Goal: Ask a question

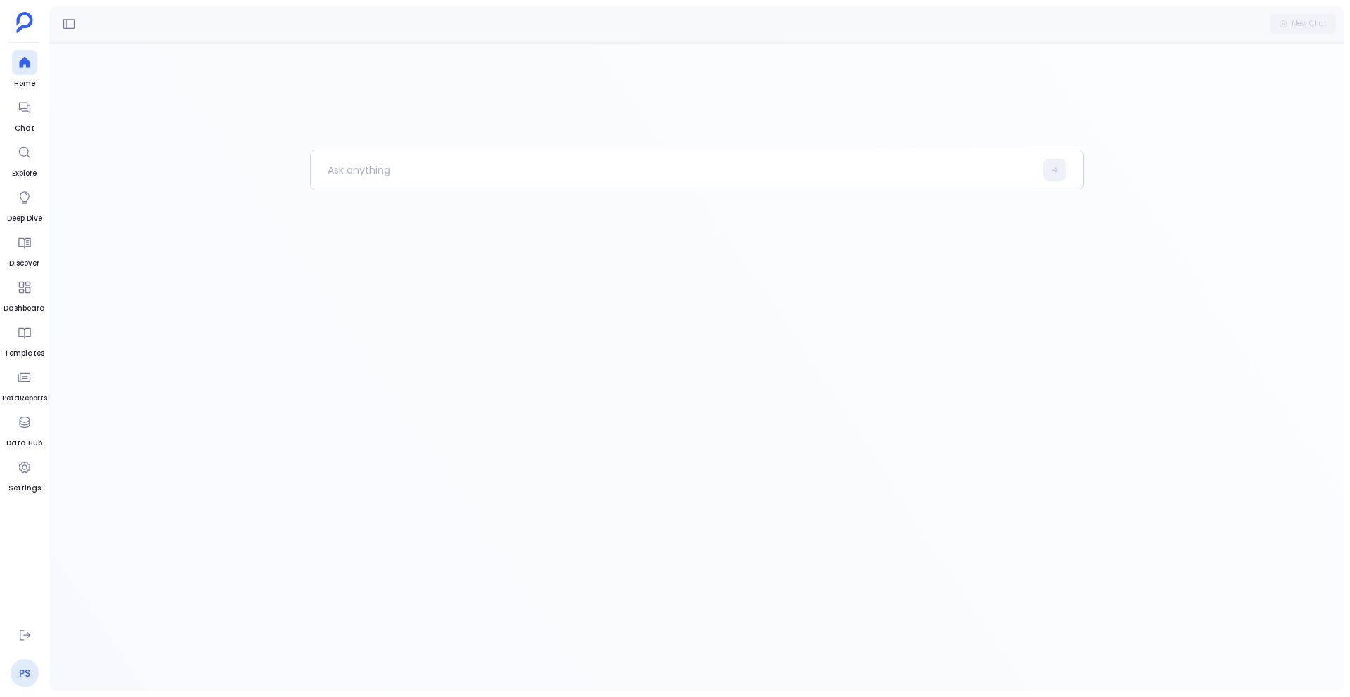
click at [25, 673] on link "PS" at bounding box center [25, 673] width 28 height 28
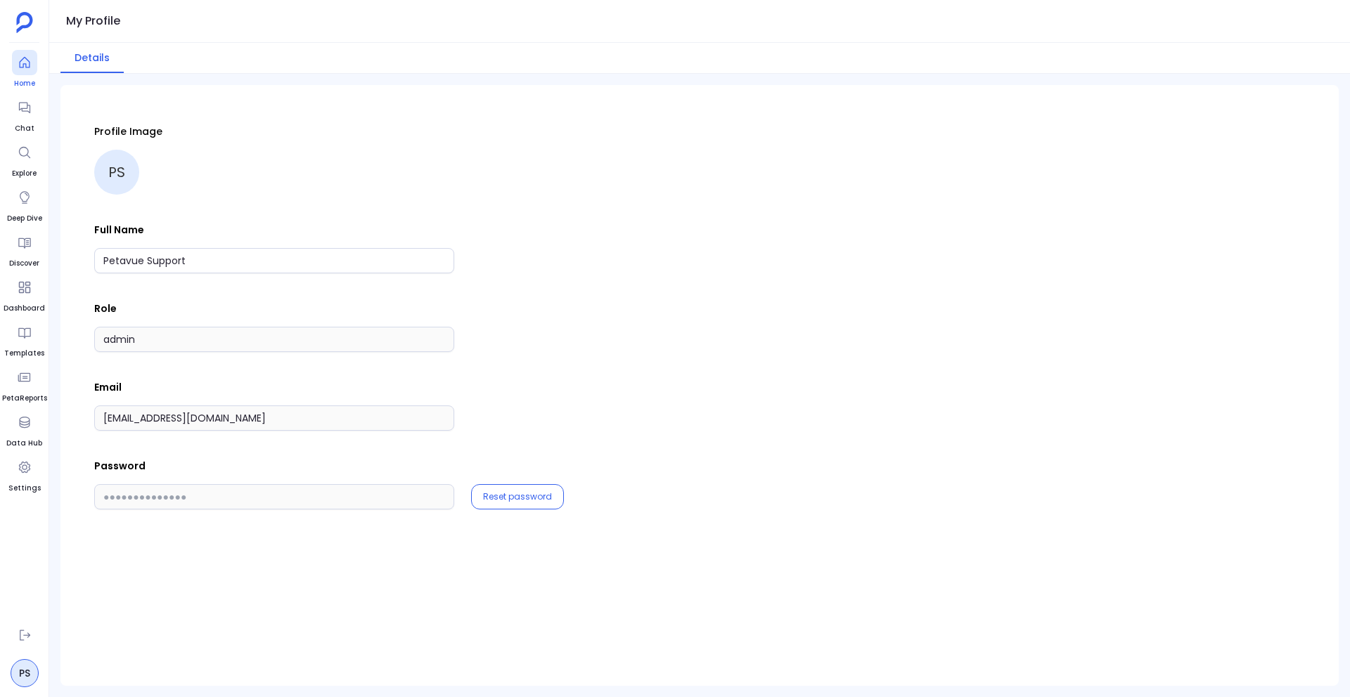
click at [20, 65] on icon at bounding box center [25, 63] width 14 height 14
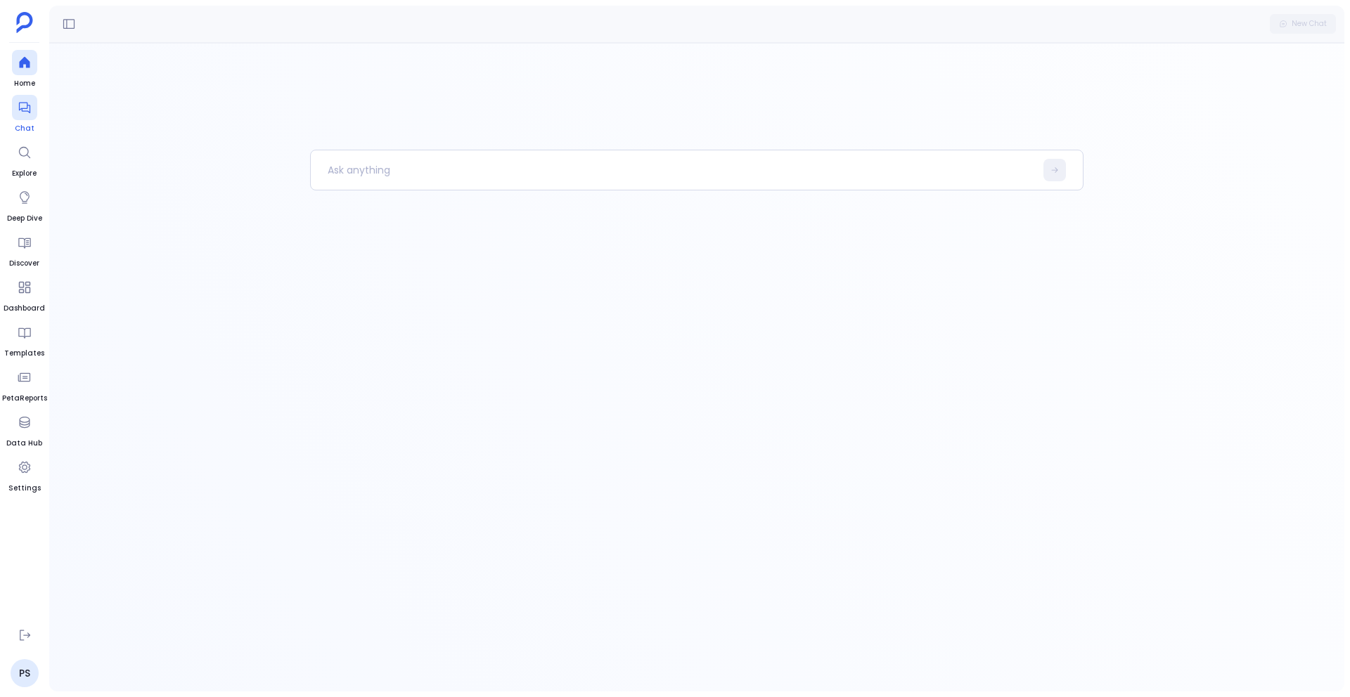
click at [24, 114] on icon at bounding box center [25, 108] width 14 height 14
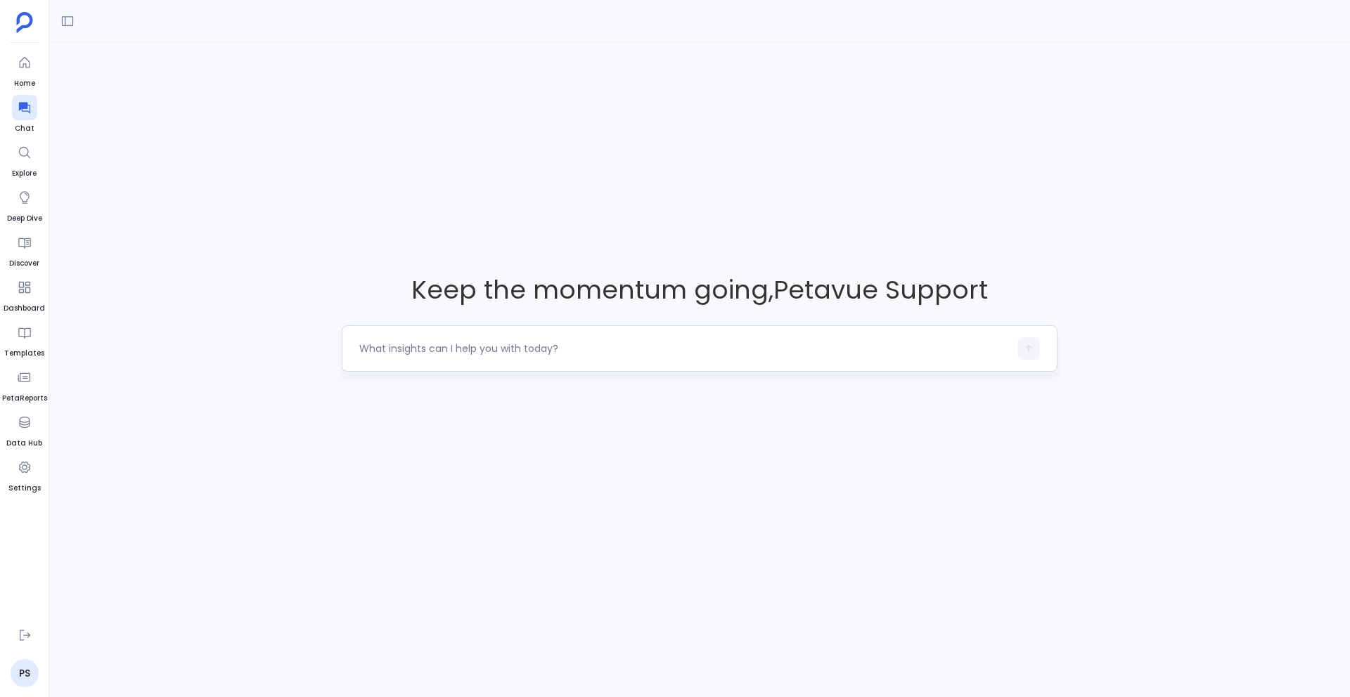
click at [518, 356] on div at bounding box center [683, 348] width 649 height 22
click at [441, 344] on textarea at bounding box center [683, 349] width 649 height 14
click at [20, 641] on icon at bounding box center [25, 635] width 14 height 14
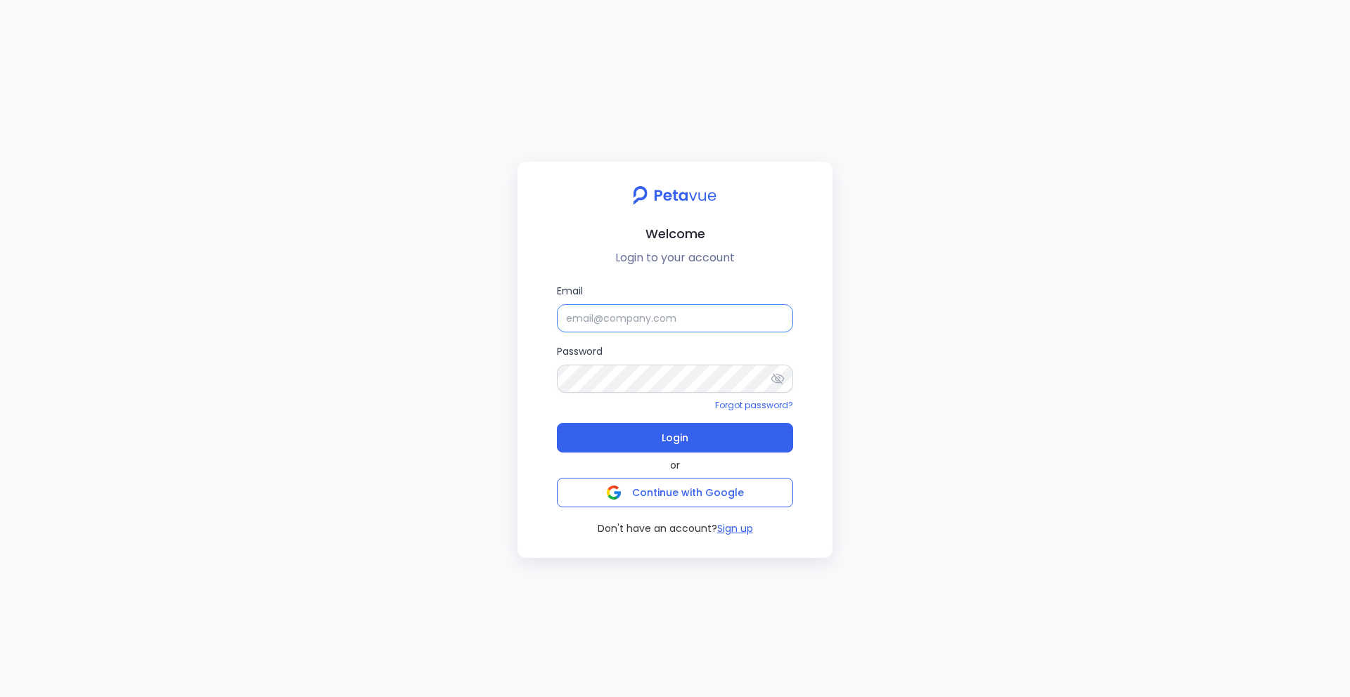
type input "support+gsgongsandbox@petavue.com"
click at [720, 325] on input "support+gsgongsandbox@petavue.com" at bounding box center [675, 318] width 236 height 28
click at [727, 446] on button "Login" at bounding box center [675, 438] width 236 height 30
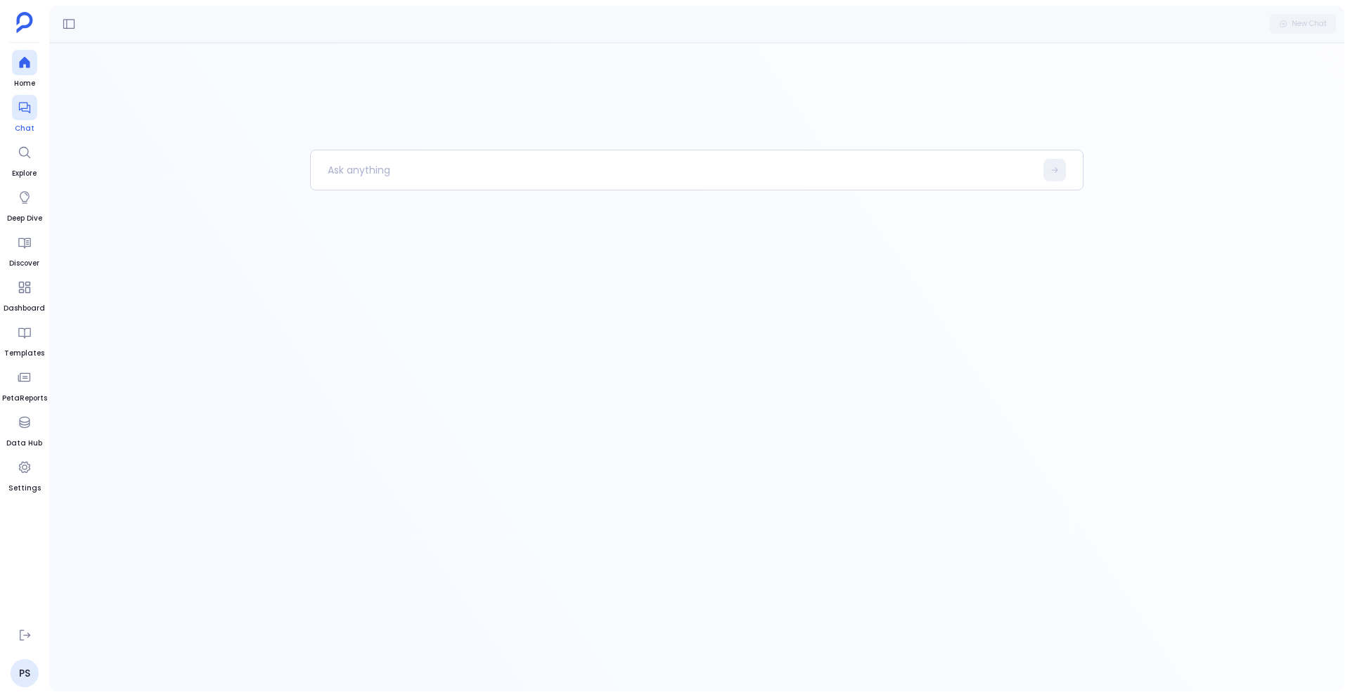
click at [15, 113] on div at bounding box center [24, 107] width 25 height 25
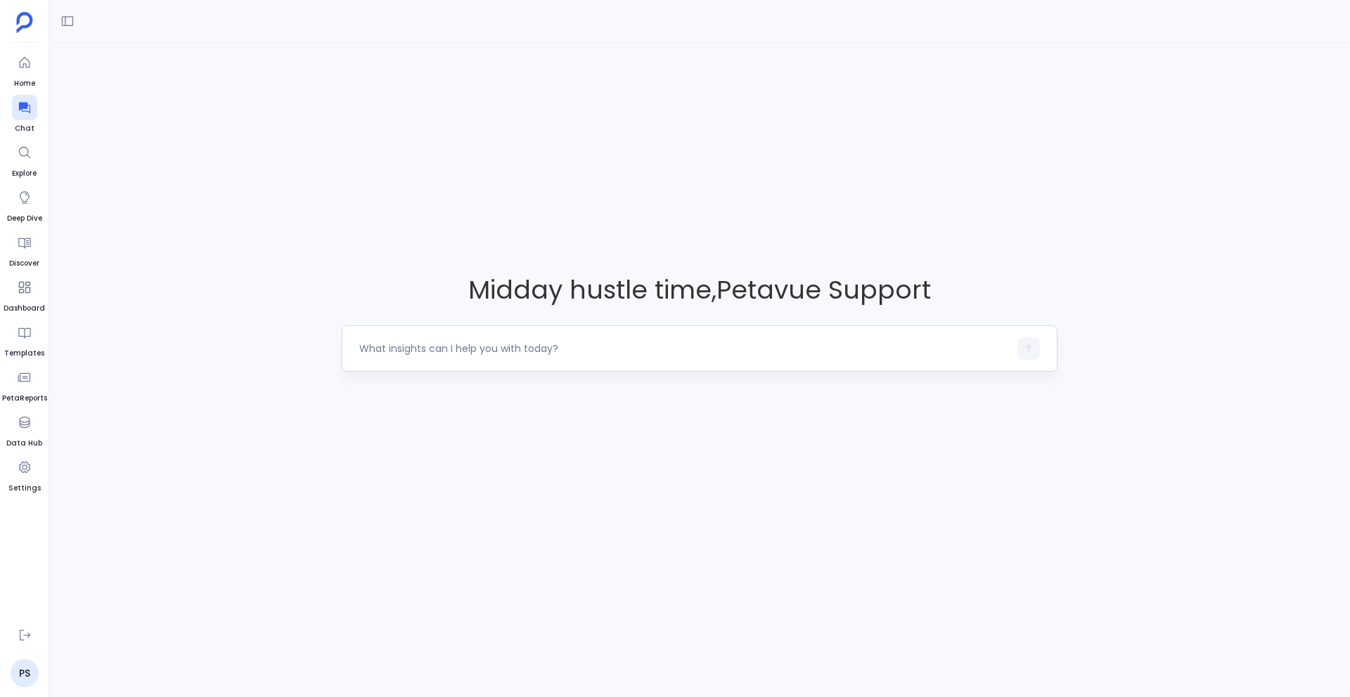
click at [414, 348] on textarea at bounding box center [683, 349] width 649 height 14
type textarea "Show the relationship renewal rate by CSM for customers with departed key stake…"
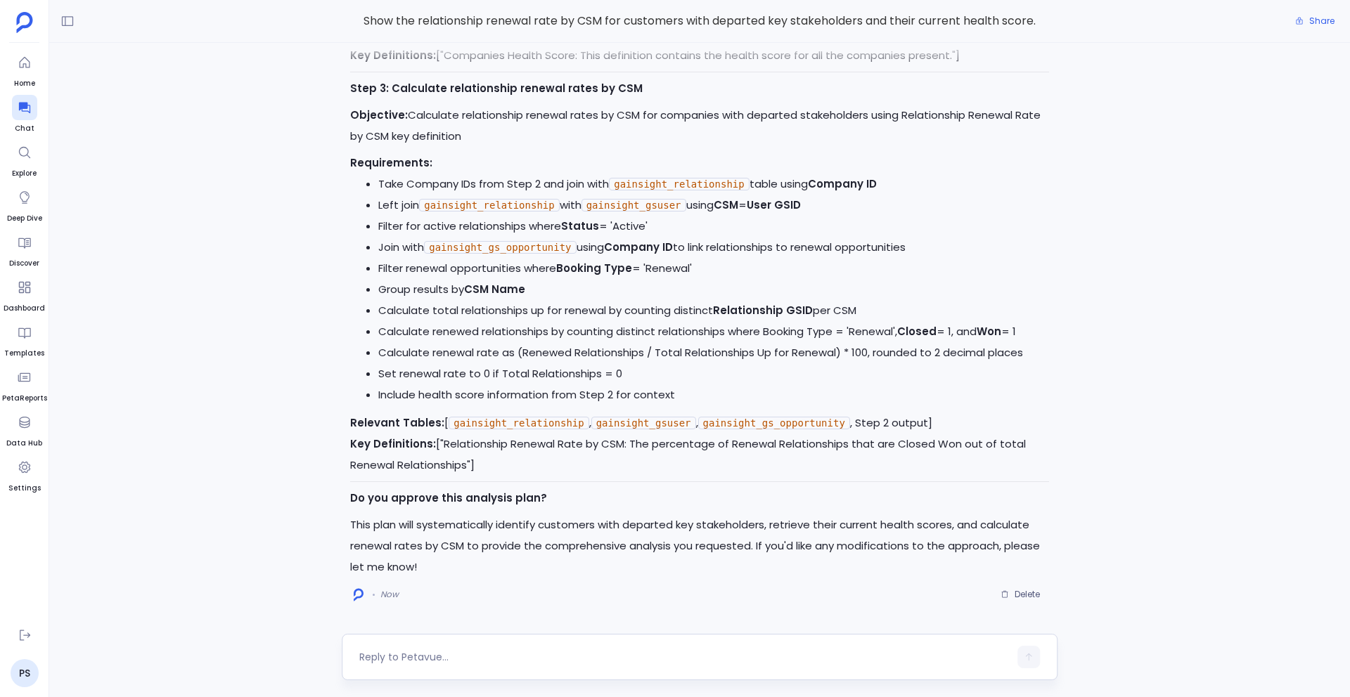
click at [404, 652] on textarea at bounding box center [683, 657] width 649 height 14
type textarea "Yes, approved"
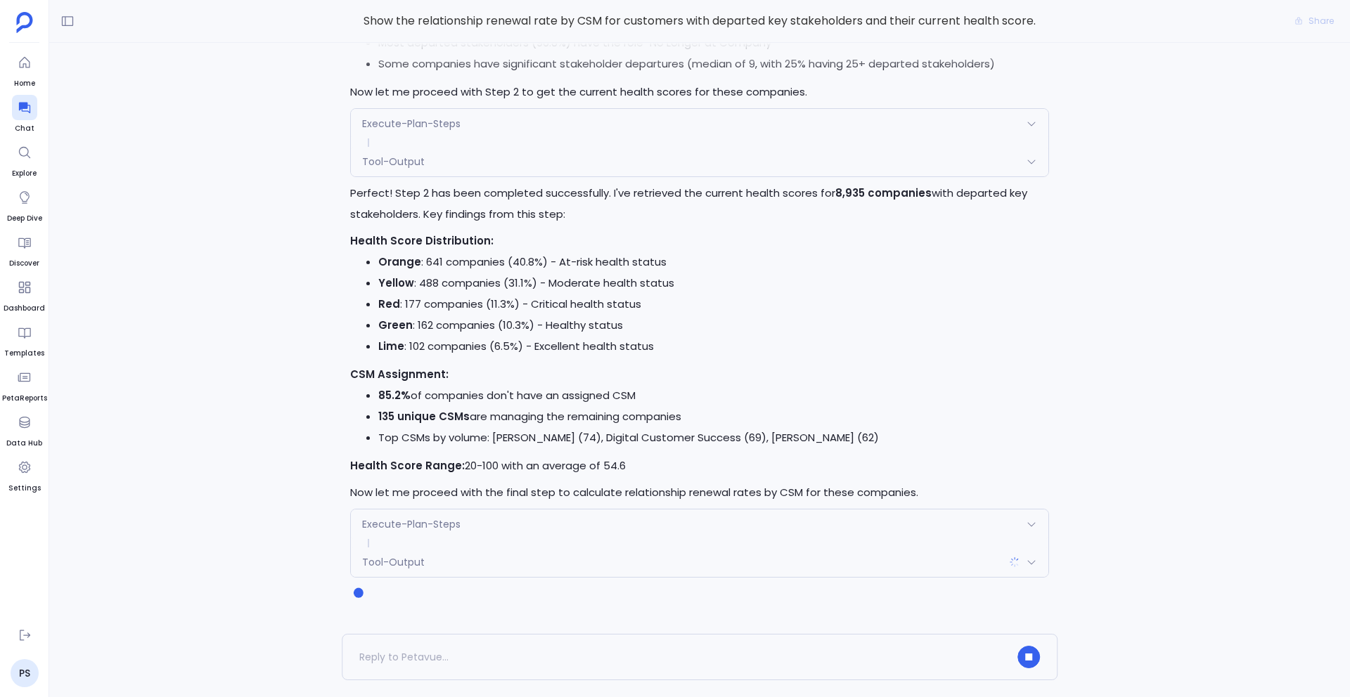
click at [468, 532] on div "Execute-Plan-Steps" at bounding box center [699, 525] width 697 height 30
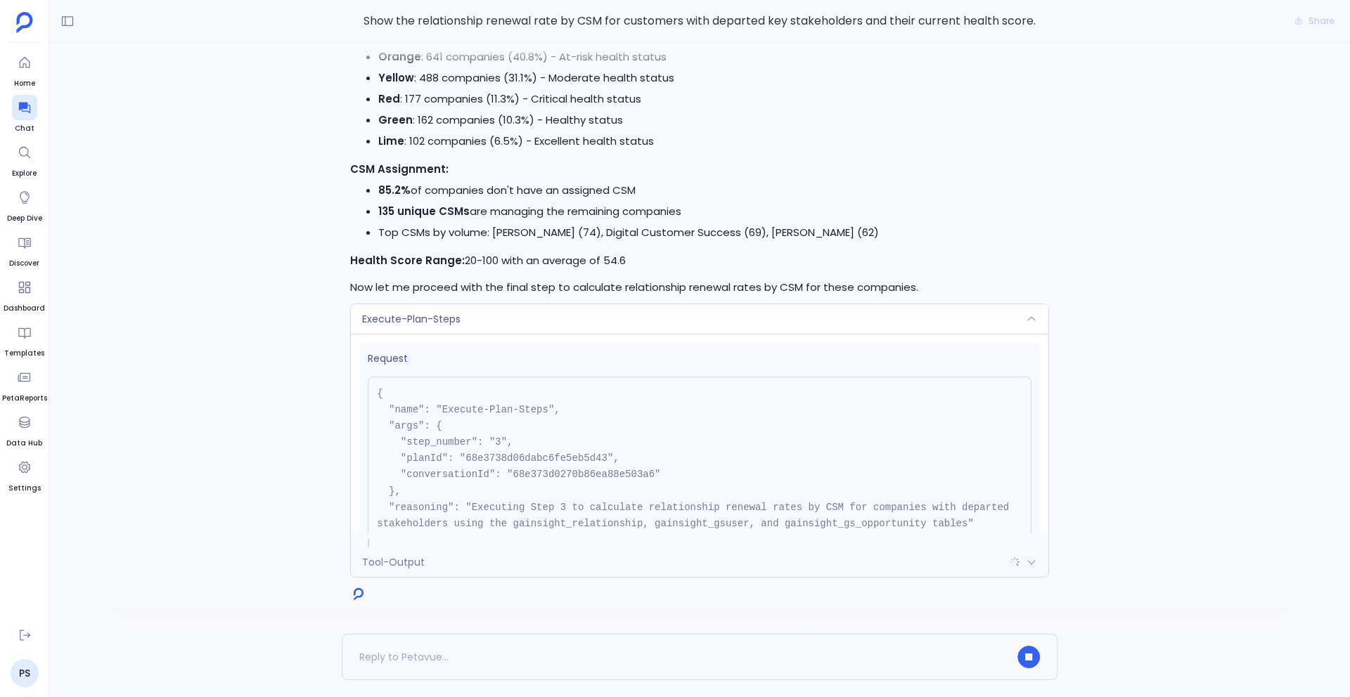
click at [398, 320] on span "Execute-Plan-Steps" at bounding box center [411, 319] width 98 height 14
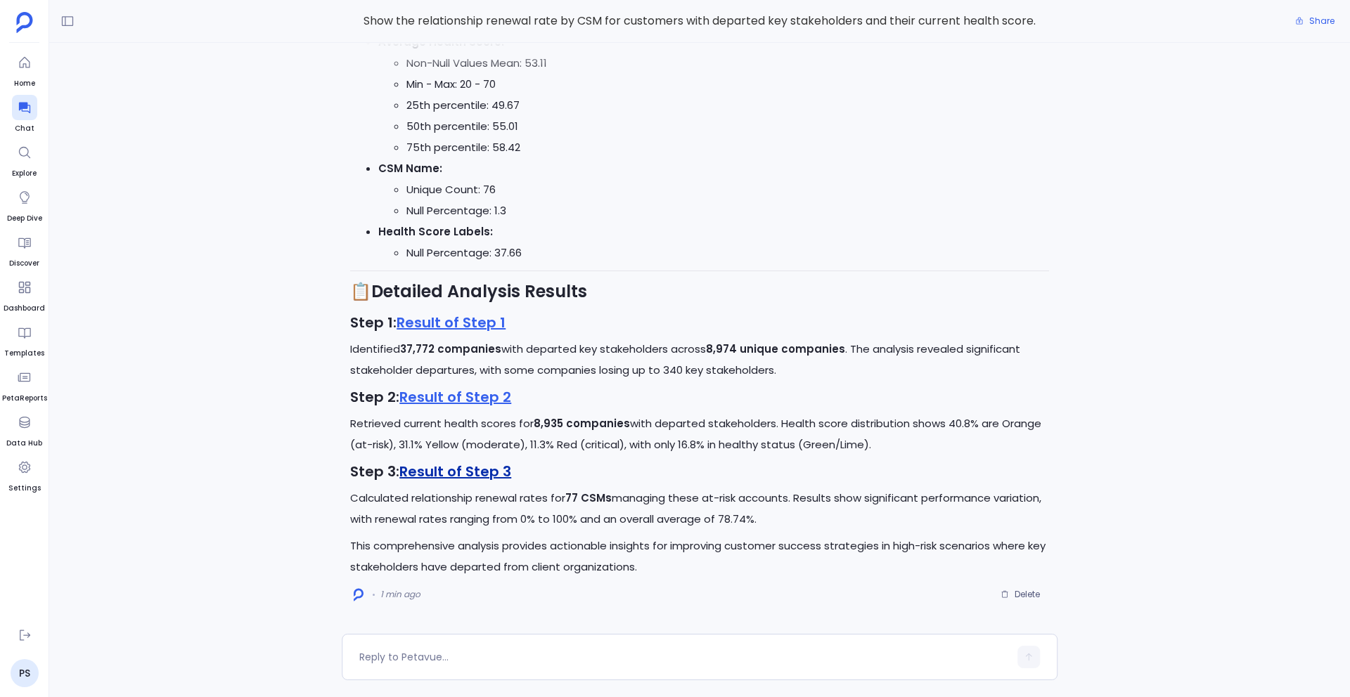
click at [474, 474] on link "Result of Step 3" at bounding box center [455, 472] width 112 height 20
click at [403, 654] on textarea at bounding box center [683, 657] width 649 height 14
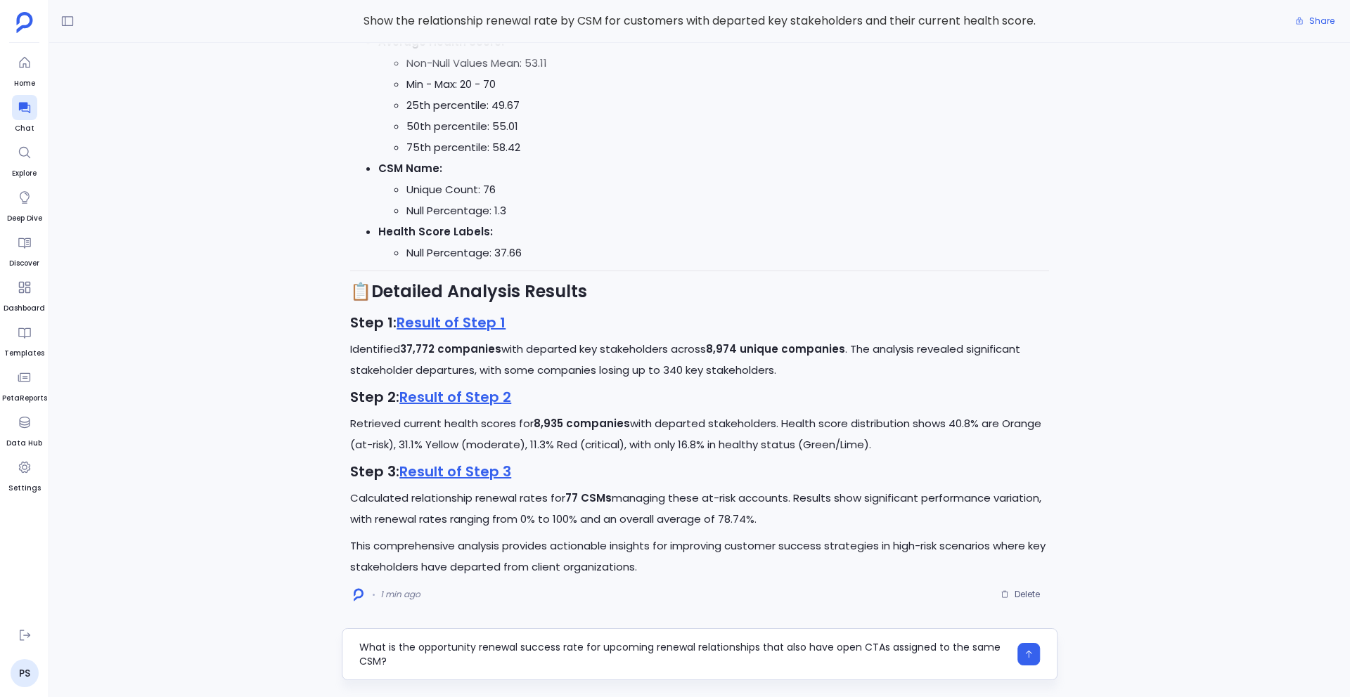
type textarea "What is the opportunity renewal success rate for upcoming renewal relationships…"
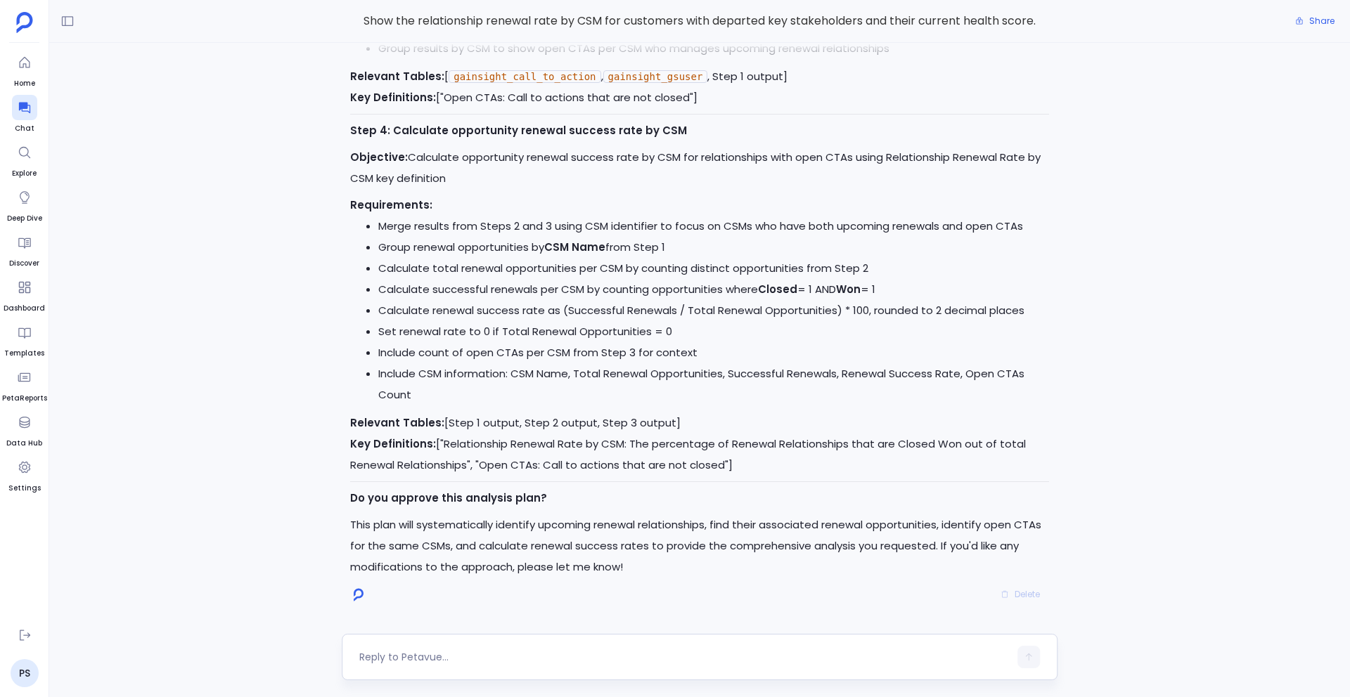
click at [385, 650] on textarea at bounding box center [683, 657] width 649 height 14
type textarea "Go ahead"
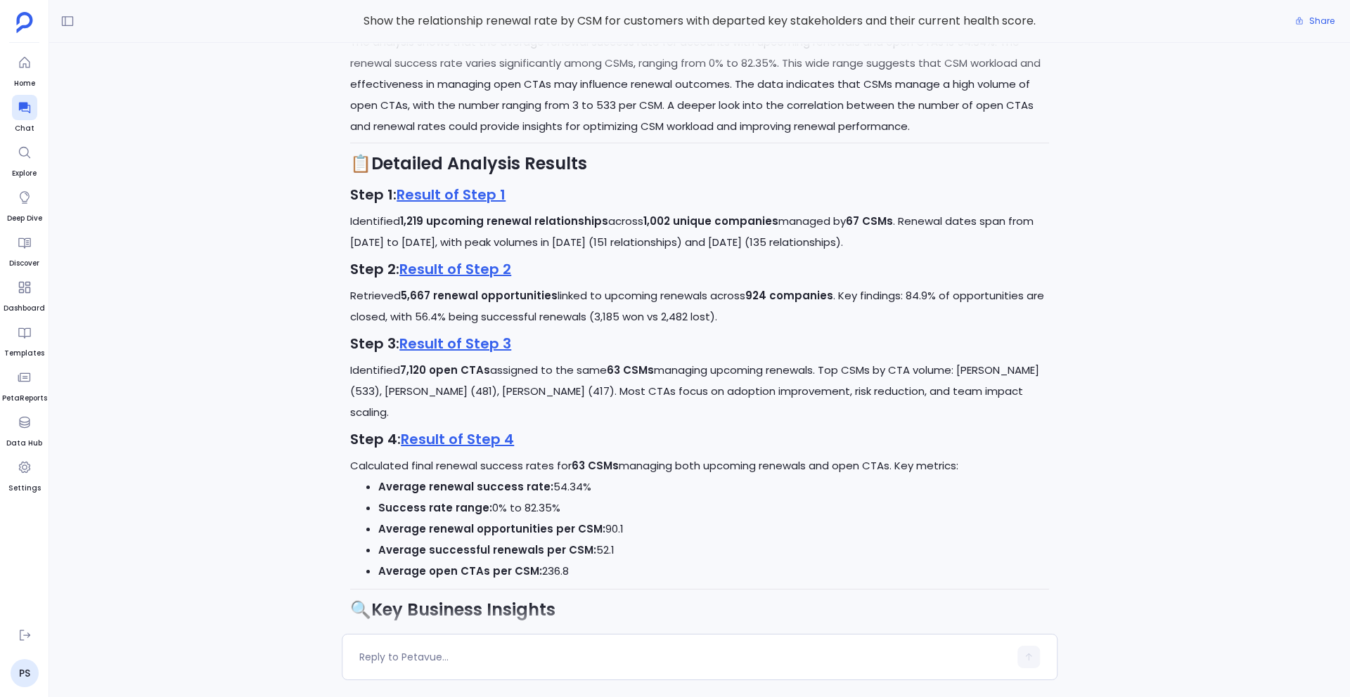
scroll to position [-293, 0]
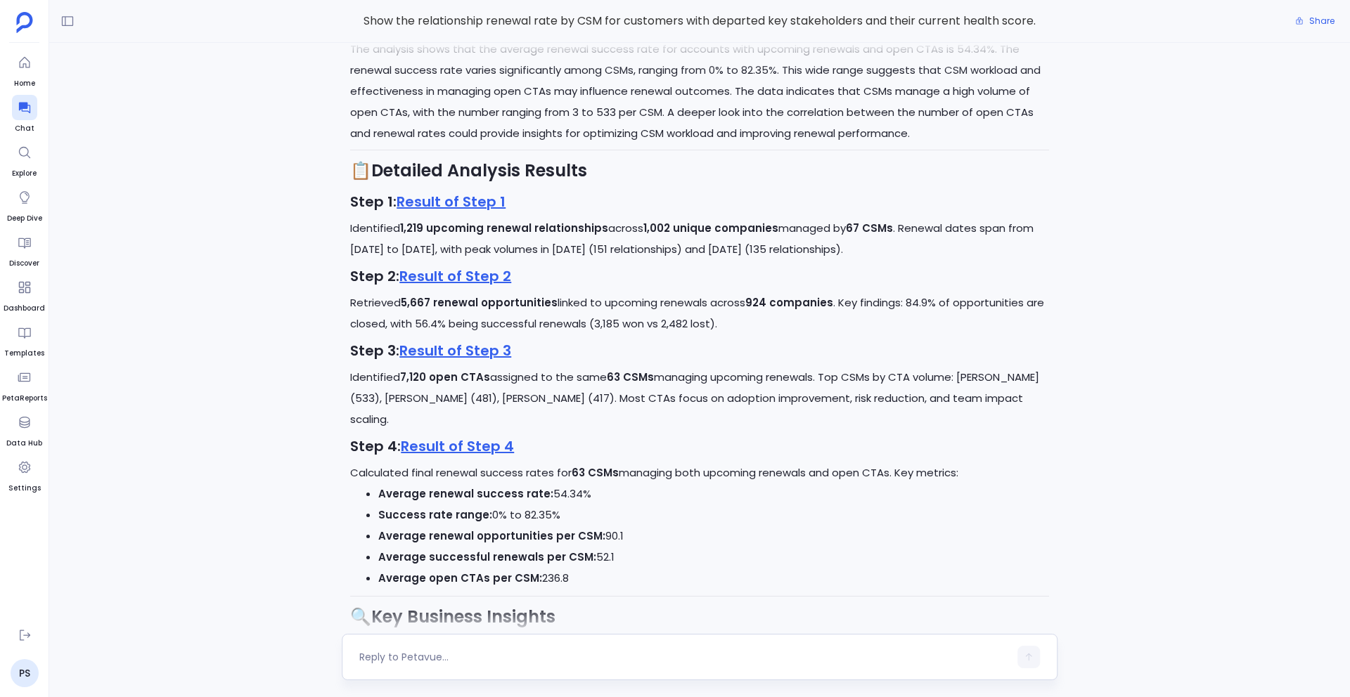
click at [542, 649] on div at bounding box center [683, 657] width 649 height 22
click at [498, 650] on textarea at bounding box center [683, 657] width 649 height 14
type textarea "Are customers with a drop in relationship score more likely to churn in the nex…"
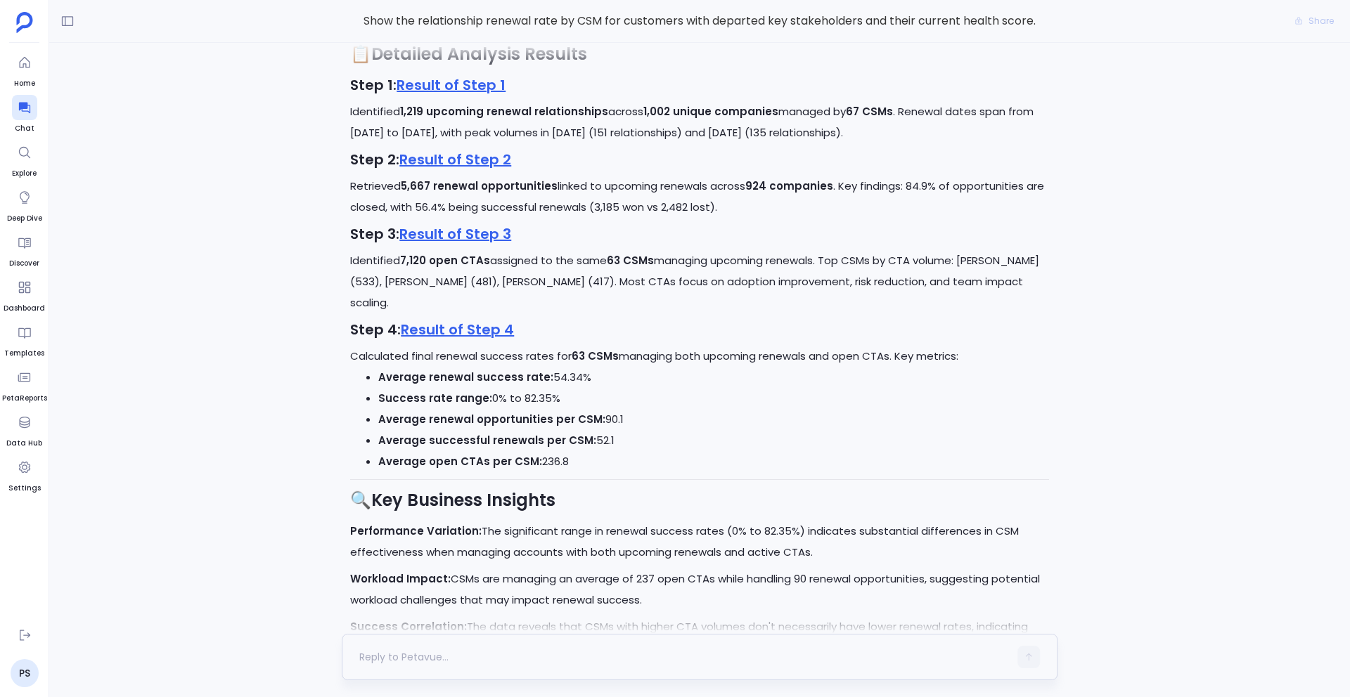
scroll to position [0, 0]
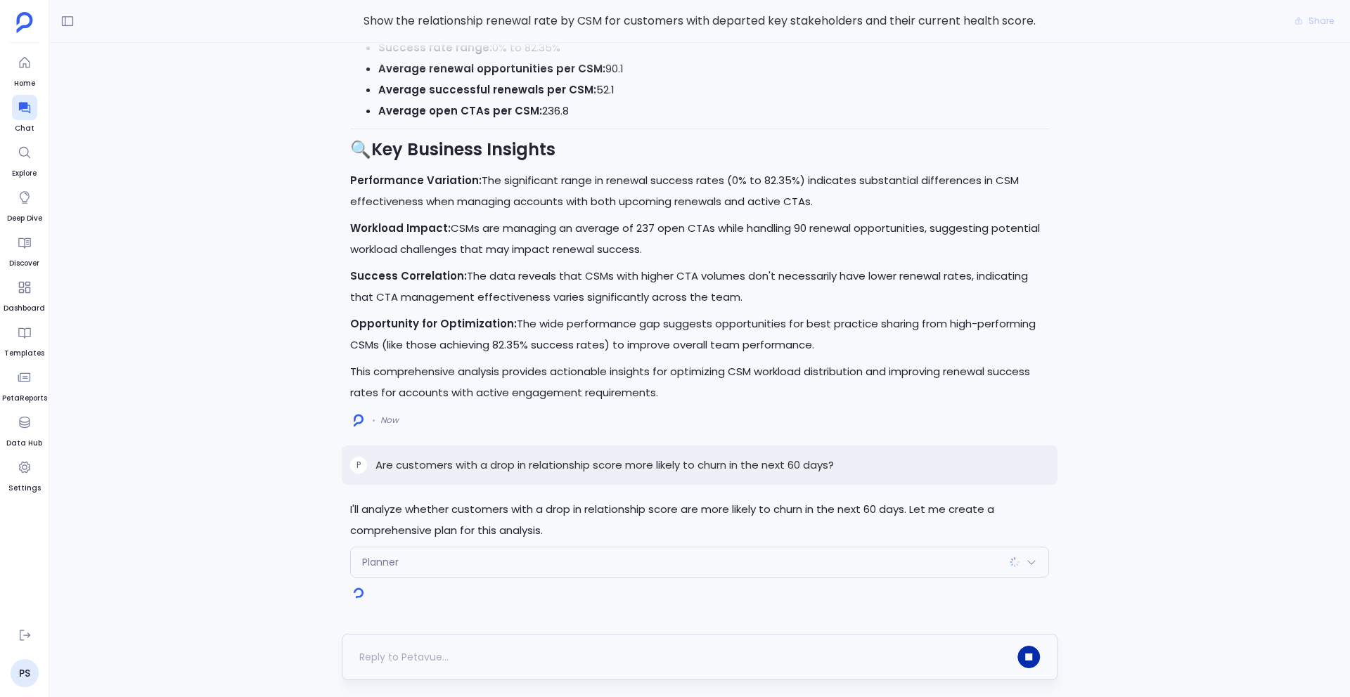
click at [1027, 661] on button "button" at bounding box center [1028, 657] width 22 height 22
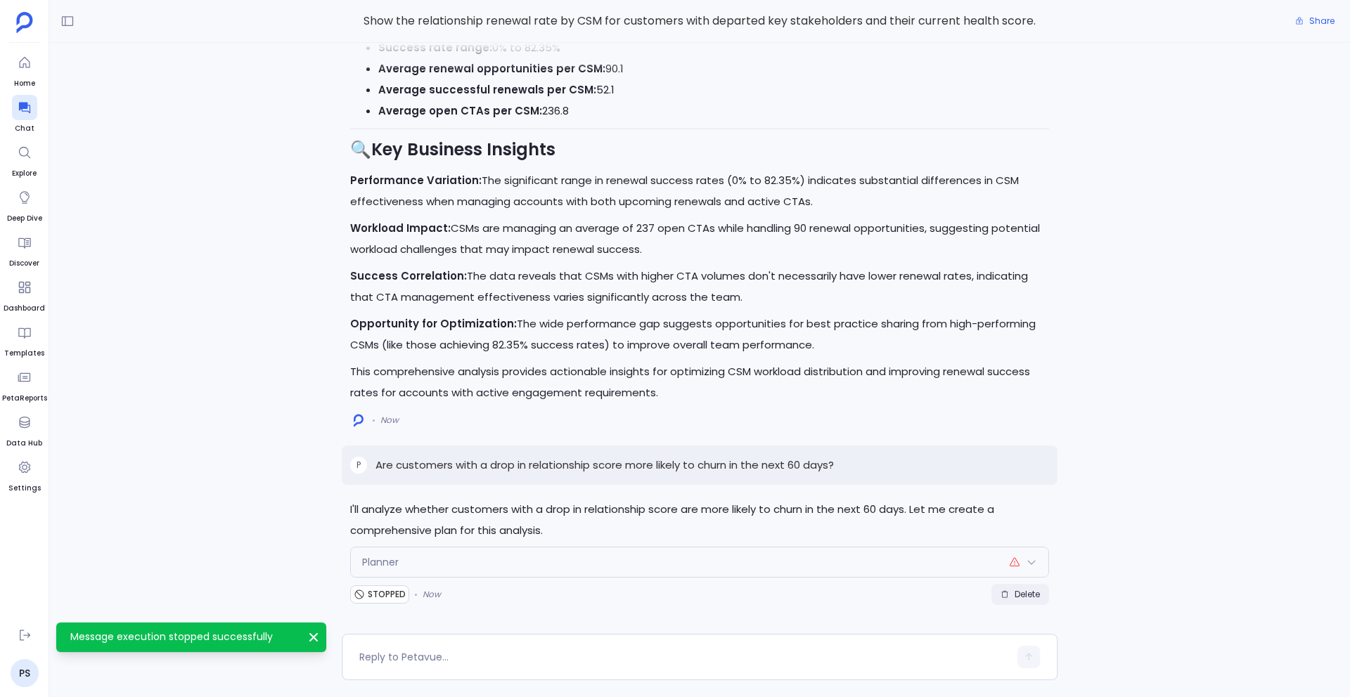
click at [1022, 597] on span "Delete" at bounding box center [1026, 594] width 25 height 11
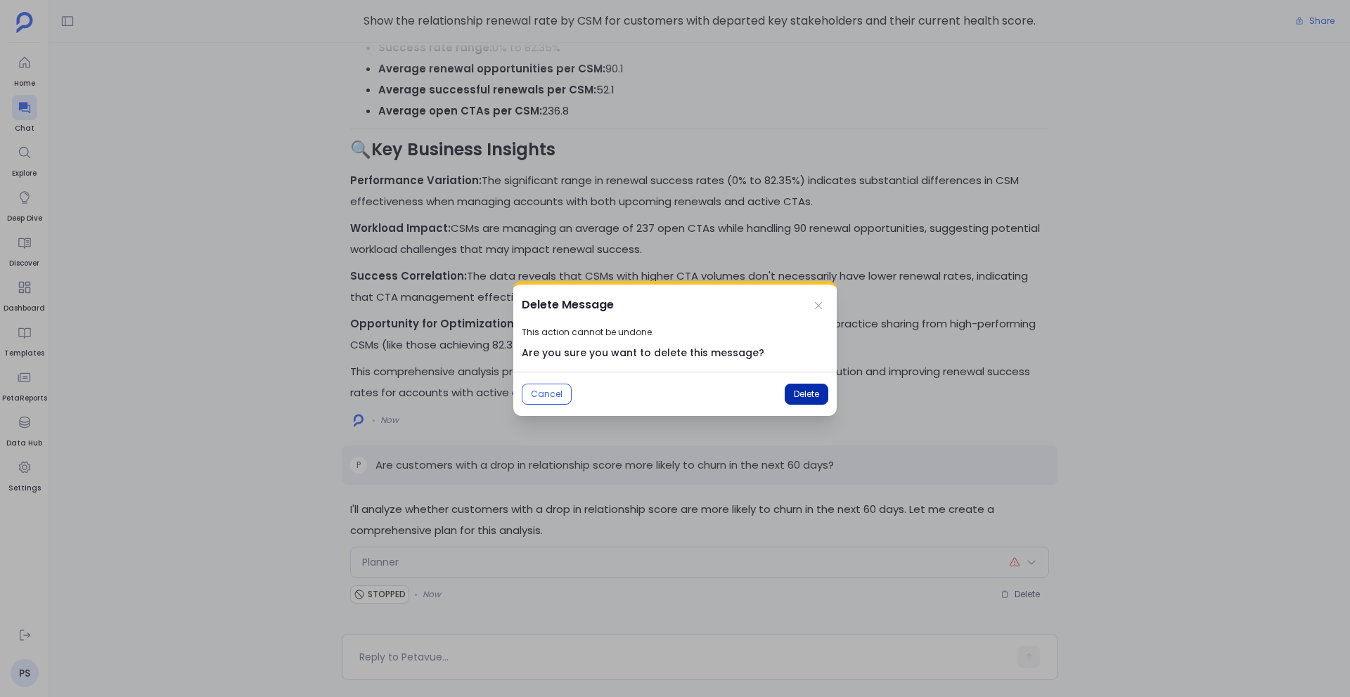
click at [798, 401] on button "Delete" at bounding box center [806, 394] width 44 height 21
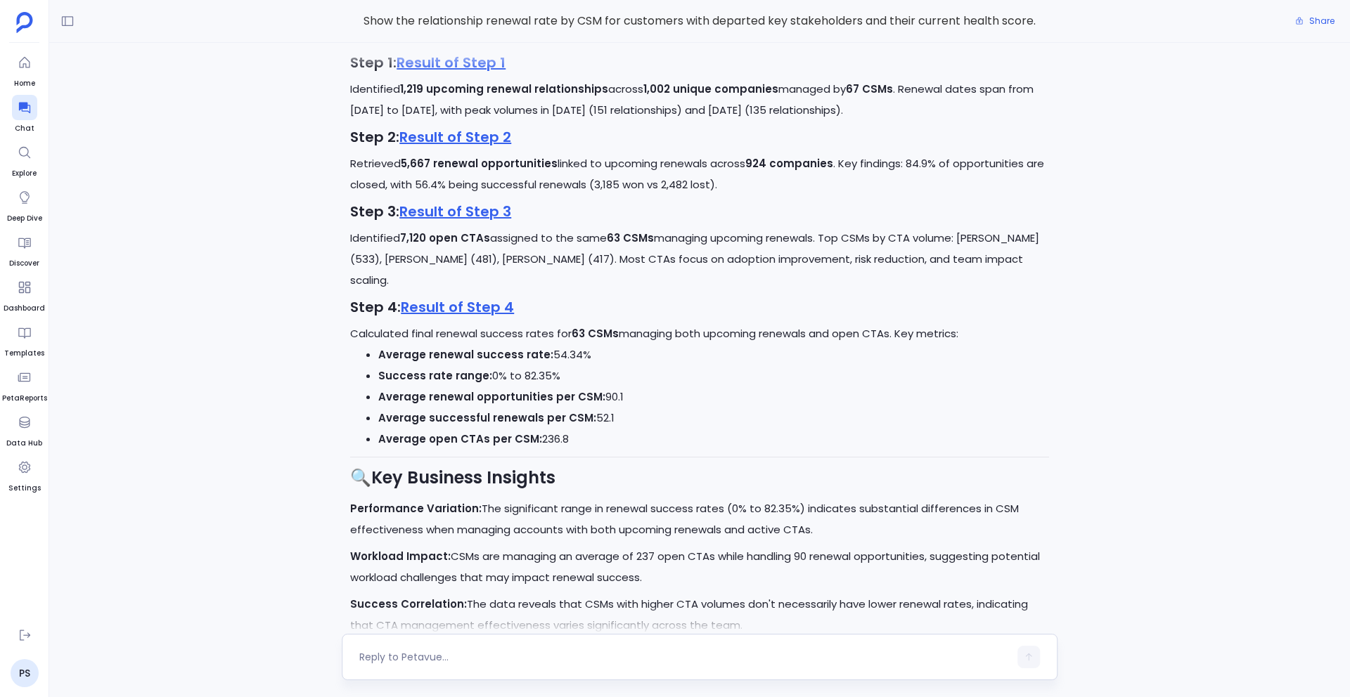
scroll to position [-119, 0]
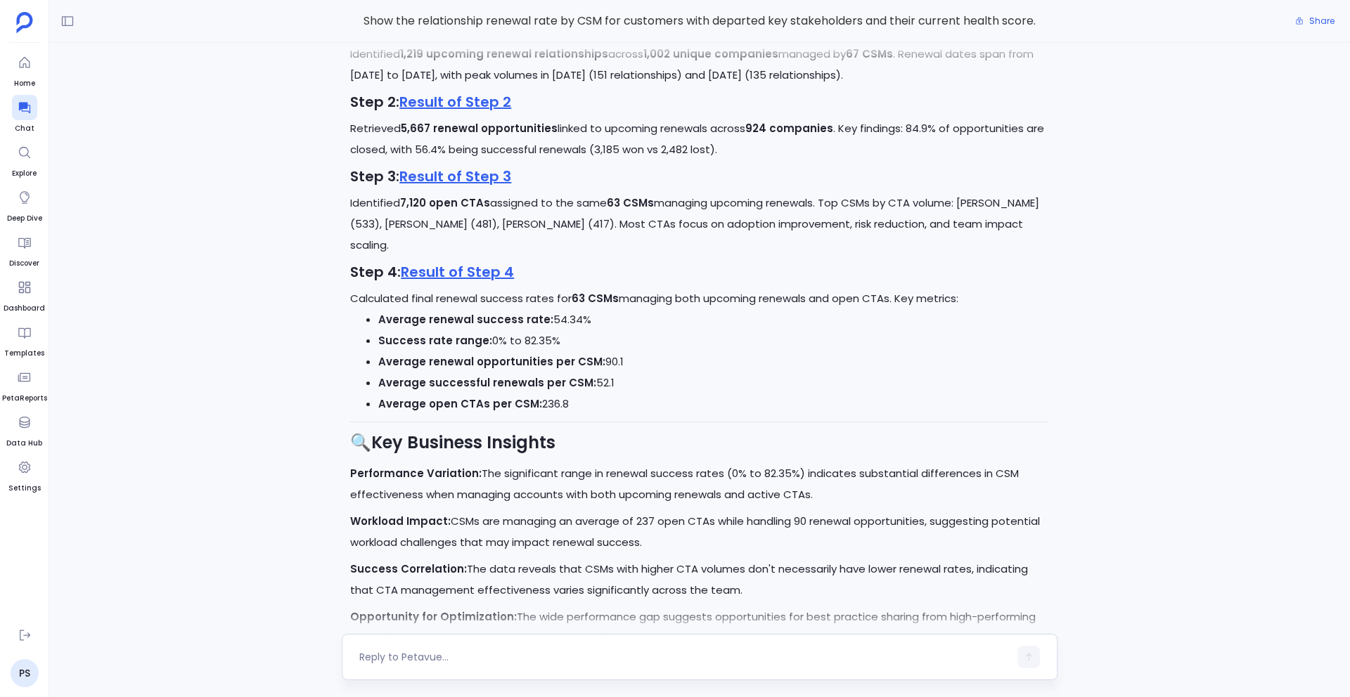
click at [432, 649] on div at bounding box center [683, 657] width 649 height 22
click at [377, 650] on textarea at bounding box center [683, 657] width 649 height 14
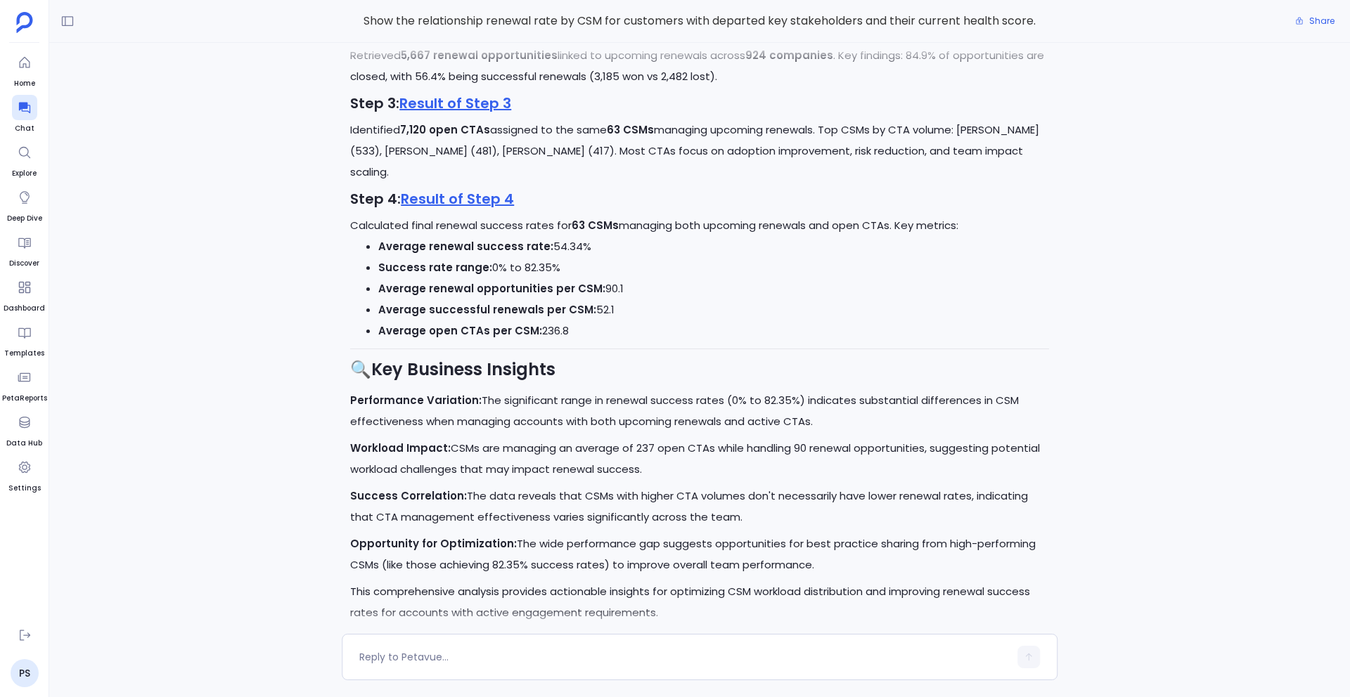
scroll to position [0, 0]
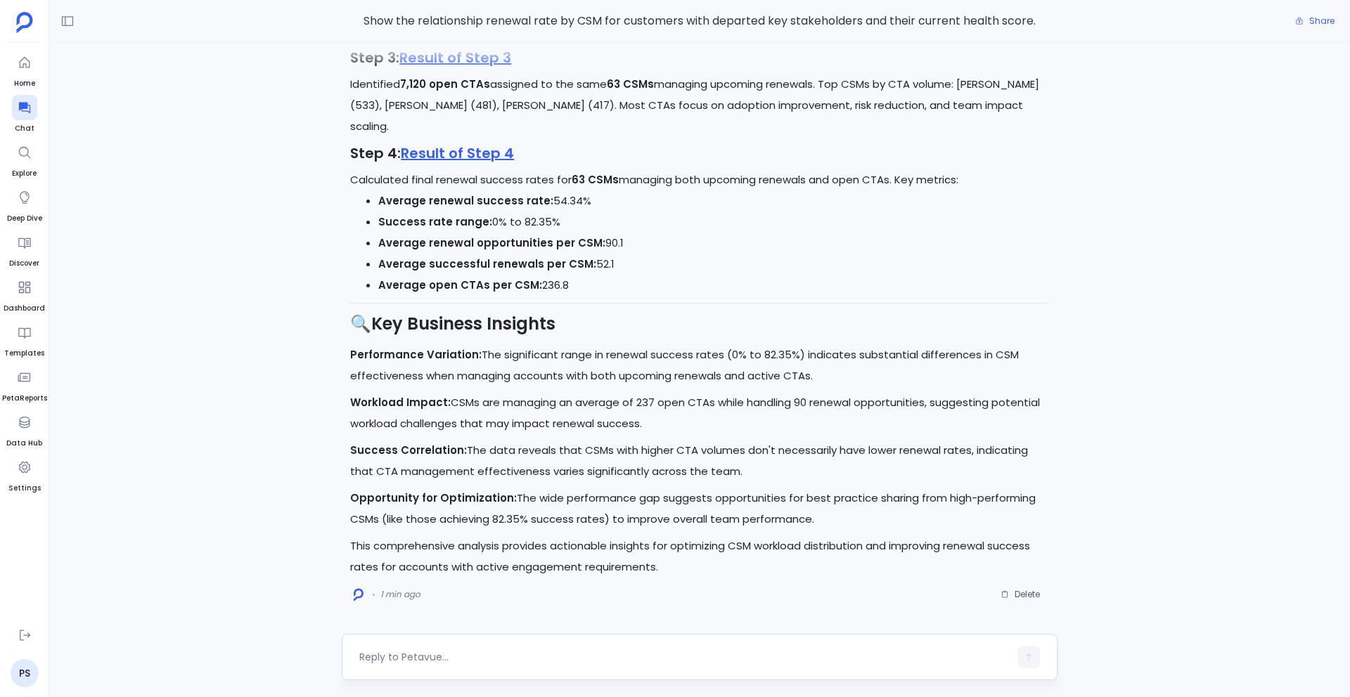
click at [511, 652] on textarea at bounding box center [683, 657] width 649 height 14
type textarea "What percentage of CSMs have 0% success rate?"
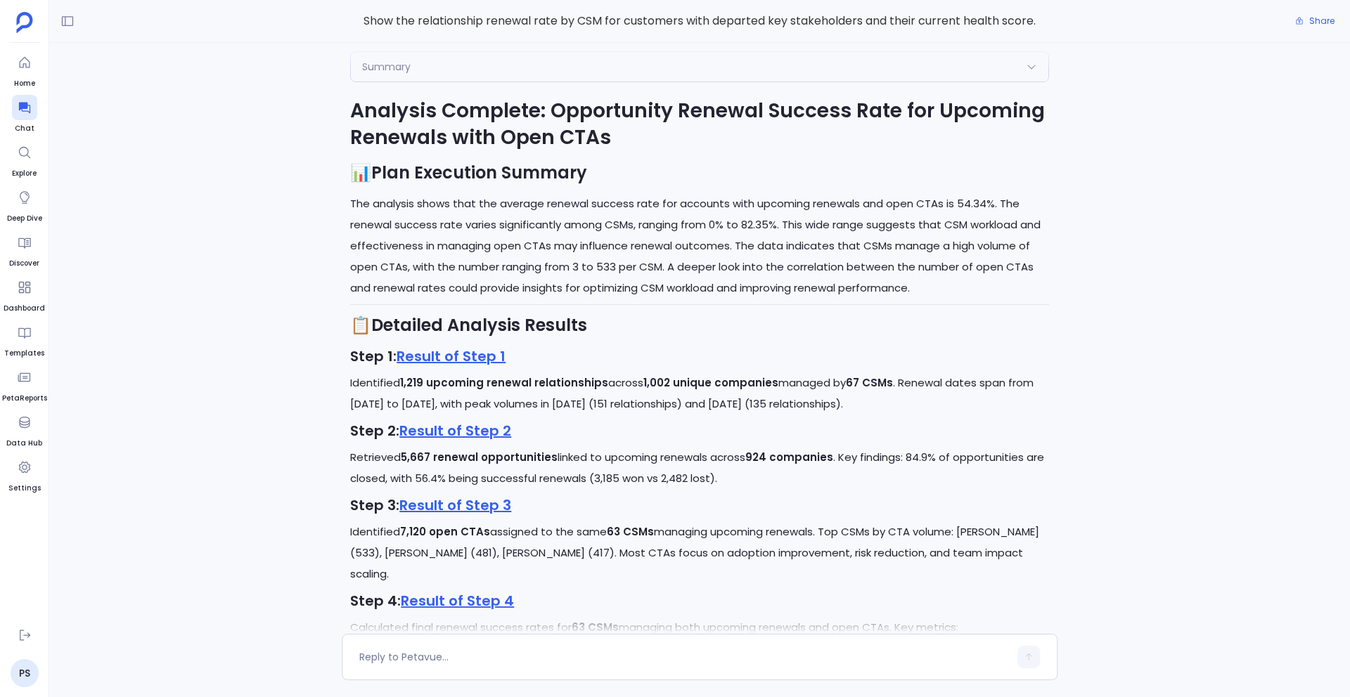
scroll to position [-846, 0]
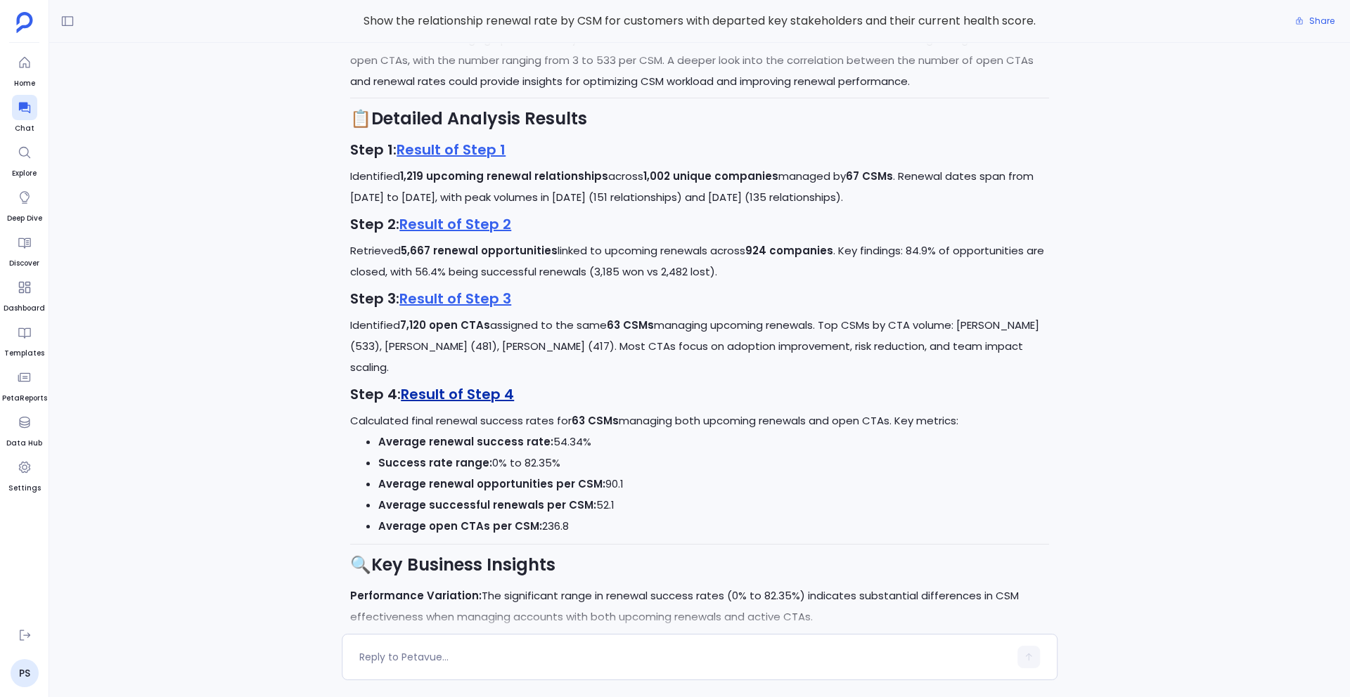
click at [432, 396] on link "Result of Step 4" at bounding box center [457, 394] width 113 height 20
click at [394, 650] on textarea at bounding box center [683, 657] width 649 height 14
type textarea "But I need to know which are those CSMs or what percentage of CSMs?"
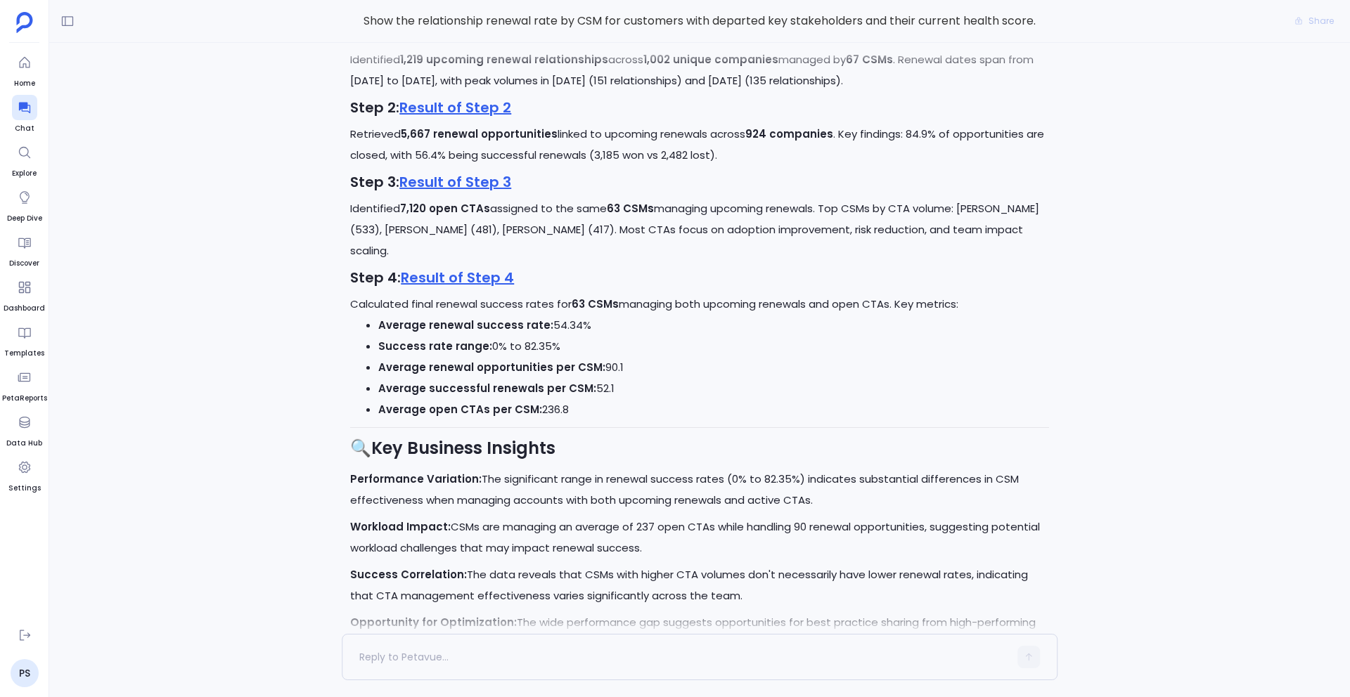
scroll to position [0, 0]
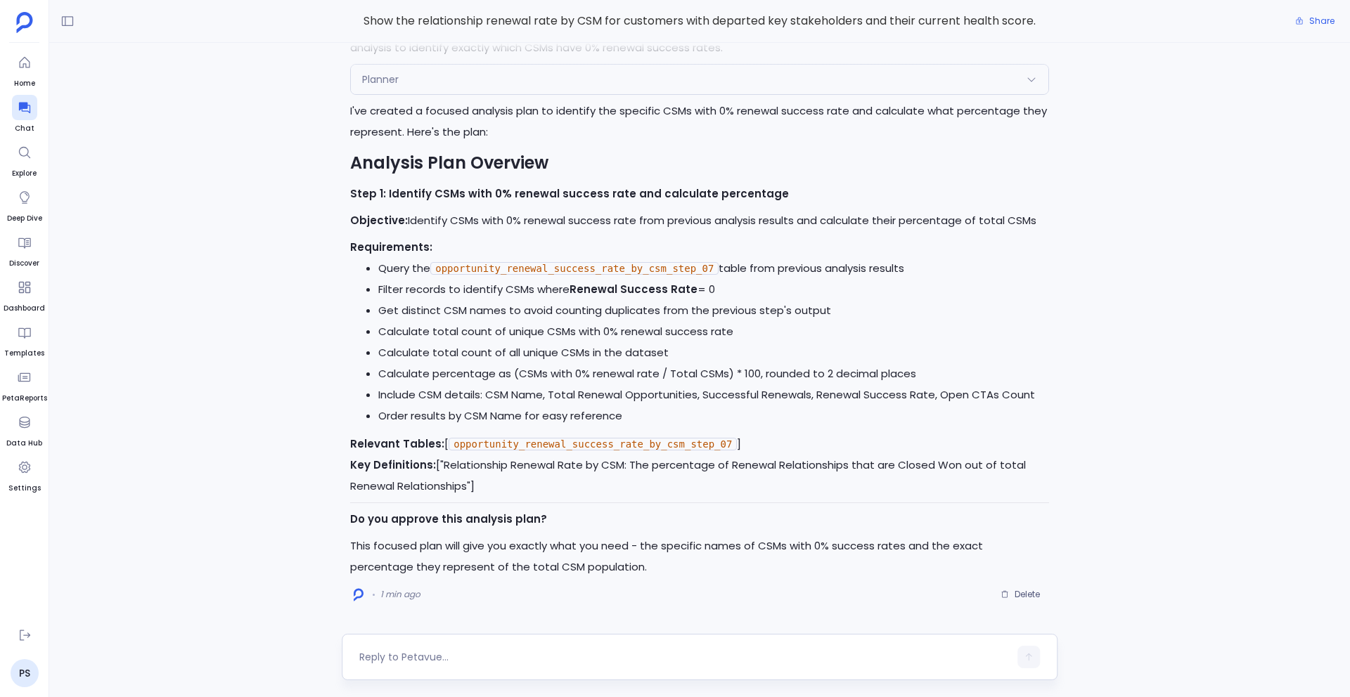
click at [401, 658] on textarea at bounding box center [683, 657] width 649 height 14
type textarea "Ye"
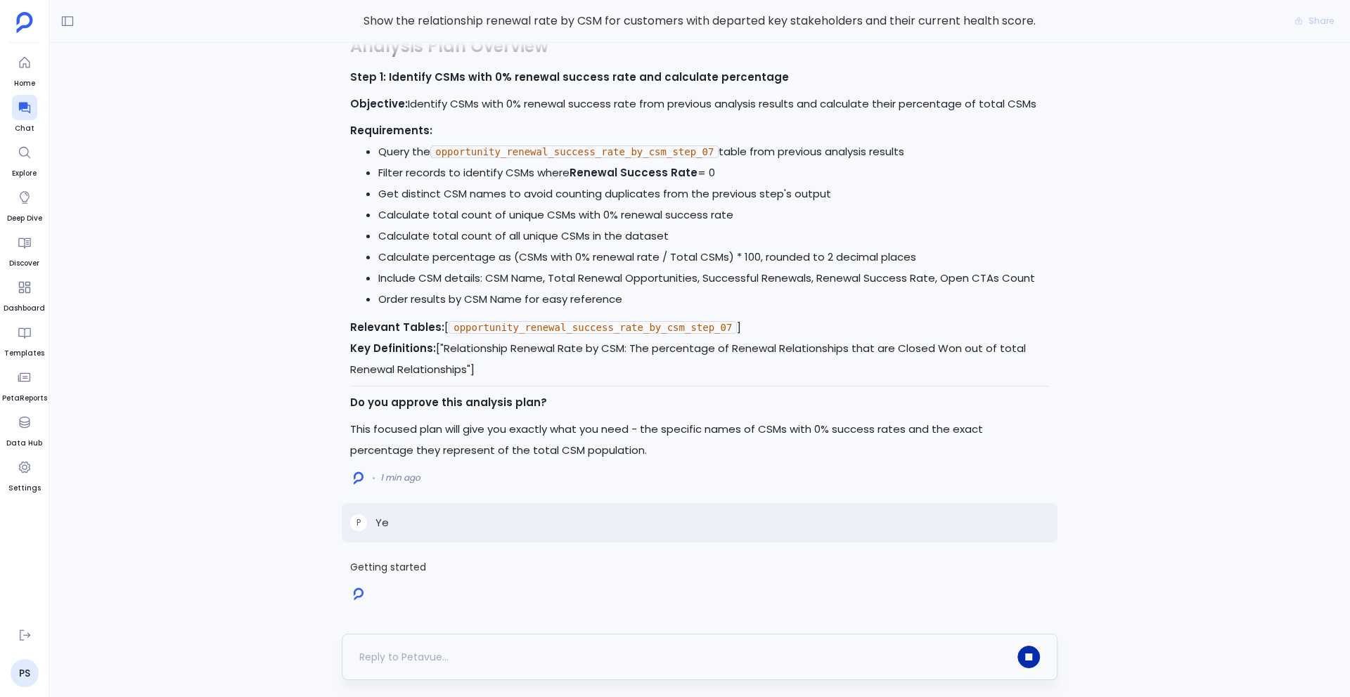
click at [1031, 654] on icon "button" at bounding box center [1028, 657] width 7 height 7
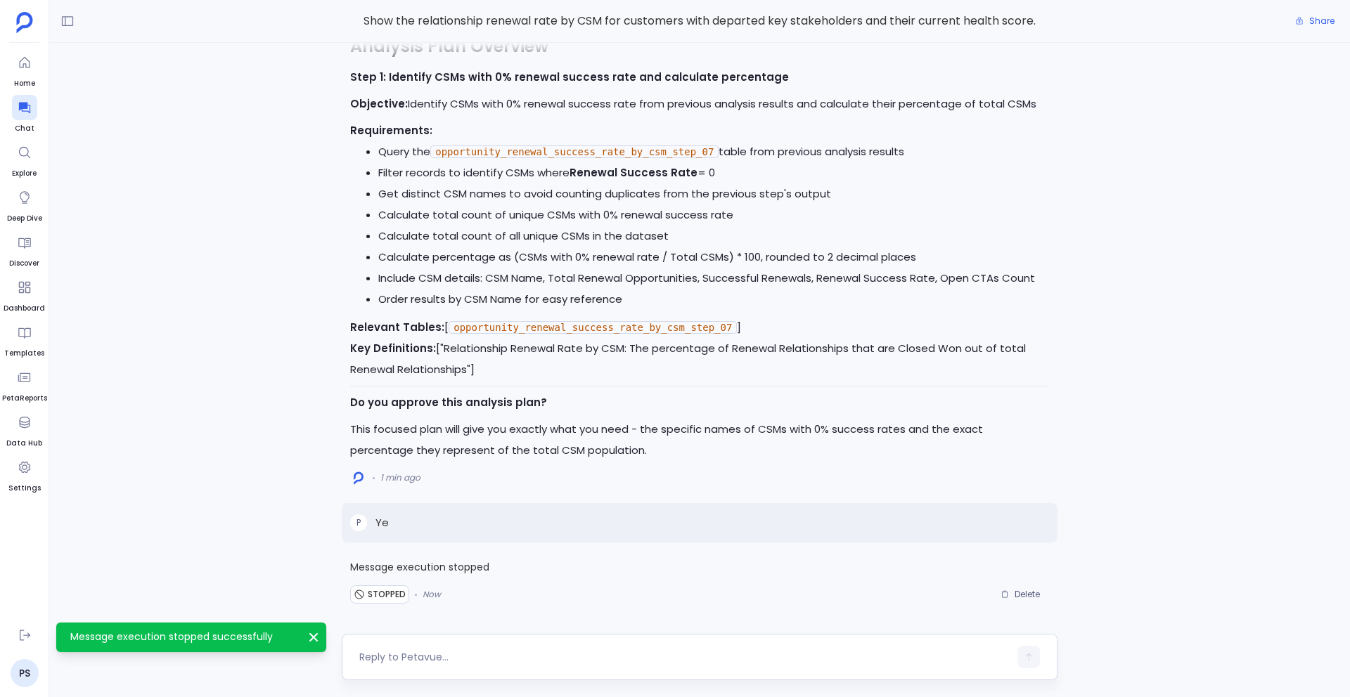
click at [1020, 596] on span "Delete" at bounding box center [1026, 594] width 25 height 11
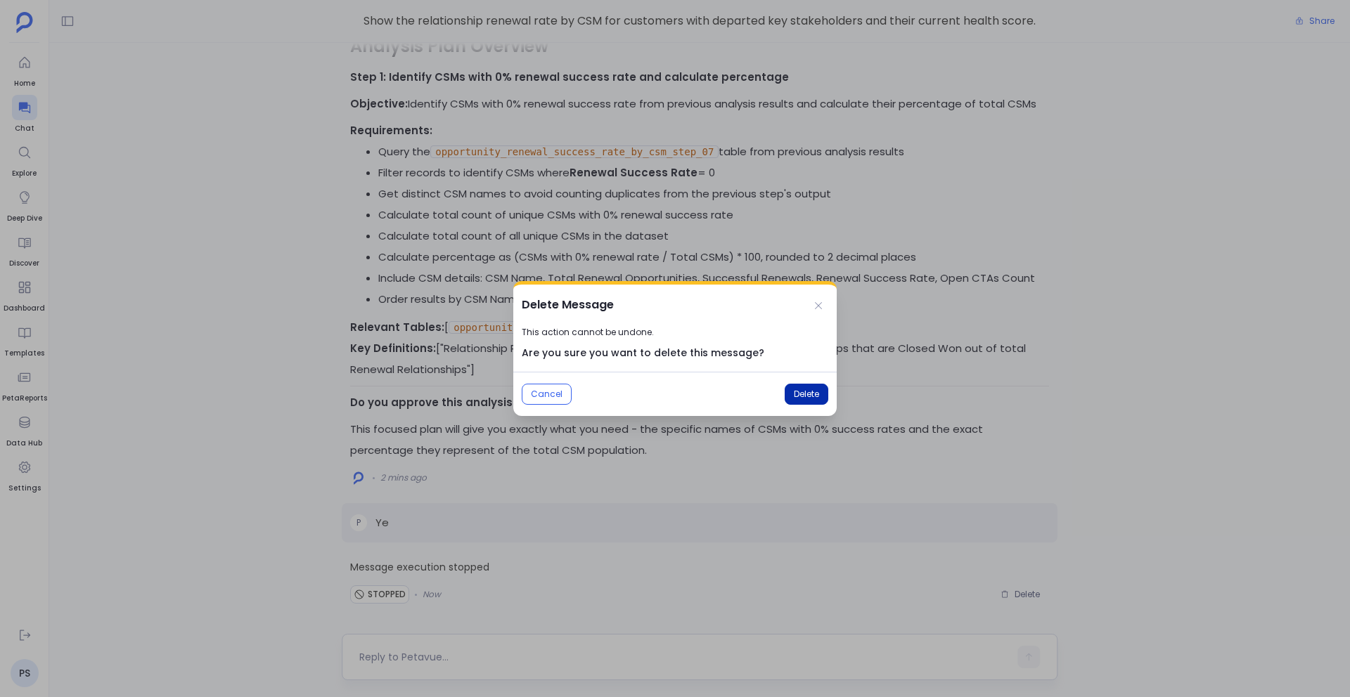
click at [809, 400] on button "Delete" at bounding box center [806, 394] width 44 height 21
click at [380, 650] on textarea at bounding box center [683, 657] width 649 height 14
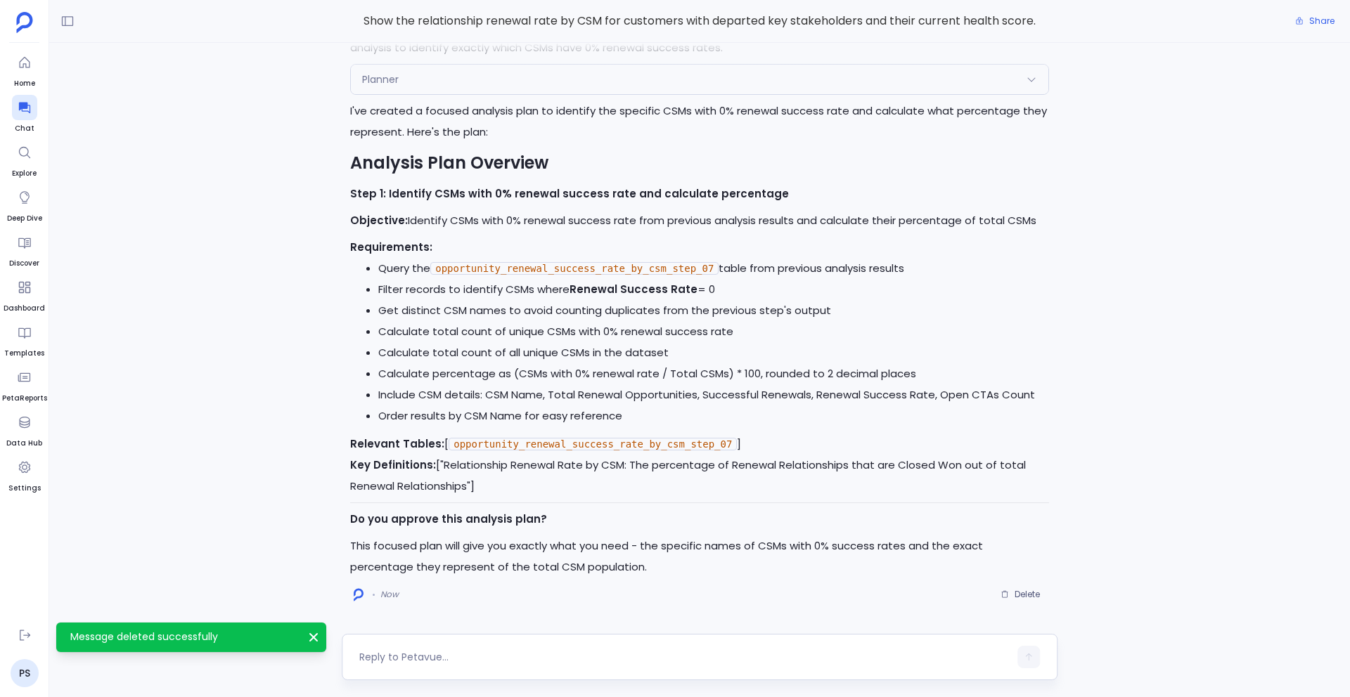
click at [380, 650] on textarea at bounding box center [683, 657] width 649 height 14
type textarea "Yes"
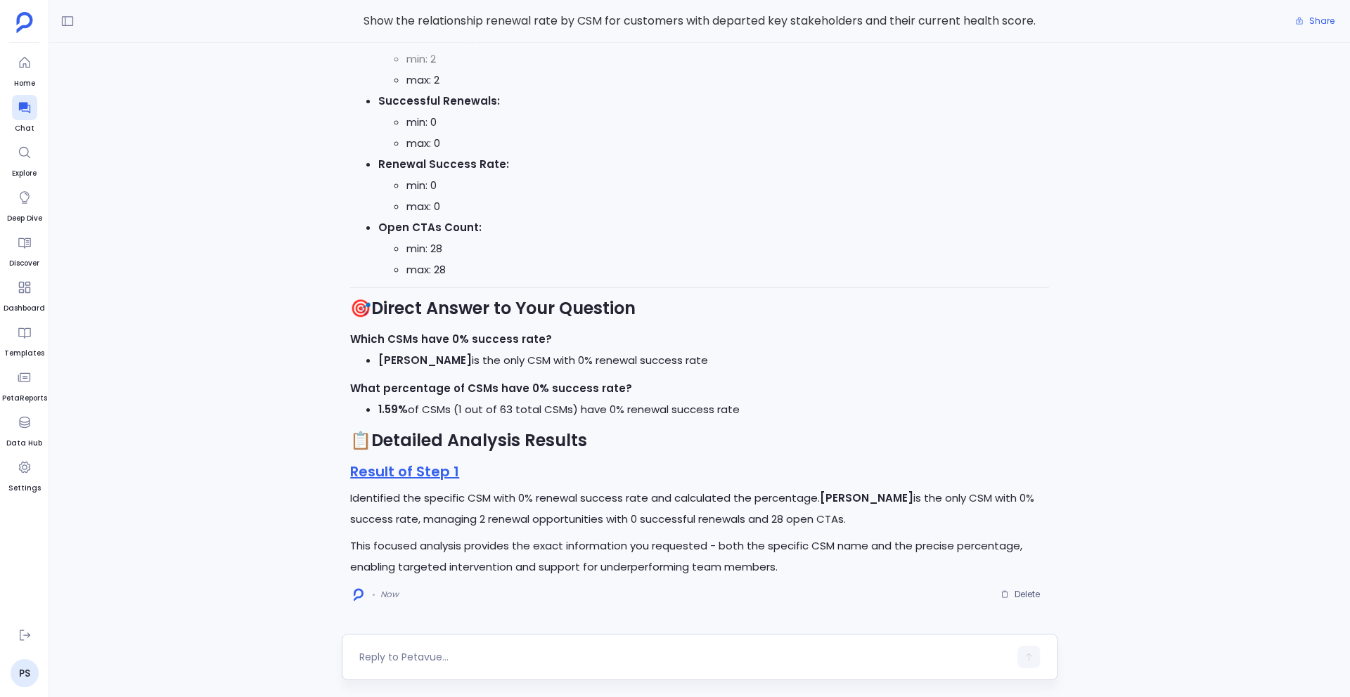
click at [451, 640] on div at bounding box center [700, 657] width 716 height 46
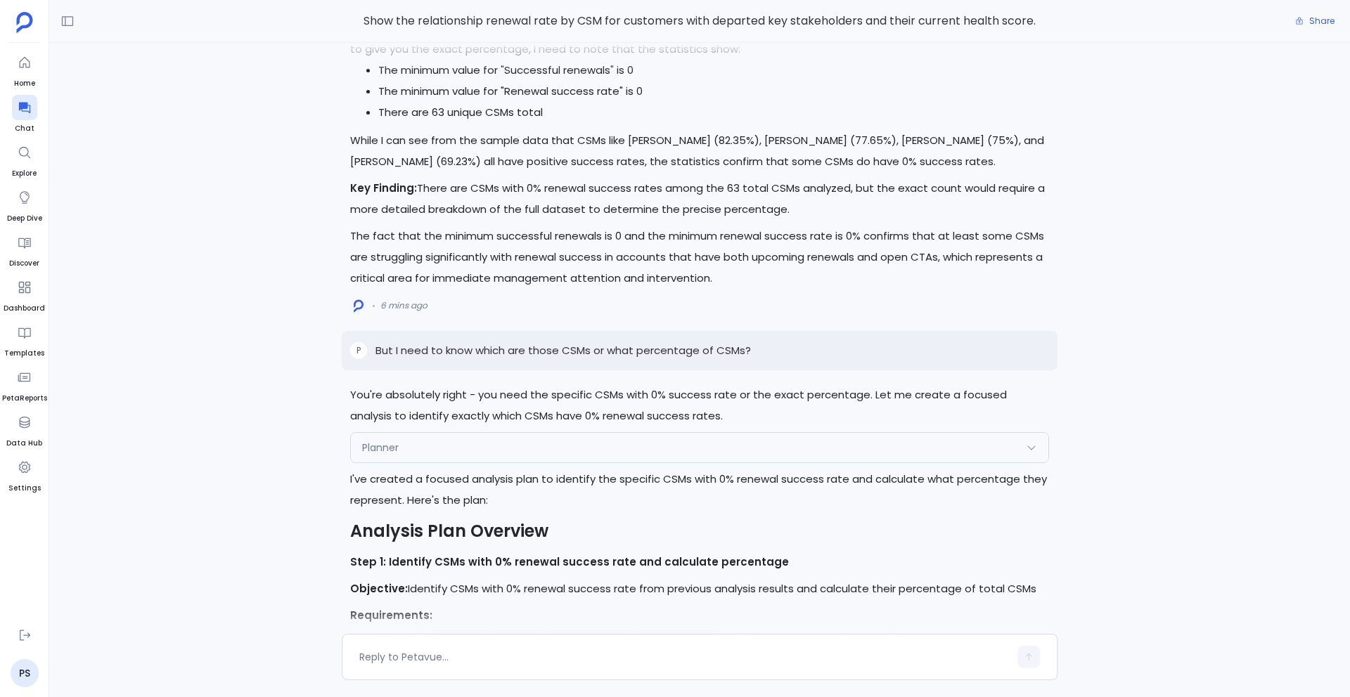
scroll to position [-1854, 0]
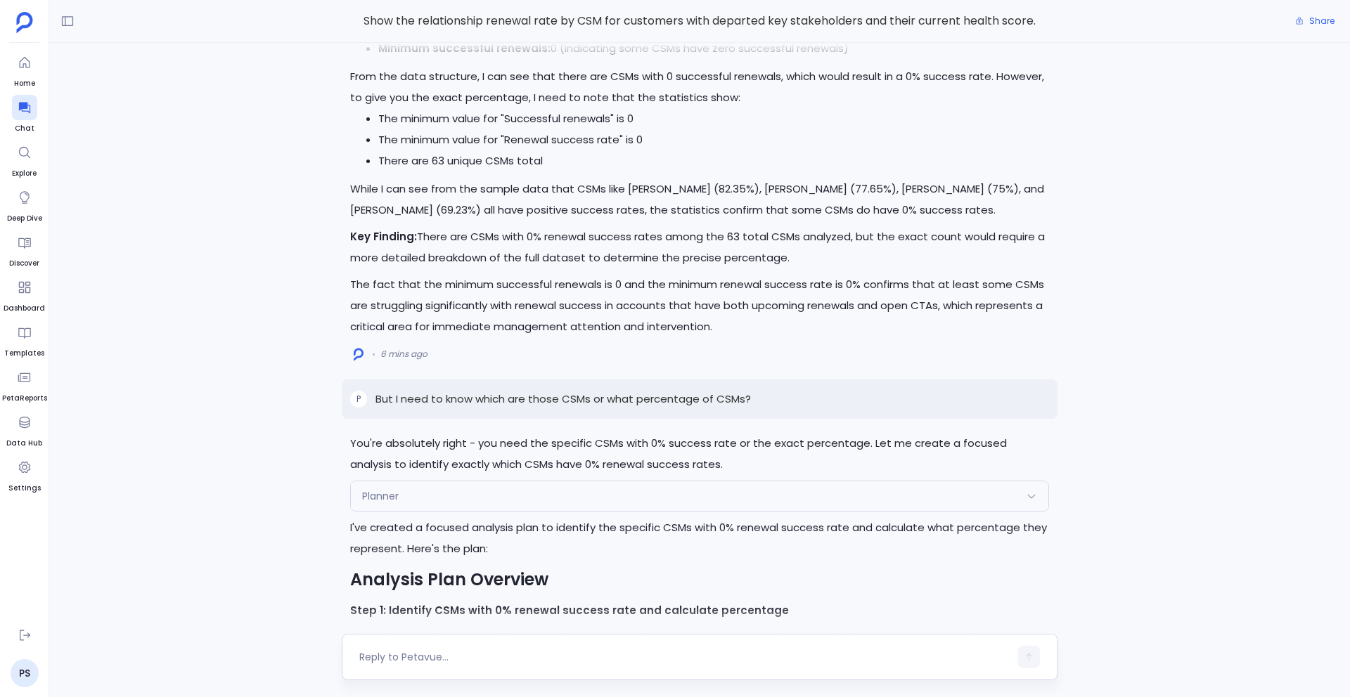
click at [415, 652] on textarea at bounding box center [683, 657] width 649 height 14
type textarea "How did you perform this analysis?"
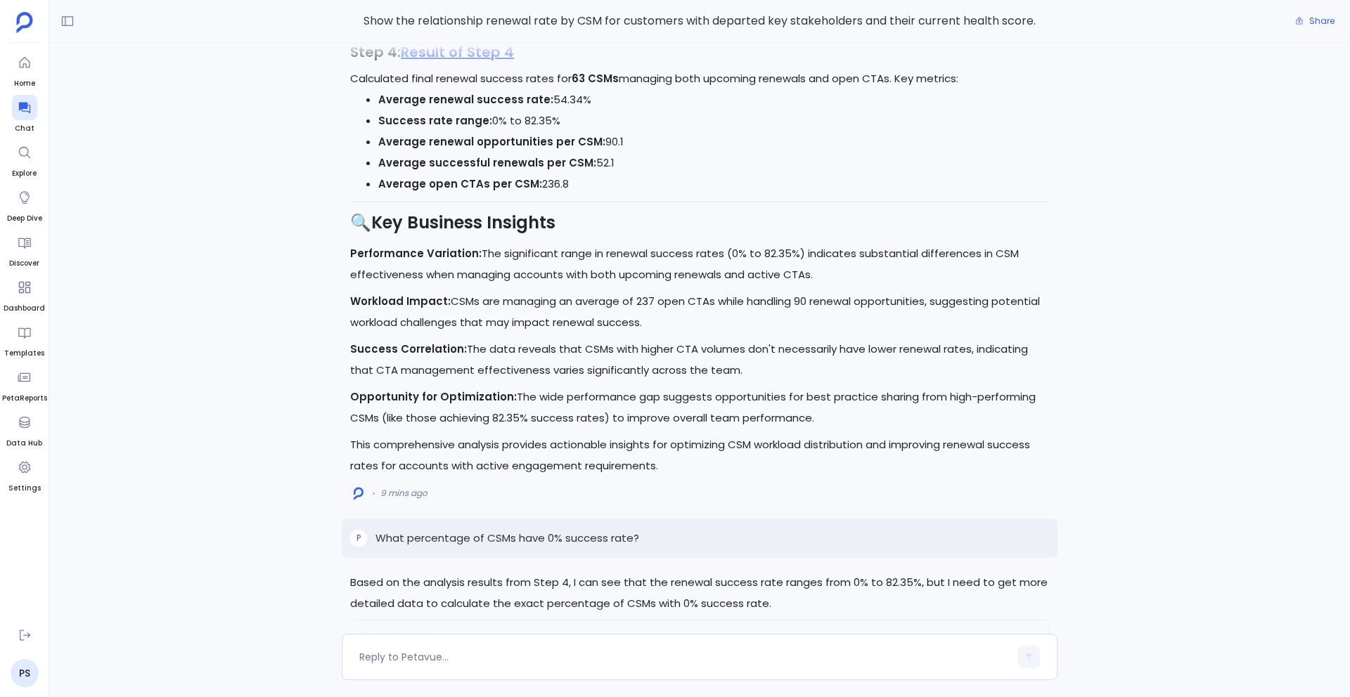
scroll to position [-3615, 0]
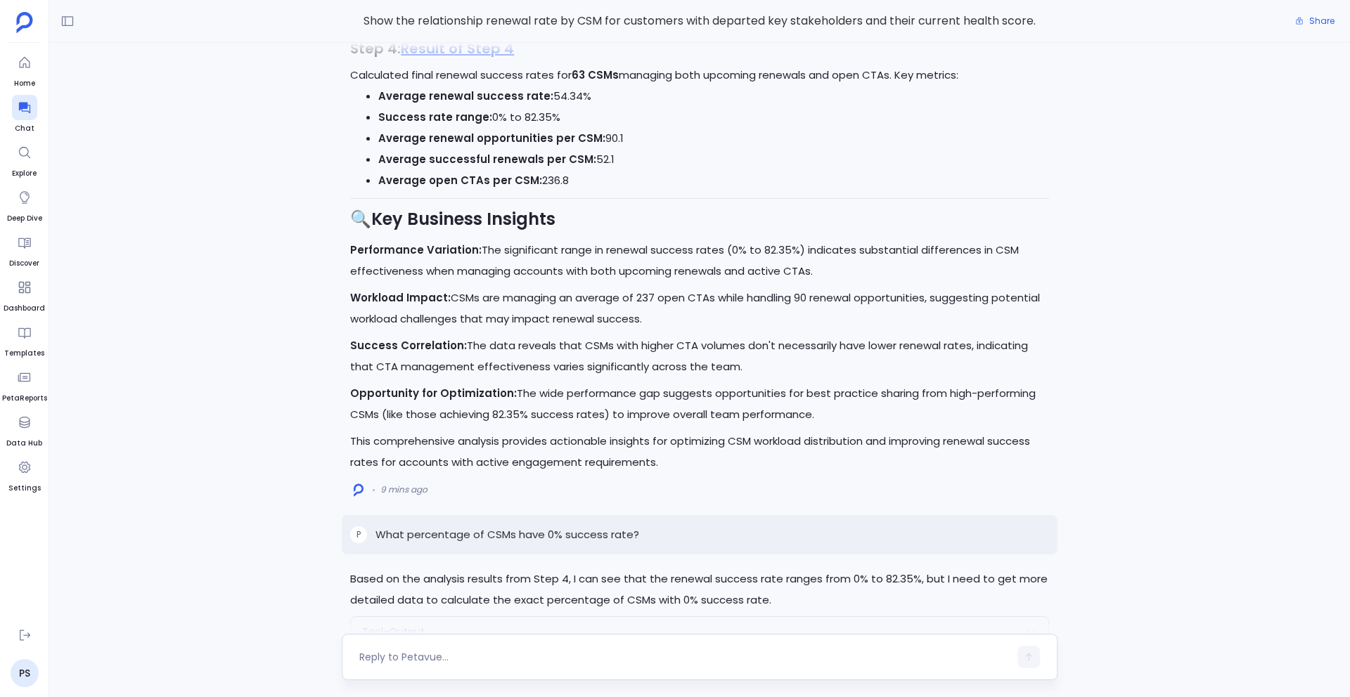
click at [427, 663] on textarea at bounding box center [683, 657] width 649 height 14
type textarea "Provide detailed insights for open CTAs"
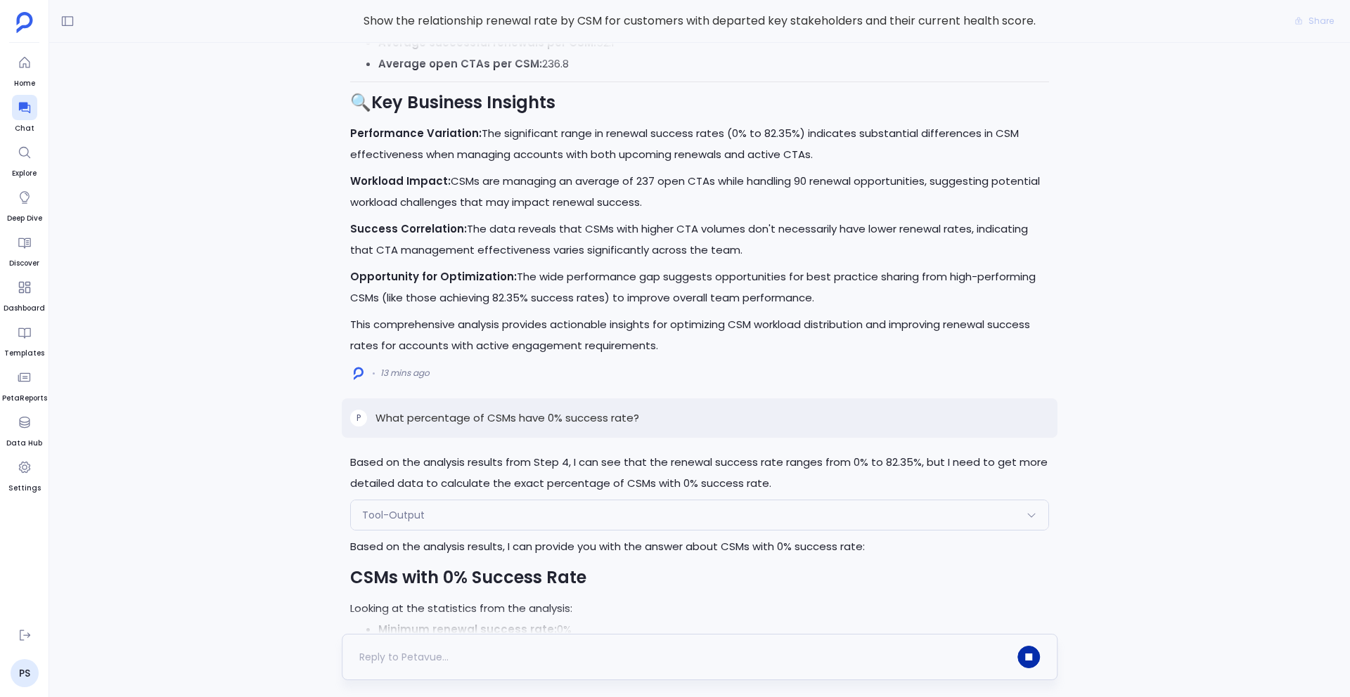
scroll to position [0, 0]
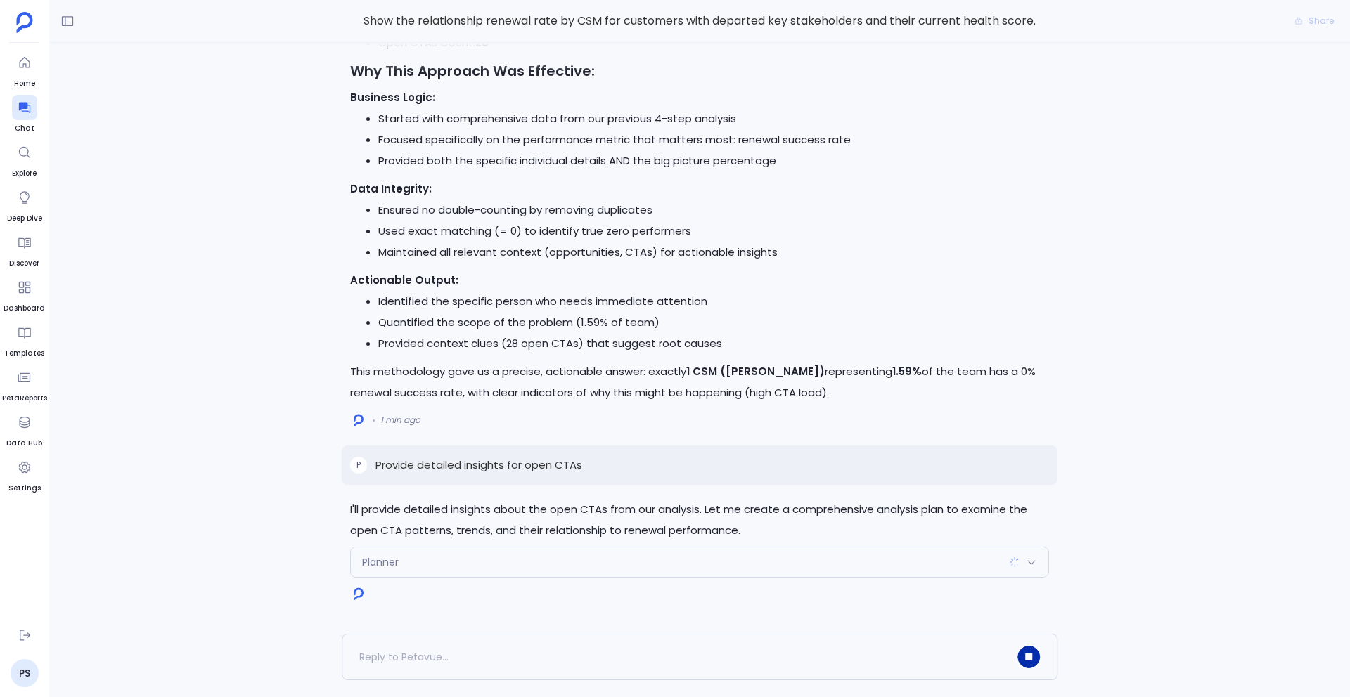
click at [456, 459] on p "Provide detailed insights for open CTAs" at bounding box center [478, 465] width 207 height 17
click at [456, 465] on p "Provide detailed insights for open CTAs" at bounding box center [478, 465] width 207 height 17
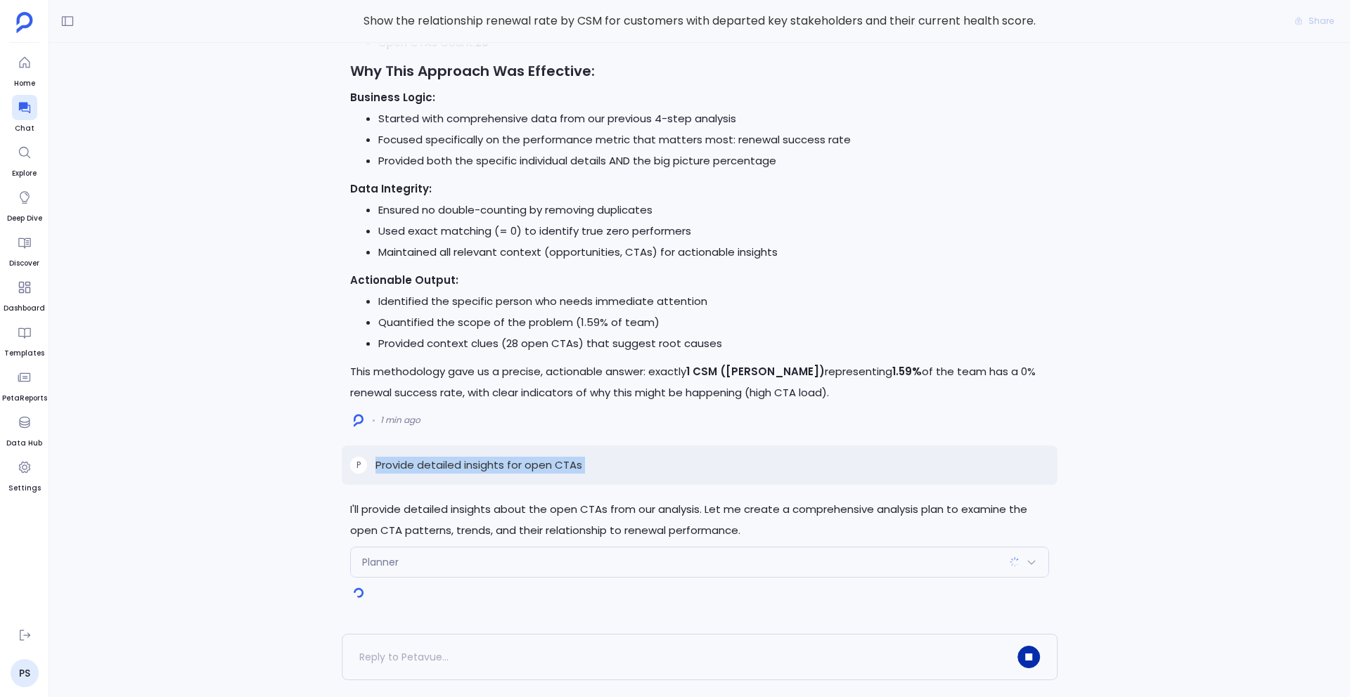
click at [1028, 658] on icon "button" at bounding box center [1028, 657] width 7 height 7
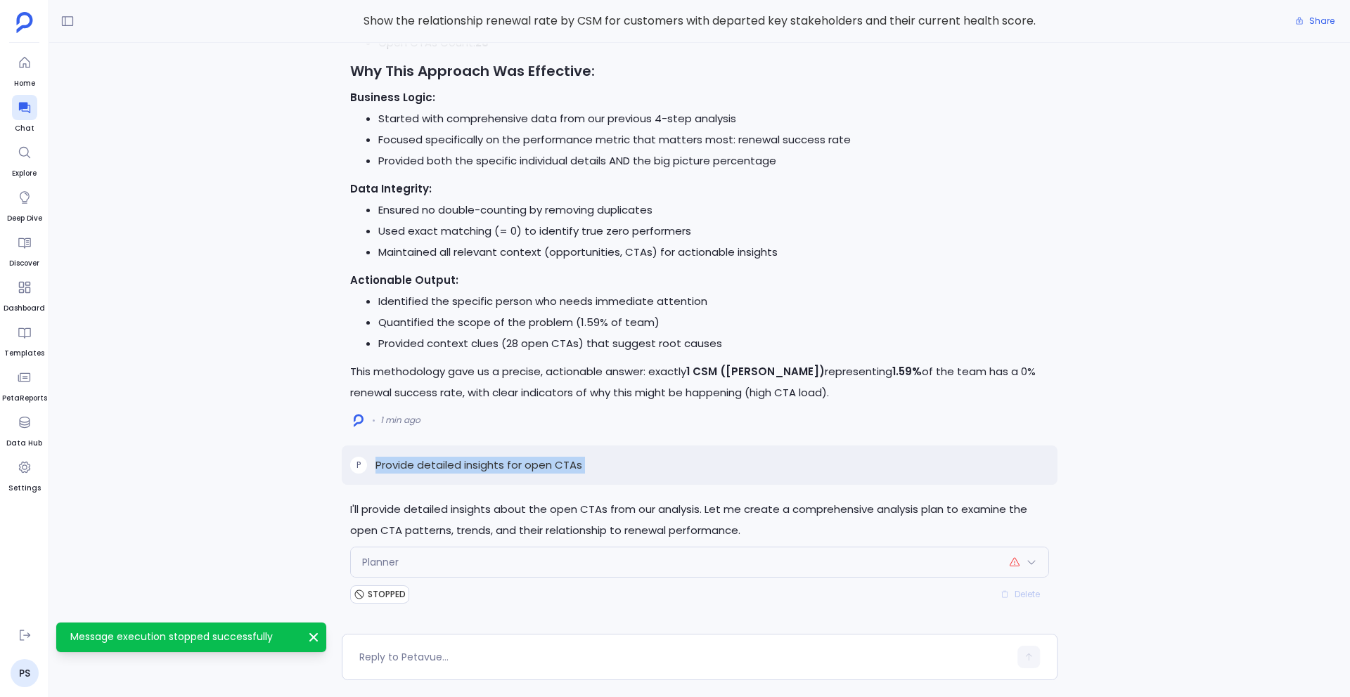
click at [1025, 587] on div "Delete" at bounding box center [1020, 594] width 58 height 21
click at [1023, 593] on div "Delete" at bounding box center [1020, 594] width 58 height 21
click at [1020, 595] on span "Delete" at bounding box center [1026, 594] width 25 height 11
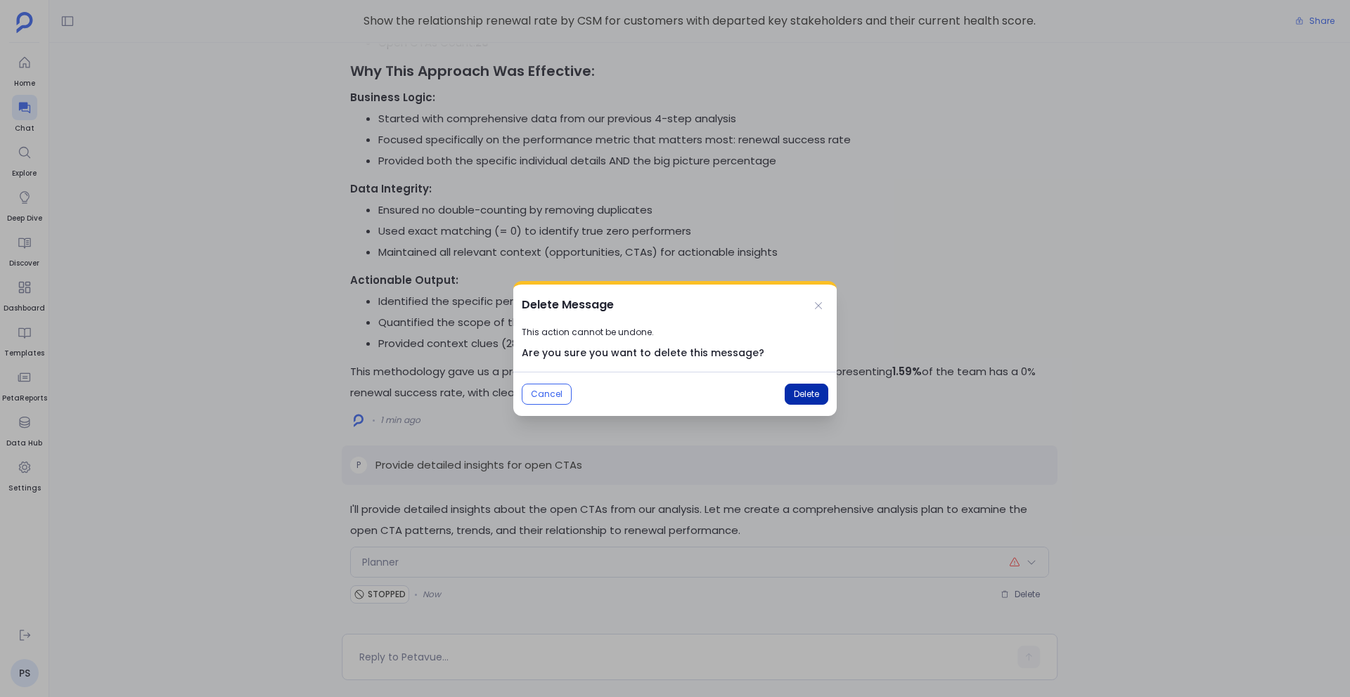
click at [804, 396] on span "Delete" at bounding box center [806, 394] width 25 height 11
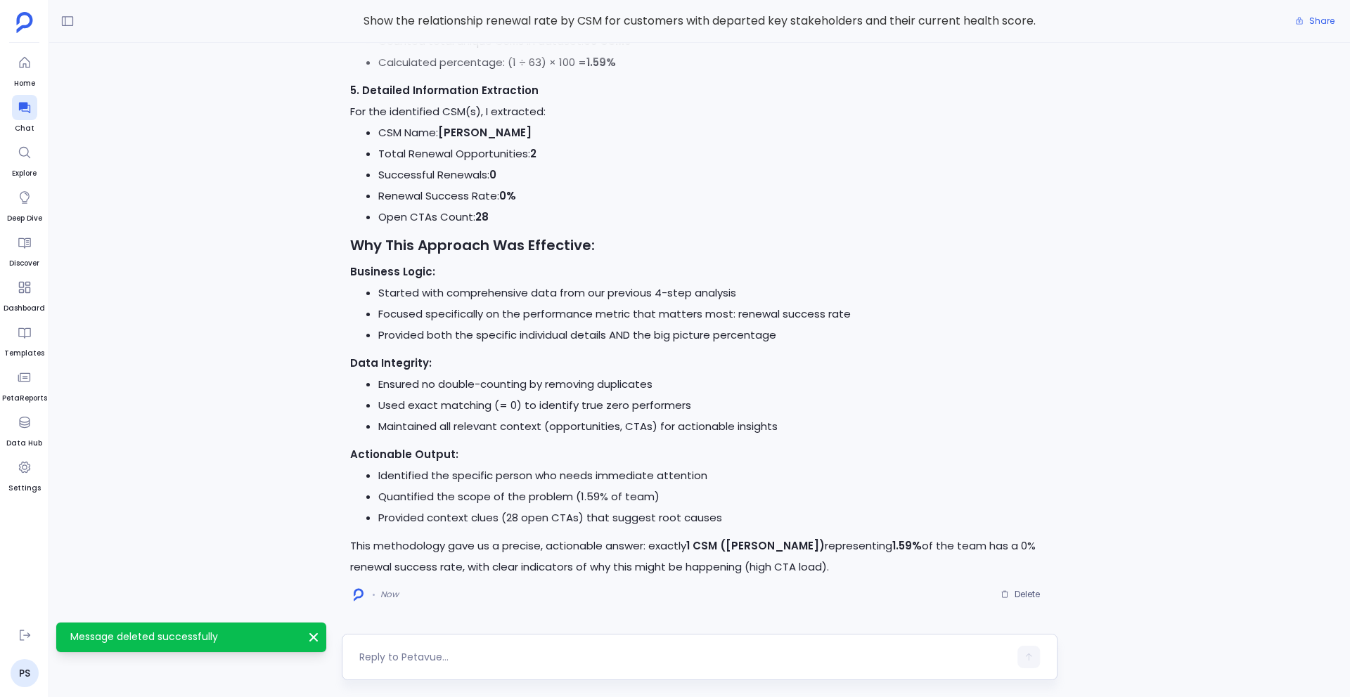
click at [406, 663] on textarea at bounding box center [683, 657] width 649 height 14
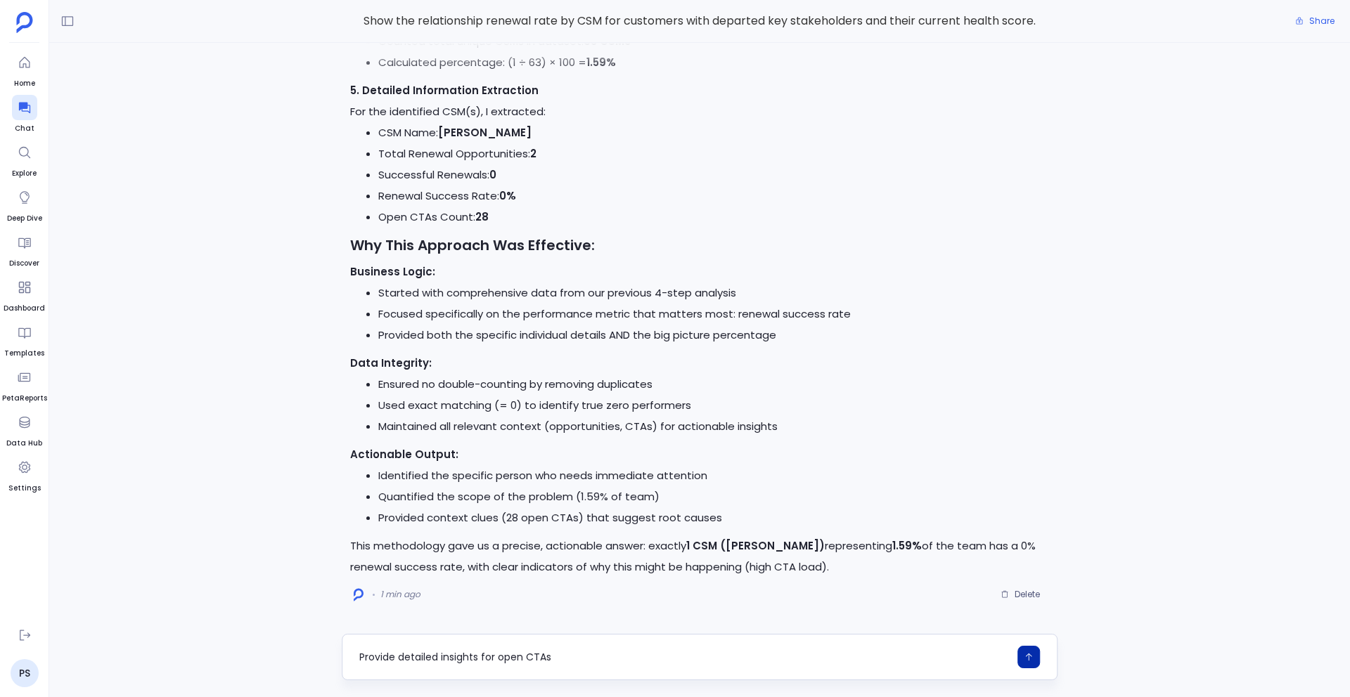
click at [496, 656] on textarea "Provide detailed insights for open CTAs" at bounding box center [683, 657] width 649 height 14
click at [578, 657] on textarea "Provide detailed insights for the open CTAs" at bounding box center [683, 657] width 649 height 14
type textarea "Provide detailed insights for the open CTAs you calculated"
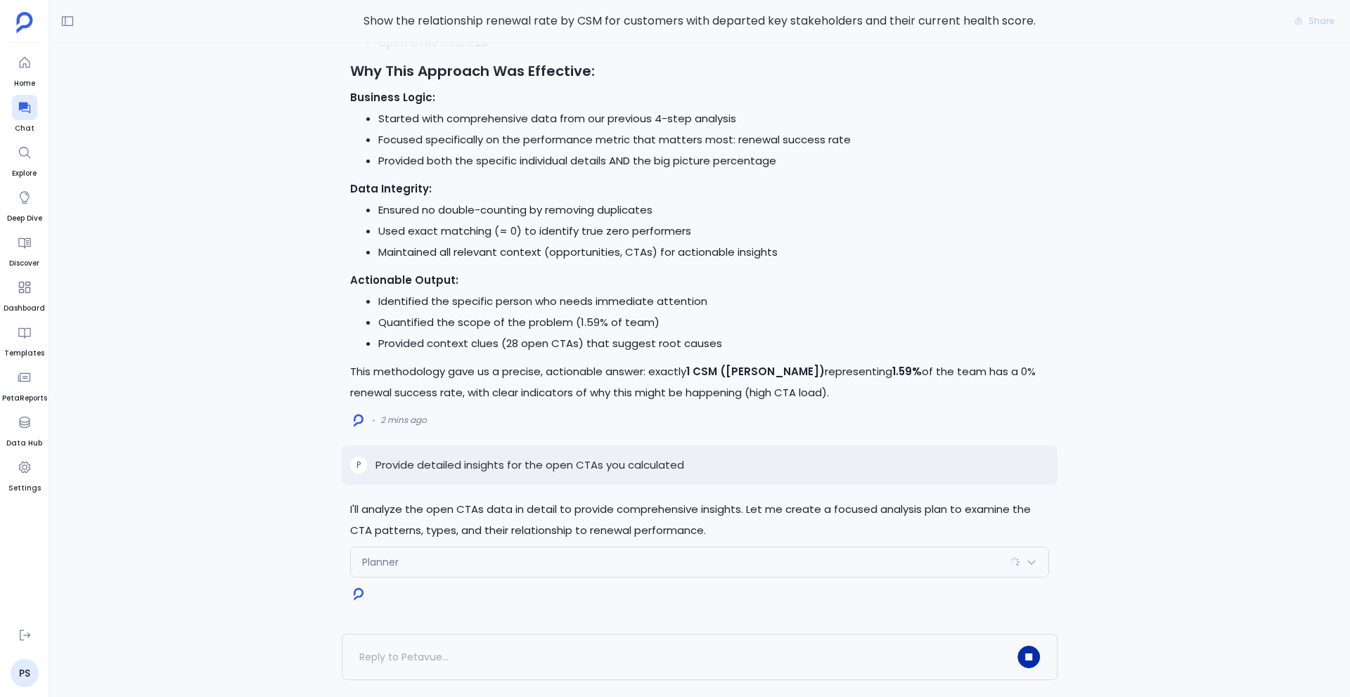
click at [1025, 658] on icon "button" at bounding box center [1028, 657] width 7 height 7
click at [608, 468] on p "Provide detailed insights for the open CTAs you calculated" at bounding box center [529, 465] width 309 height 17
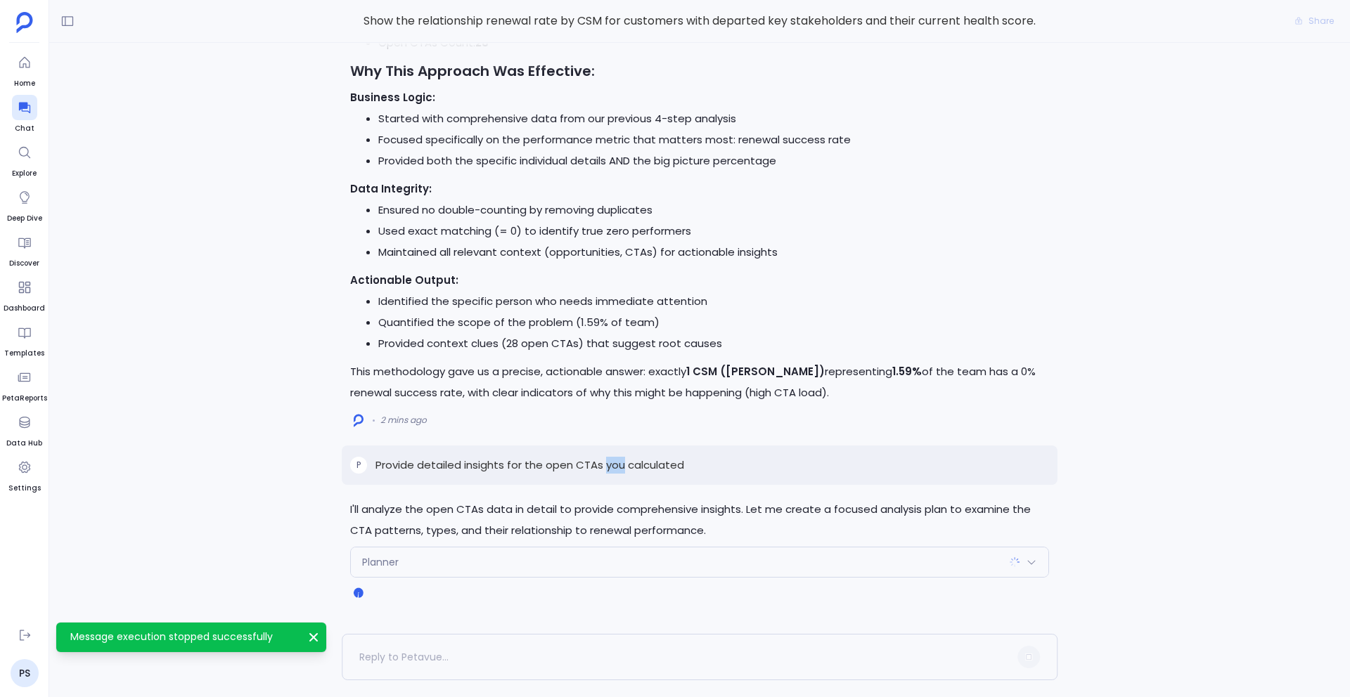
click at [608, 468] on p "Provide detailed insights for the open CTAs you calculated" at bounding box center [529, 465] width 309 height 17
copy p "Provide detailed insights for the open CTAs you calculated"
click at [1011, 588] on div "Delete" at bounding box center [1020, 594] width 58 height 21
click at [1014, 593] on span "Delete" at bounding box center [1026, 594] width 25 height 11
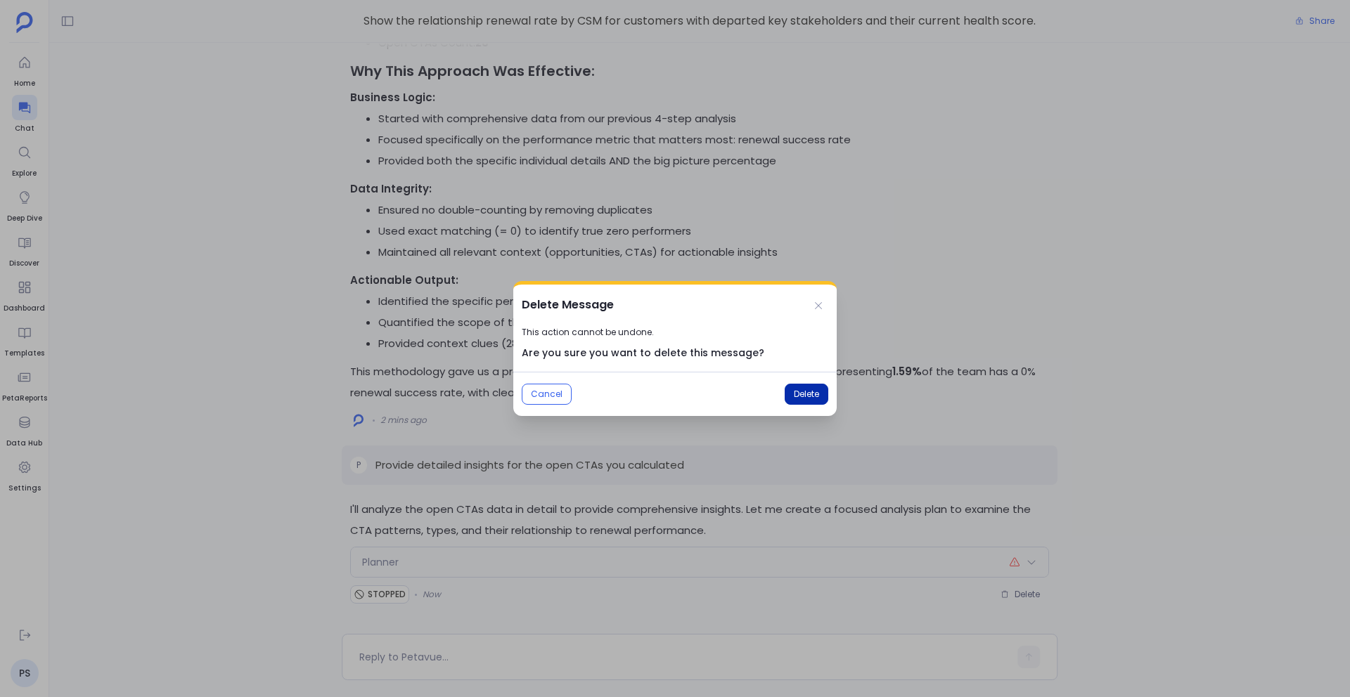
click at [808, 393] on span "Delete" at bounding box center [806, 394] width 25 height 11
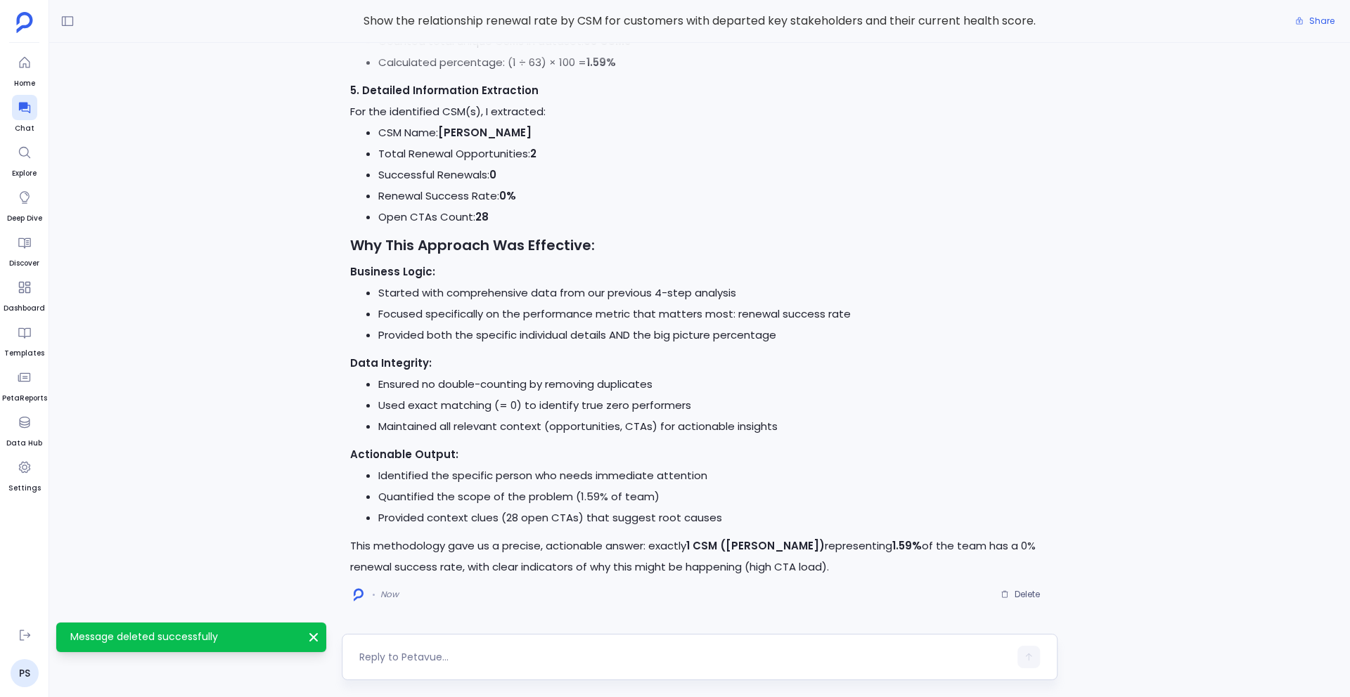
click at [414, 661] on textarea at bounding box center [683, 657] width 649 height 14
click at [422, 637] on textarea "Provide detailed insights for the open CTAs you calculated" at bounding box center [683, 647] width 649 height 42
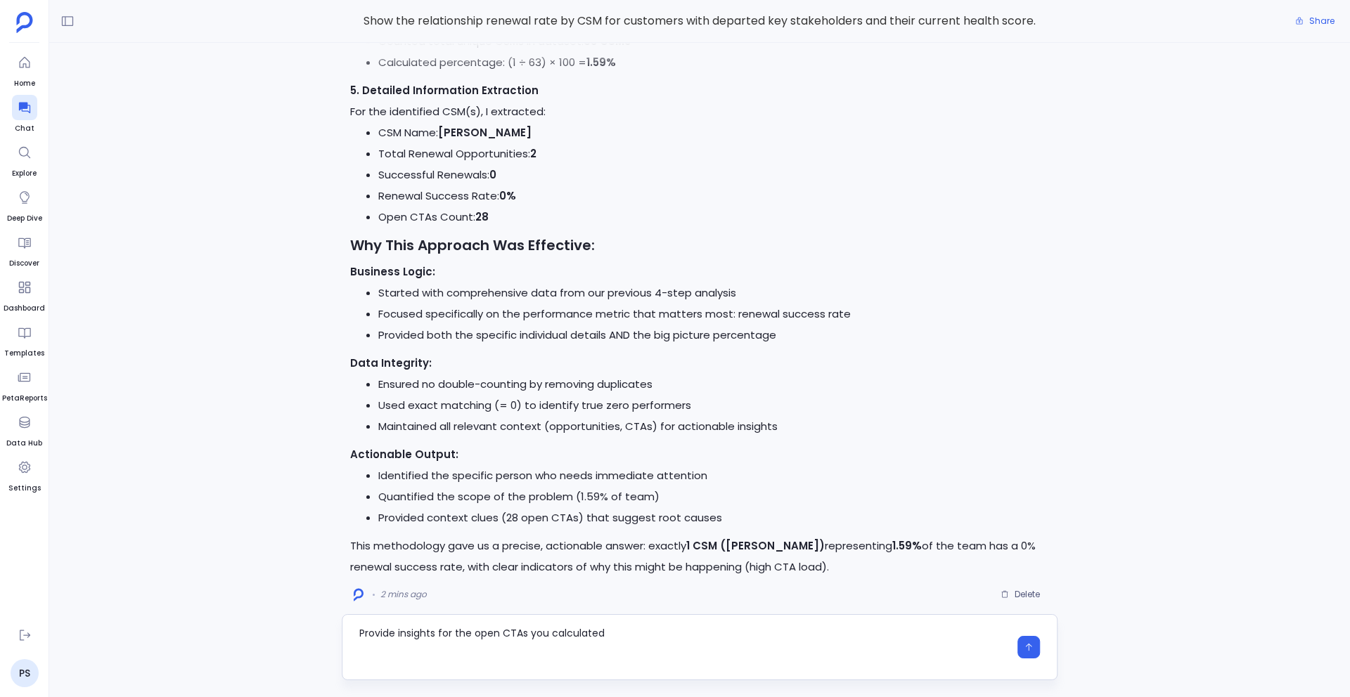
type textarea "Provide insights for the open CTAs you calculated"
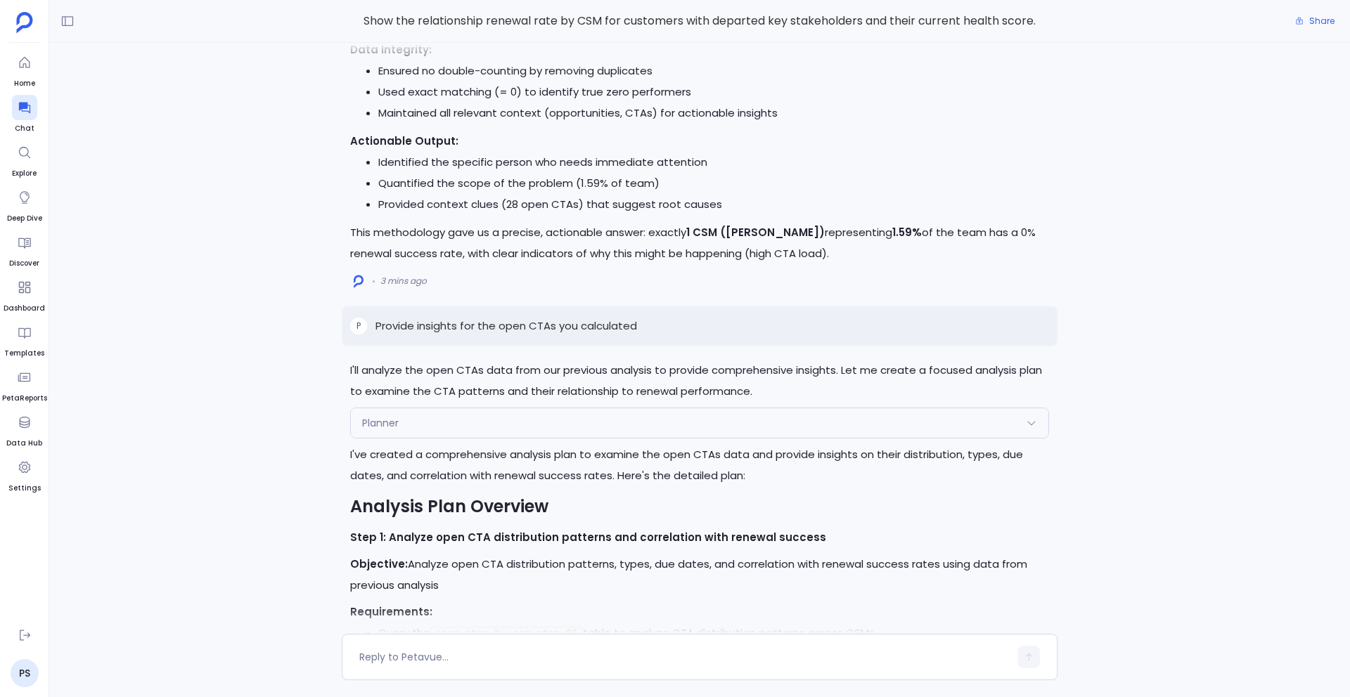
scroll to position [-567, 0]
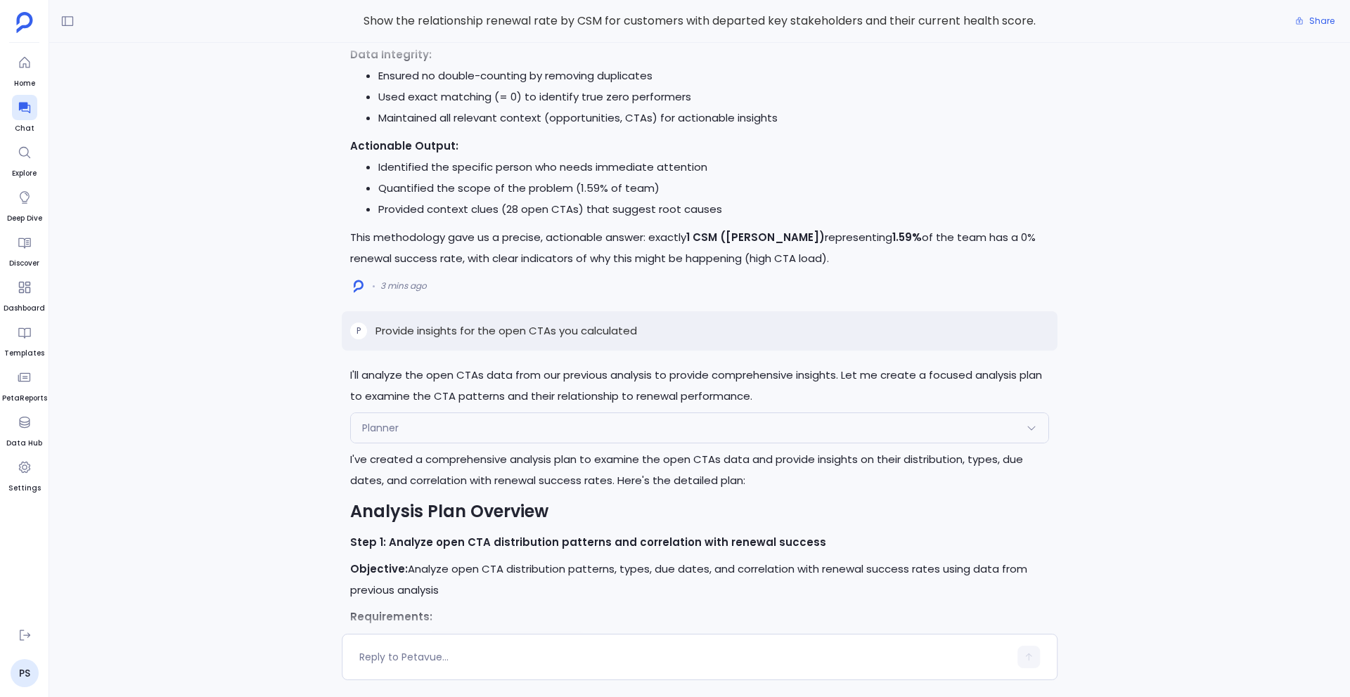
click at [519, 339] on p "Provide insights for the open CTAs you calculated" at bounding box center [505, 331] width 261 height 17
copy p "Provide insights for the open CTAs you calculated"
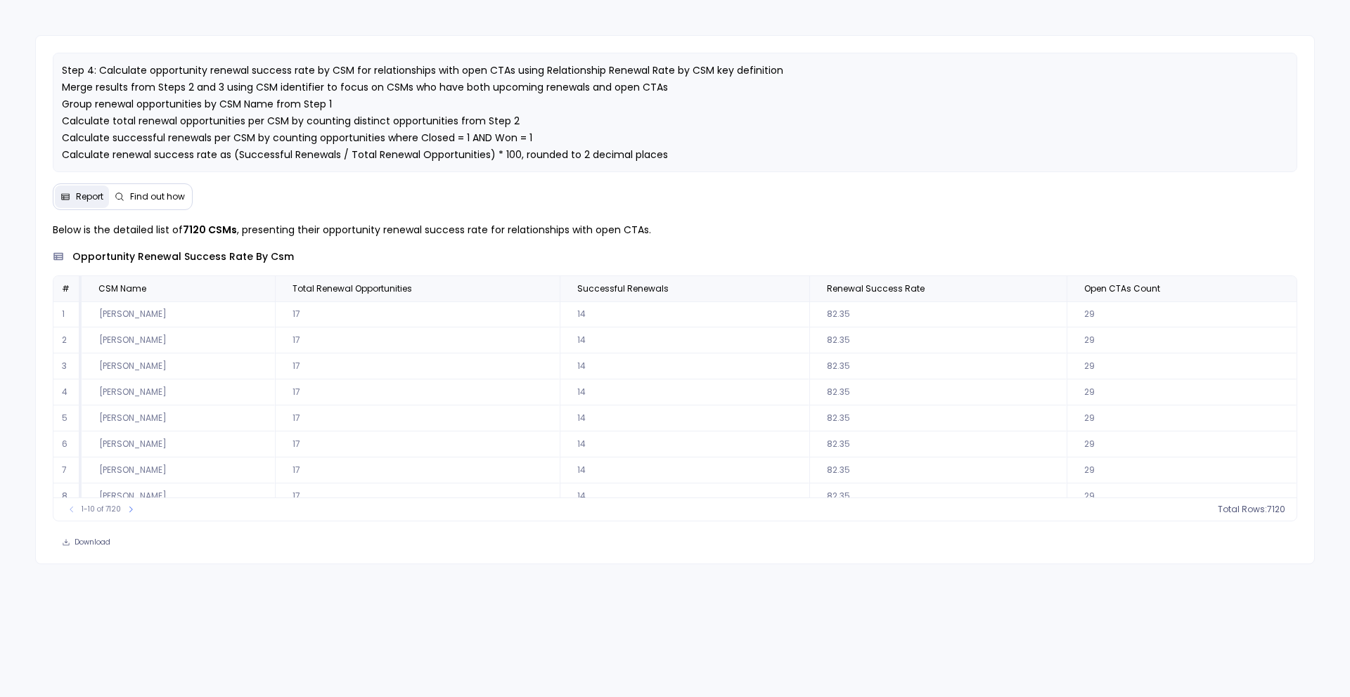
scroll to position [64, 0]
click at [1052, 297] on th "Renewal Success Rate" at bounding box center [937, 288] width 257 height 25
click at [1044, 290] on icon at bounding box center [1048, 289] width 8 height 8
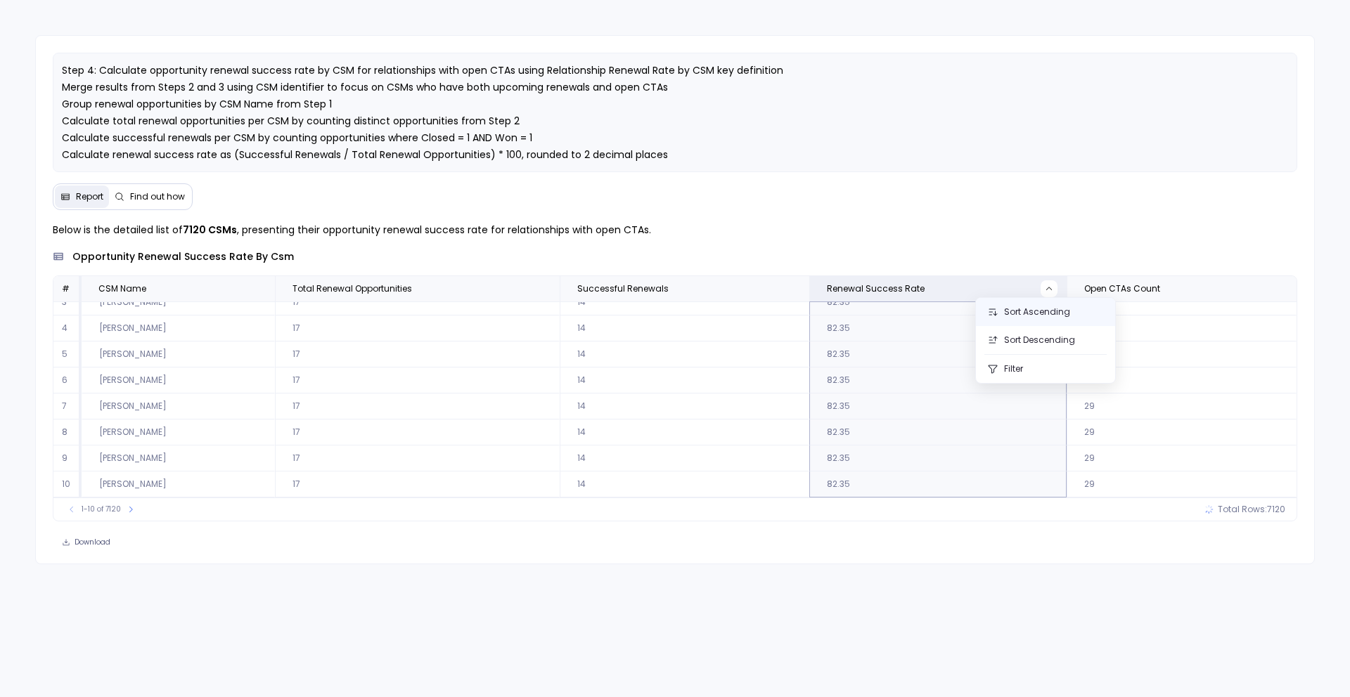
click at [1030, 319] on button "Sort Ascending" at bounding box center [1045, 312] width 139 height 28
click at [132, 510] on icon at bounding box center [131, 509] width 8 height 8
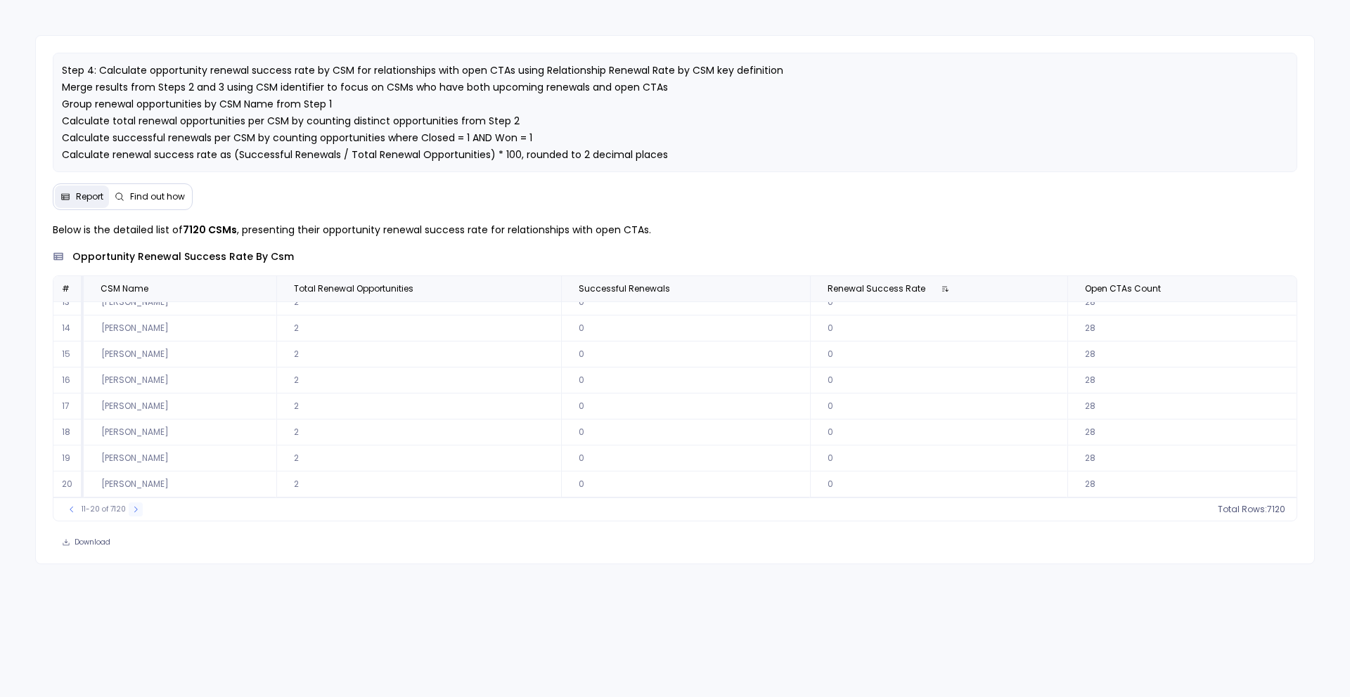
click at [132, 510] on icon at bounding box center [135, 509] width 8 height 8
click at [73, 511] on icon at bounding box center [71, 509] width 8 height 8
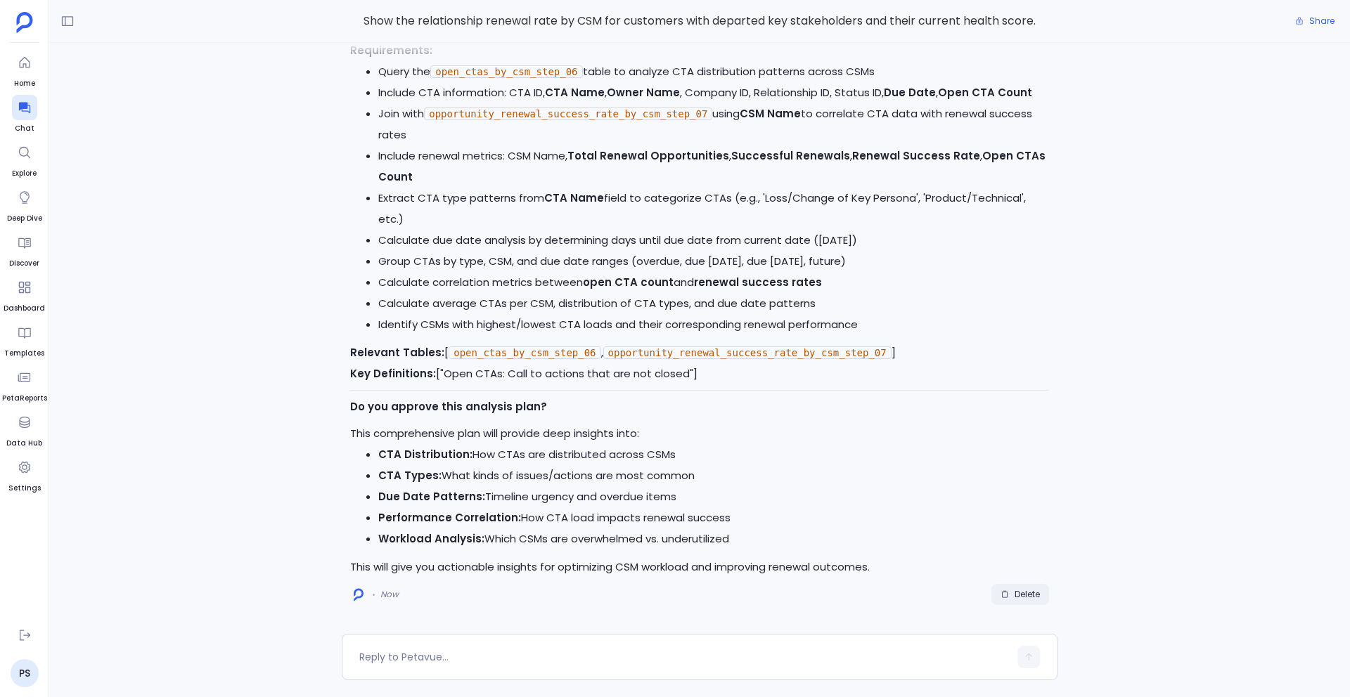
click at [1027, 589] on span "Delete" at bounding box center [1026, 594] width 25 height 11
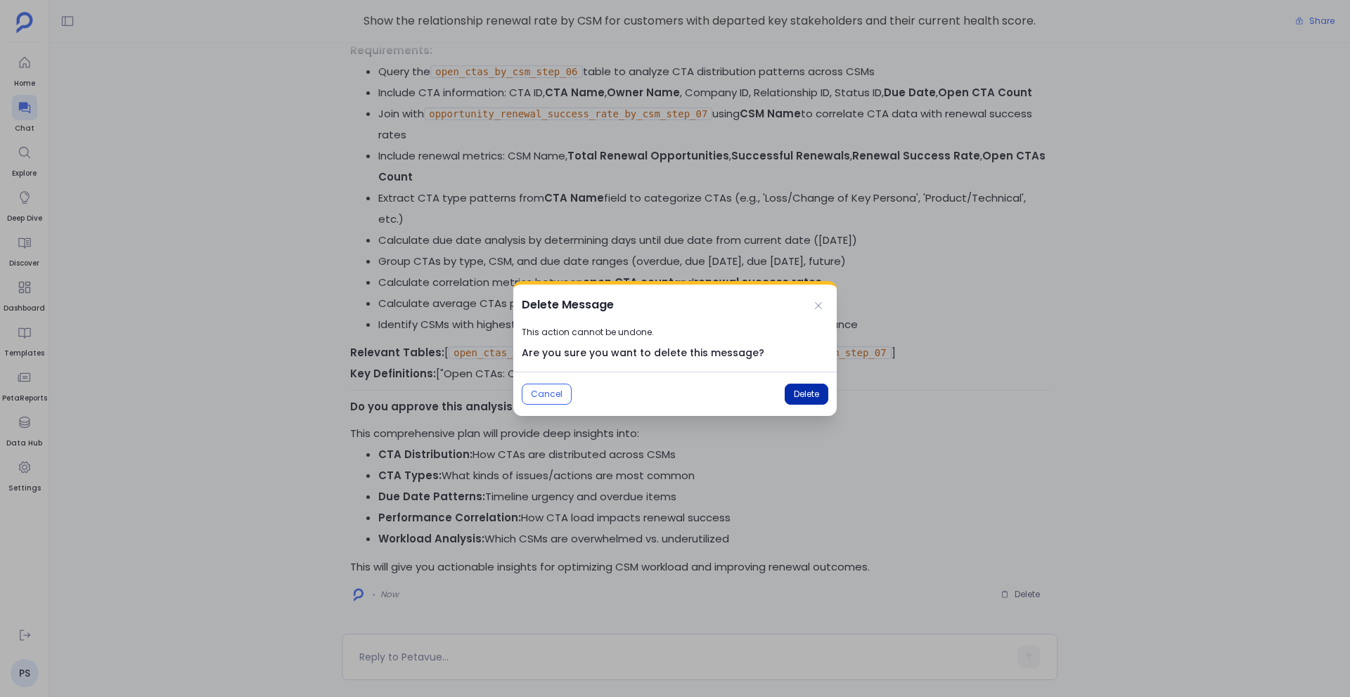
click at [798, 399] on span "Delete" at bounding box center [806, 394] width 25 height 11
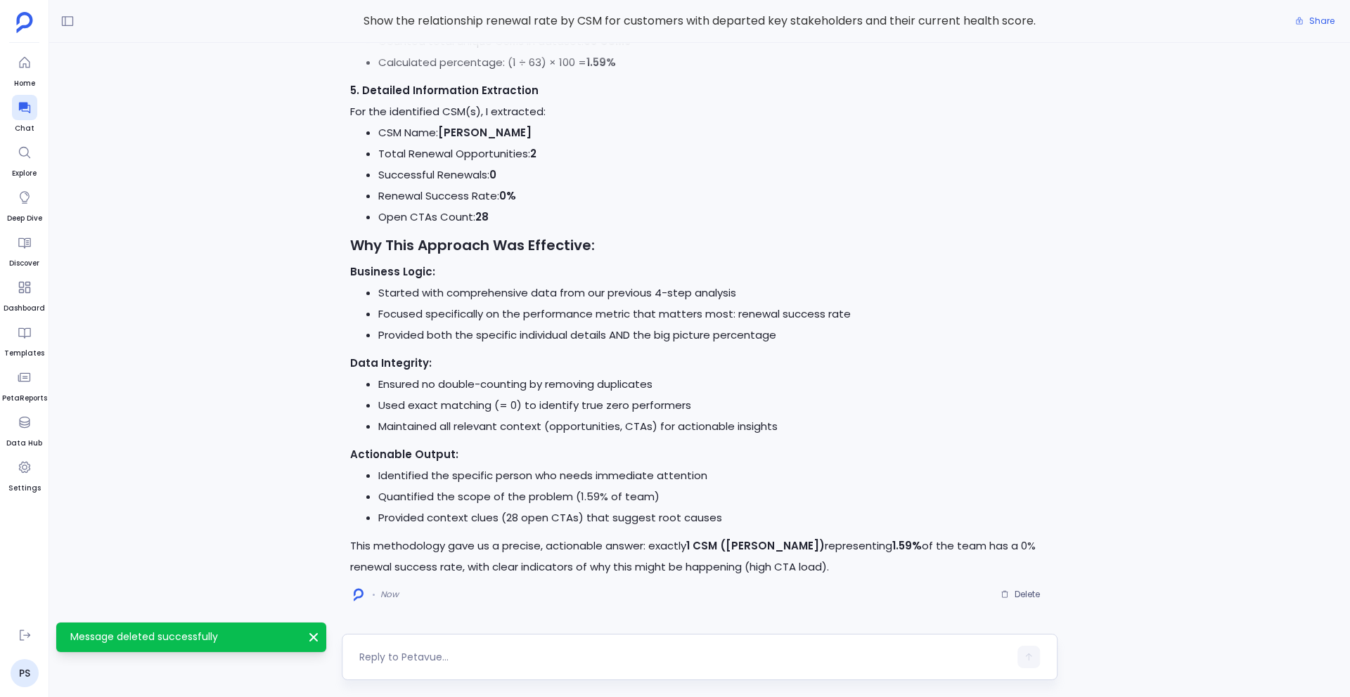
click at [384, 668] on div at bounding box center [700, 657] width 716 height 46
click at [373, 653] on textarea at bounding box center [683, 657] width 649 height 14
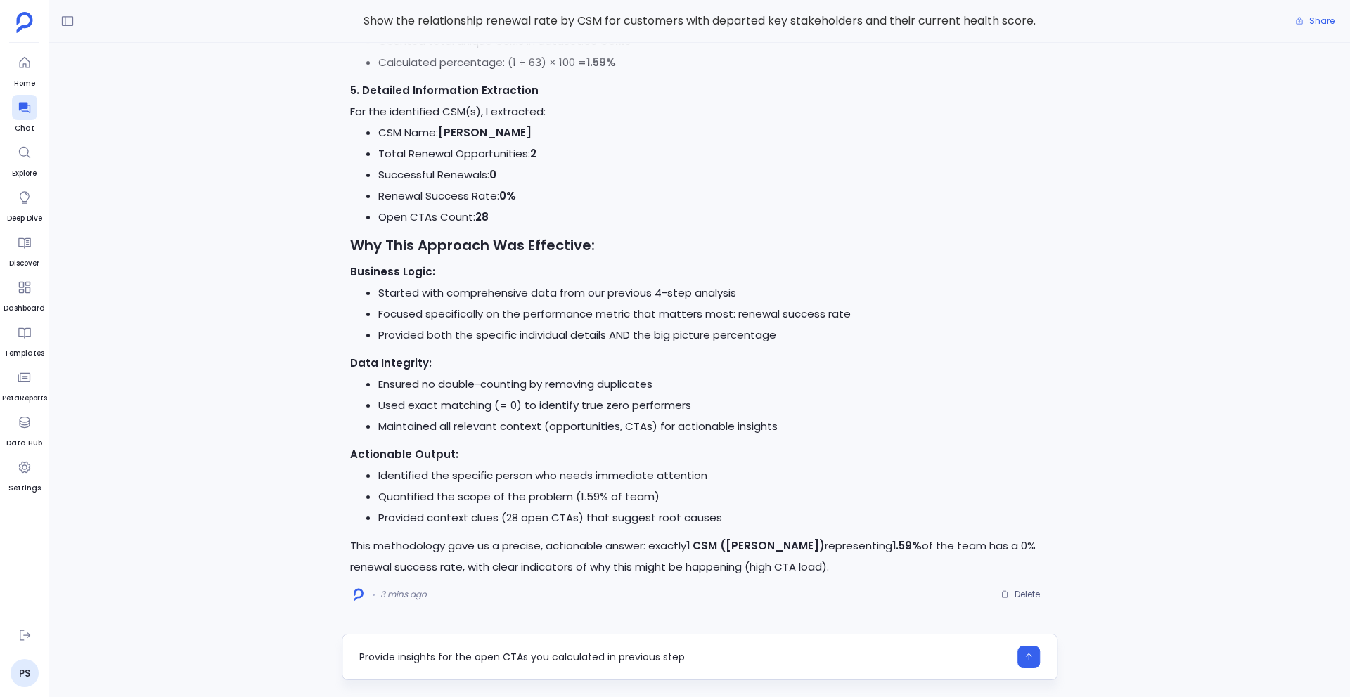
type textarea "Provide insights for the open CTAs you calculated in previous step"
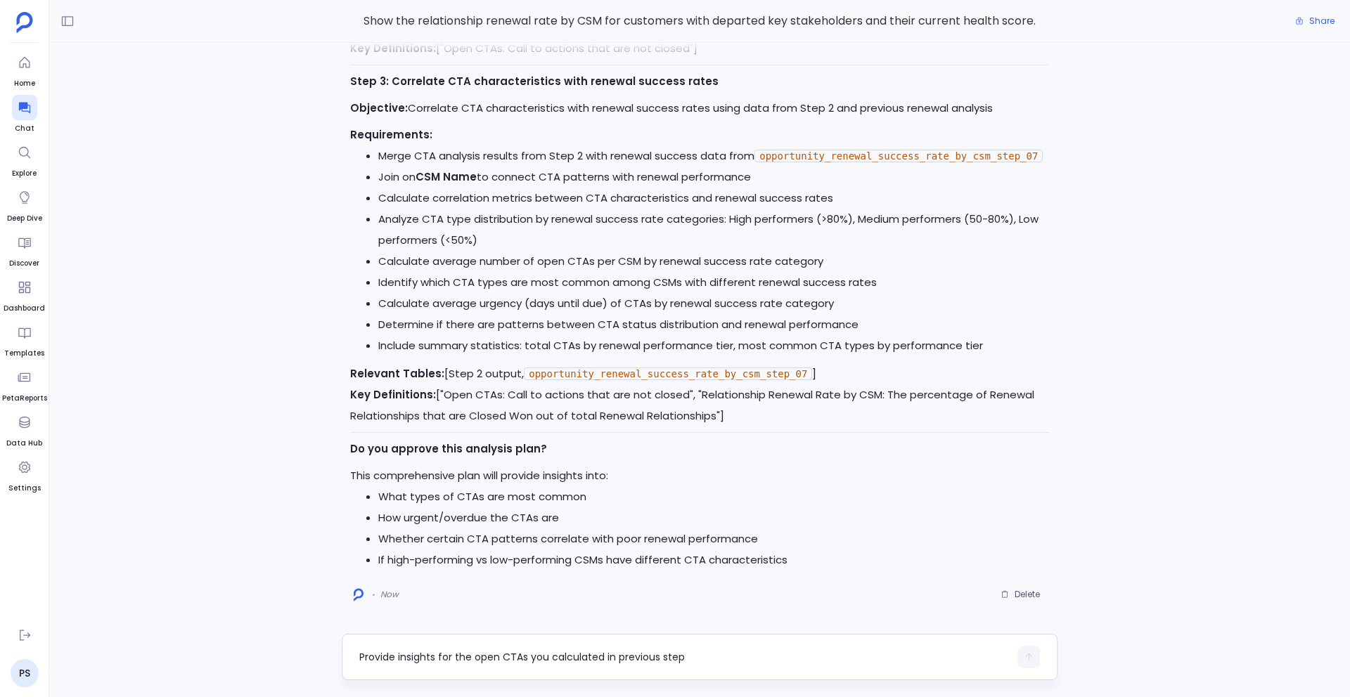
click at [406, 645] on div "Provide insights for the open CTAs you calculated in previous step" at bounding box center [700, 657] width 716 height 46
click at [381, 654] on textarea "Provide insights for the open CTAs you calculated in previous step" at bounding box center [683, 657] width 649 height 14
type textarea "Yes approved"
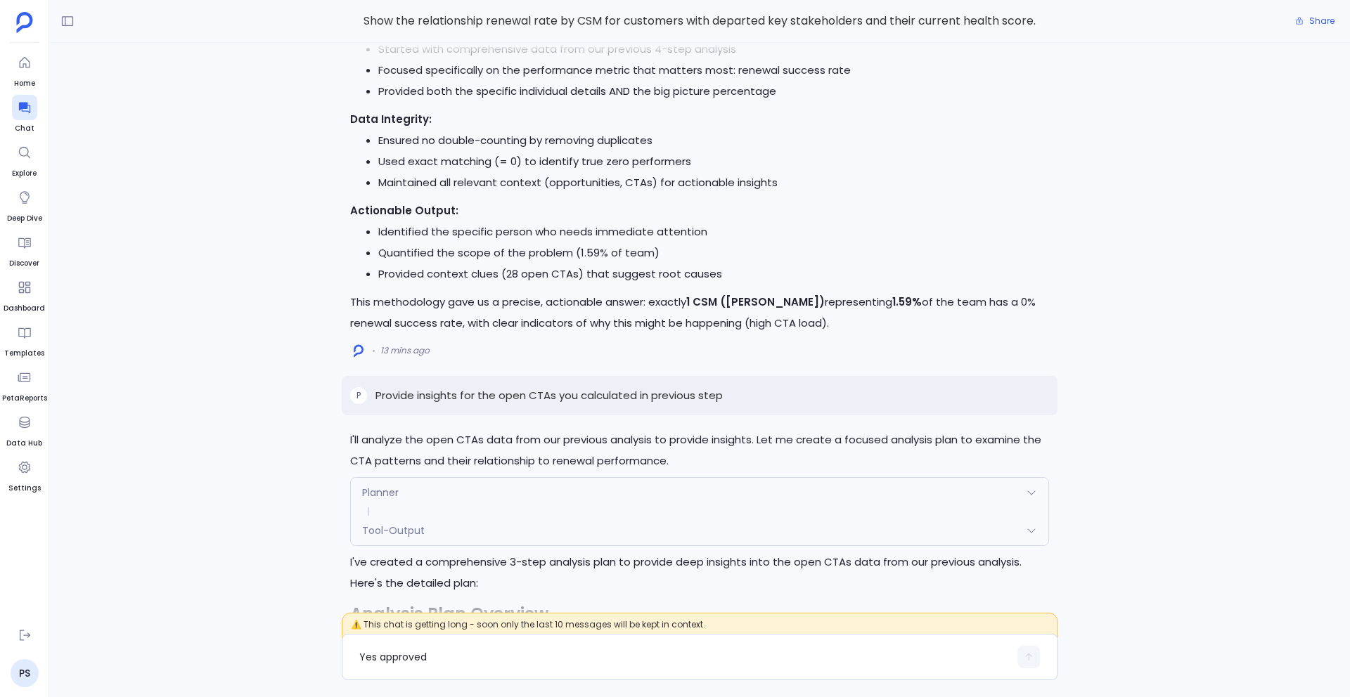
scroll to position [-4427, 0]
click at [391, 646] on div "Yes approved" at bounding box center [683, 657] width 649 height 22
click at [381, 657] on textarea "Yes approved" at bounding box center [683, 657] width 649 height 14
type textarea "Can you provide these insights only for last 6 months"
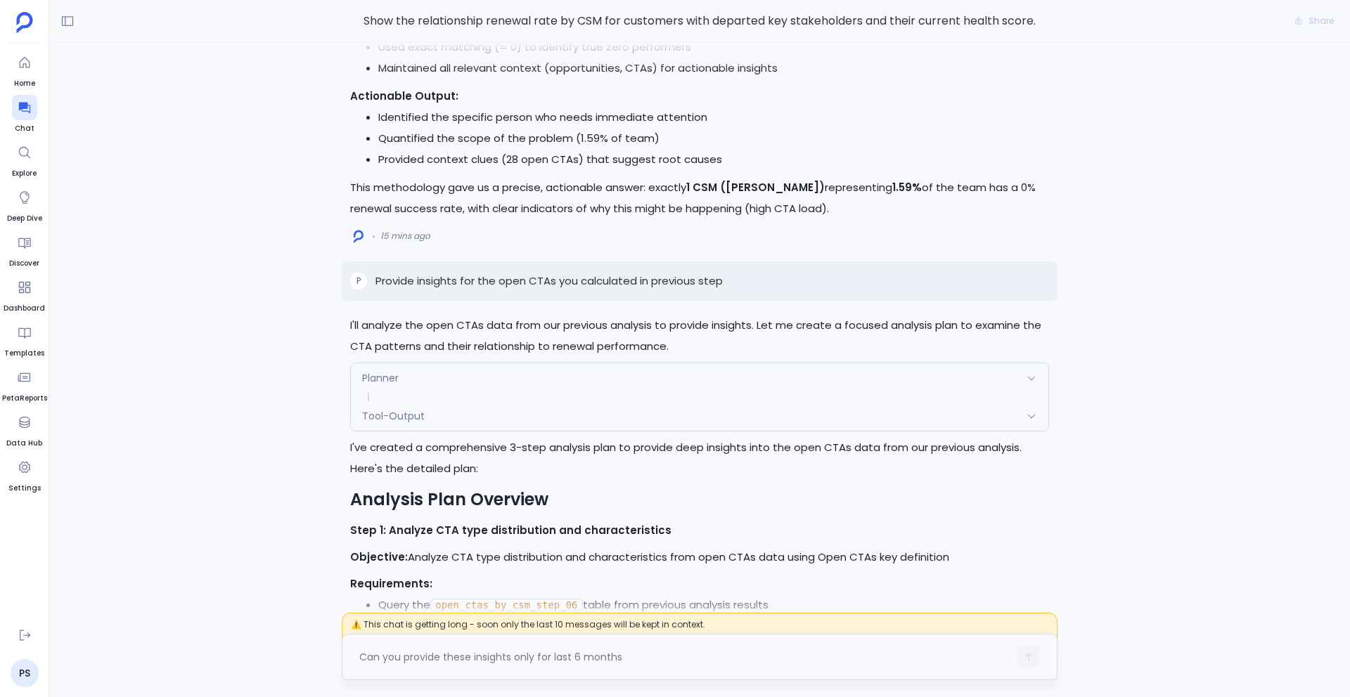
scroll to position [0, 0]
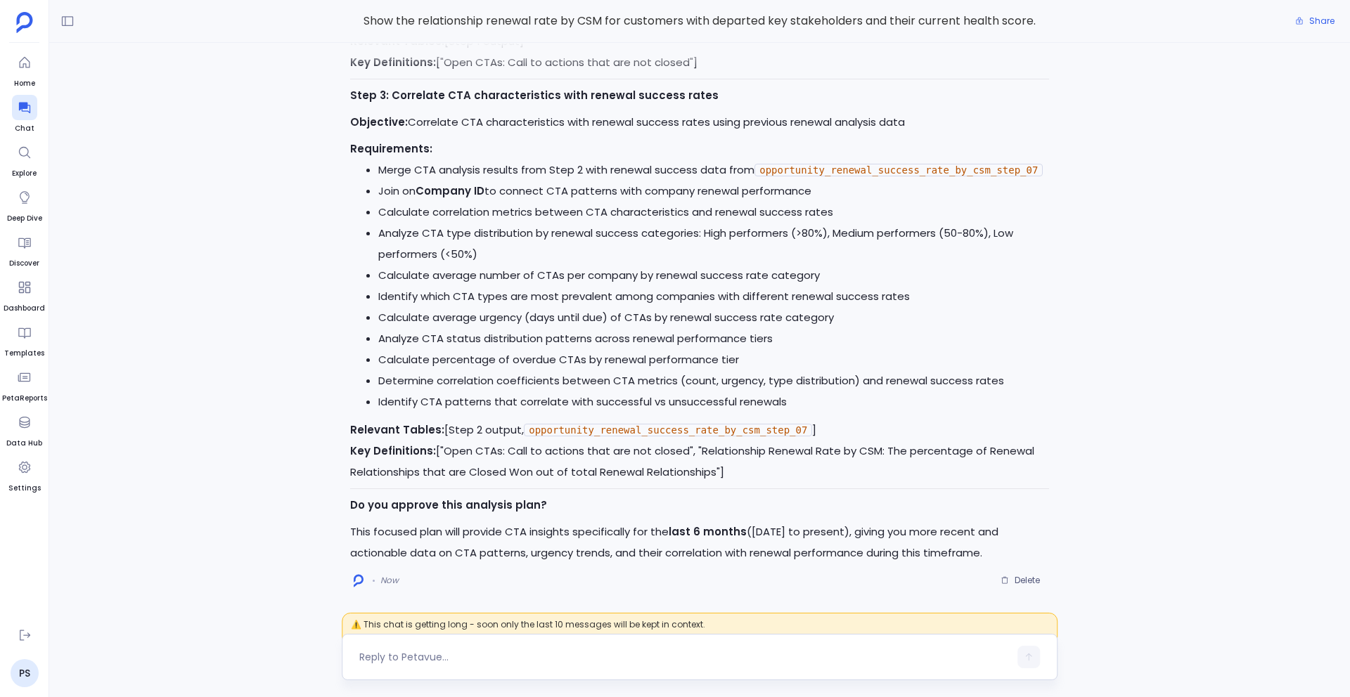
click at [444, 655] on textarea at bounding box center [683, 657] width 649 height 14
type textarea "Q"
type textarea "A"
type textarea "U"
type textarea "Update this to include only Q2 data"
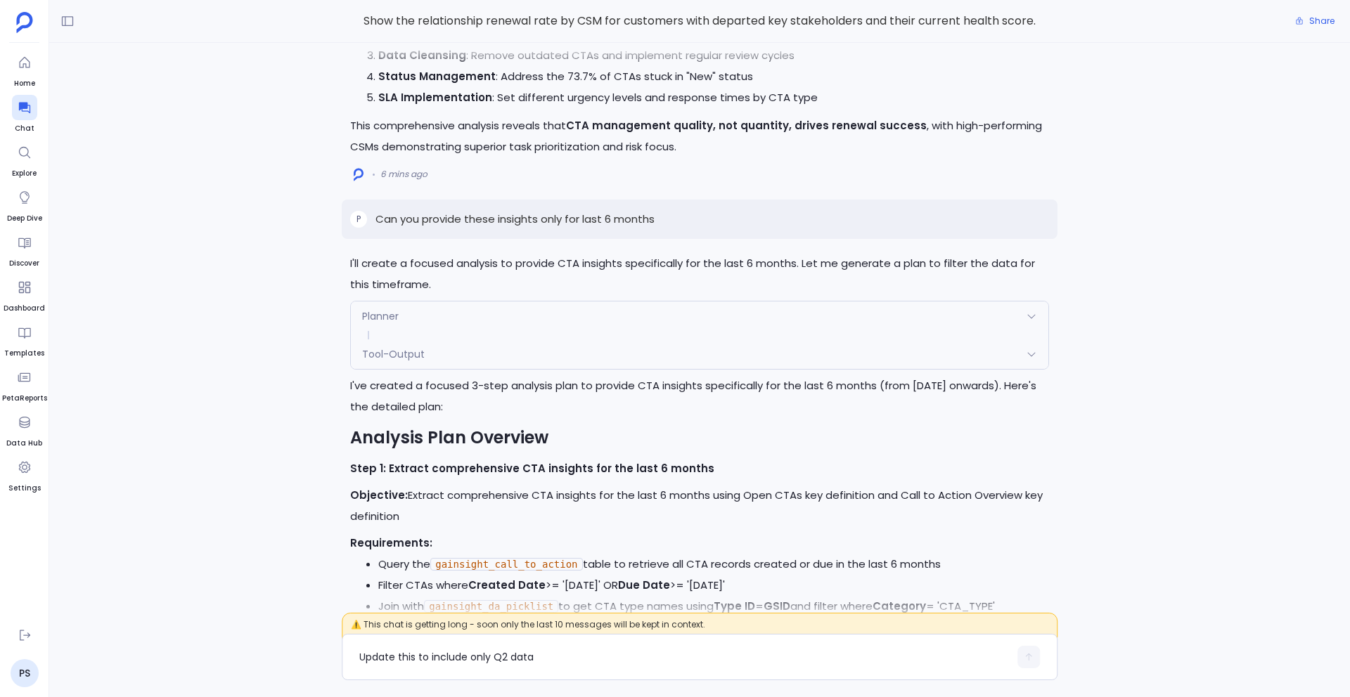
scroll to position [-2499, 0]
click at [607, 302] on div "Planner" at bounding box center [699, 314] width 697 height 30
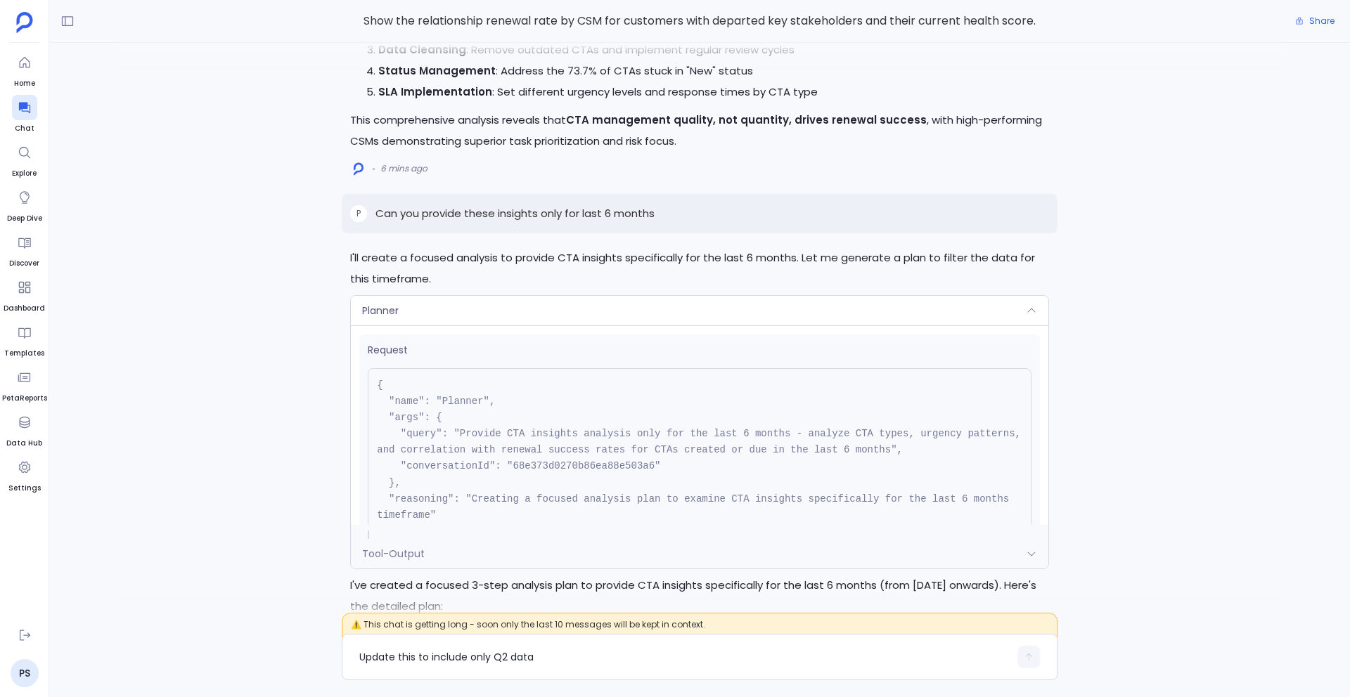
scroll to position [-2704, 0]
click at [671, 299] on div "Planner" at bounding box center [699, 314] width 697 height 30
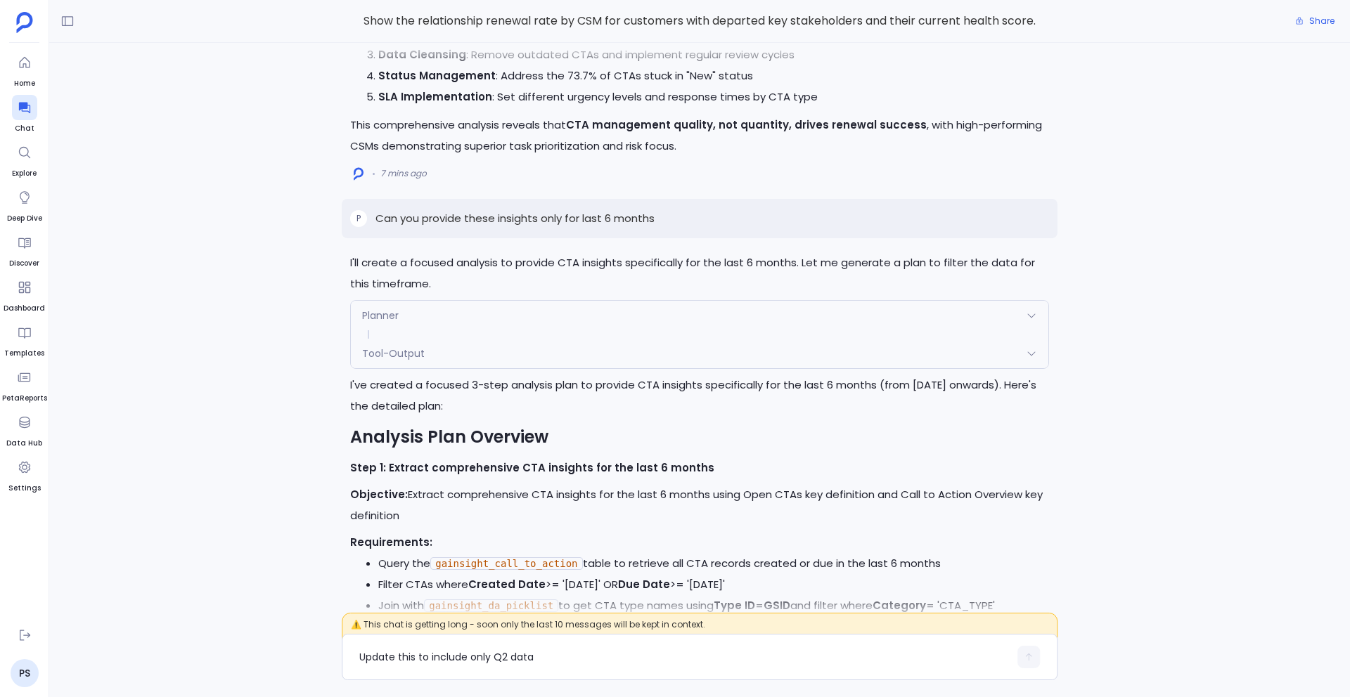
scroll to position [-2499, 0]
click at [509, 299] on div "Planner" at bounding box center [699, 314] width 697 height 30
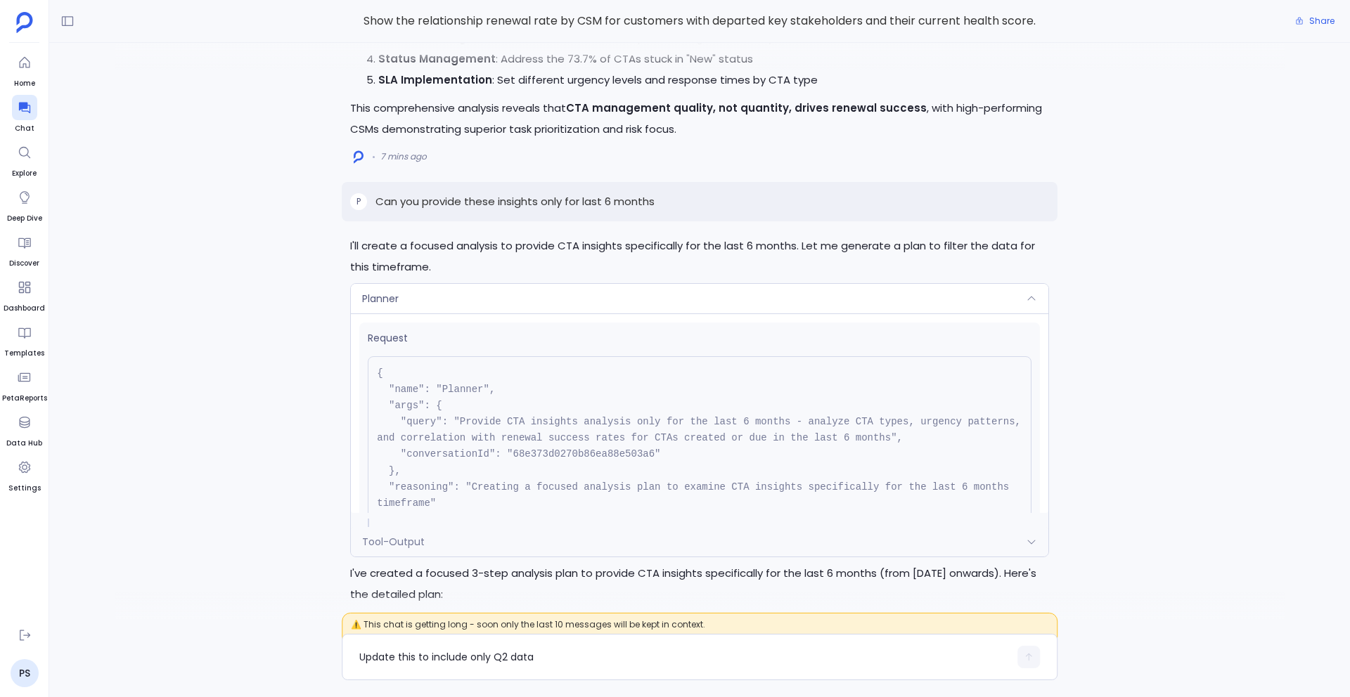
scroll to position [-2704, 0]
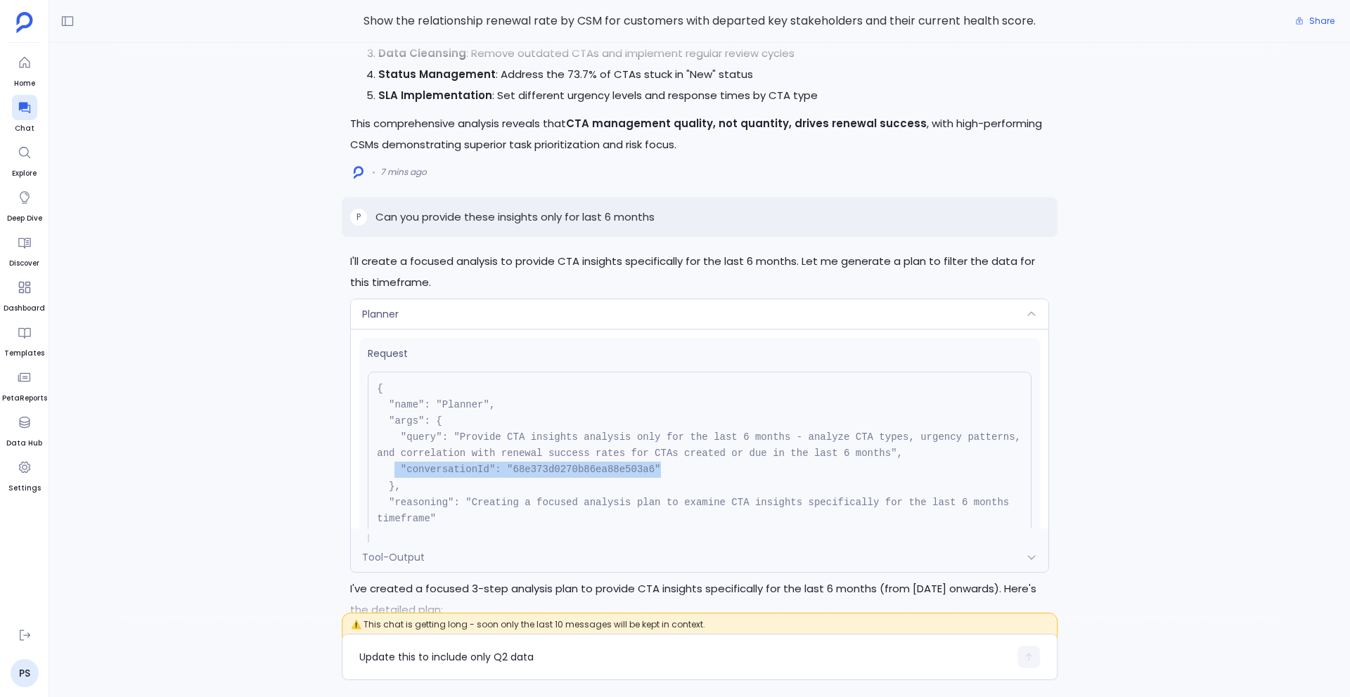
drag, startPoint x: 666, startPoint y: 446, endPoint x: 396, endPoint y: 451, distance: 269.2
click at [396, 451] on pre "{ "name": "Planner", "args": { "query": "Provide CTA insights analysis only for…" at bounding box center [700, 462] width 664 height 181
click at [399, 451] on pre "{ "name": "Planner", "args": { "query": "Provide CTA insights analysis only for…" at bounding box center [700, 462] width 664 height 181
drag, startPoint x: 685, startPoint y: 455, endPoint x: 401, endPoint y: 452, distance: 283.3
click at [401, 452] on pre "{ "name": "Planner", "args": { "query": "Provide CTA insights analysis only for…" at bounding box center [700, 462] width 664 height 181
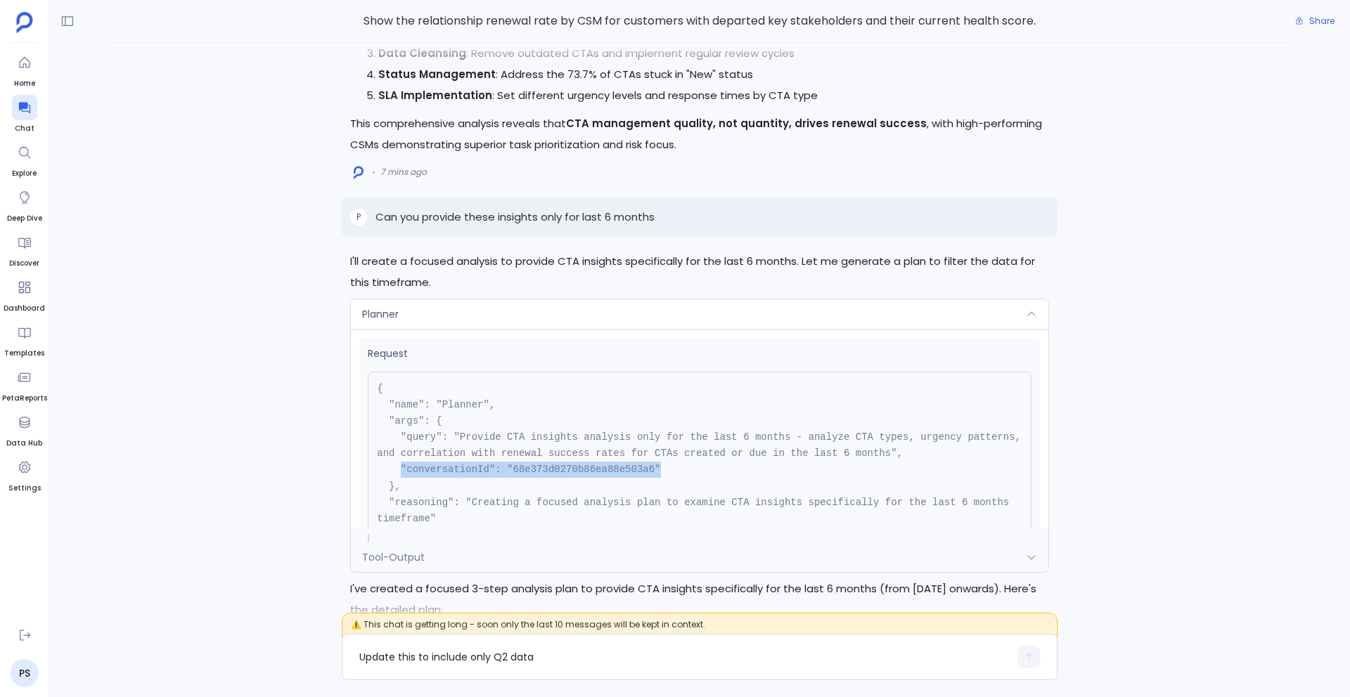
copy pre ""conversationId": "68e373d0270b86ea88e503a6""
click at [546, 299] on div "Planner" at bounding box center [699, 314] width 697 height 30
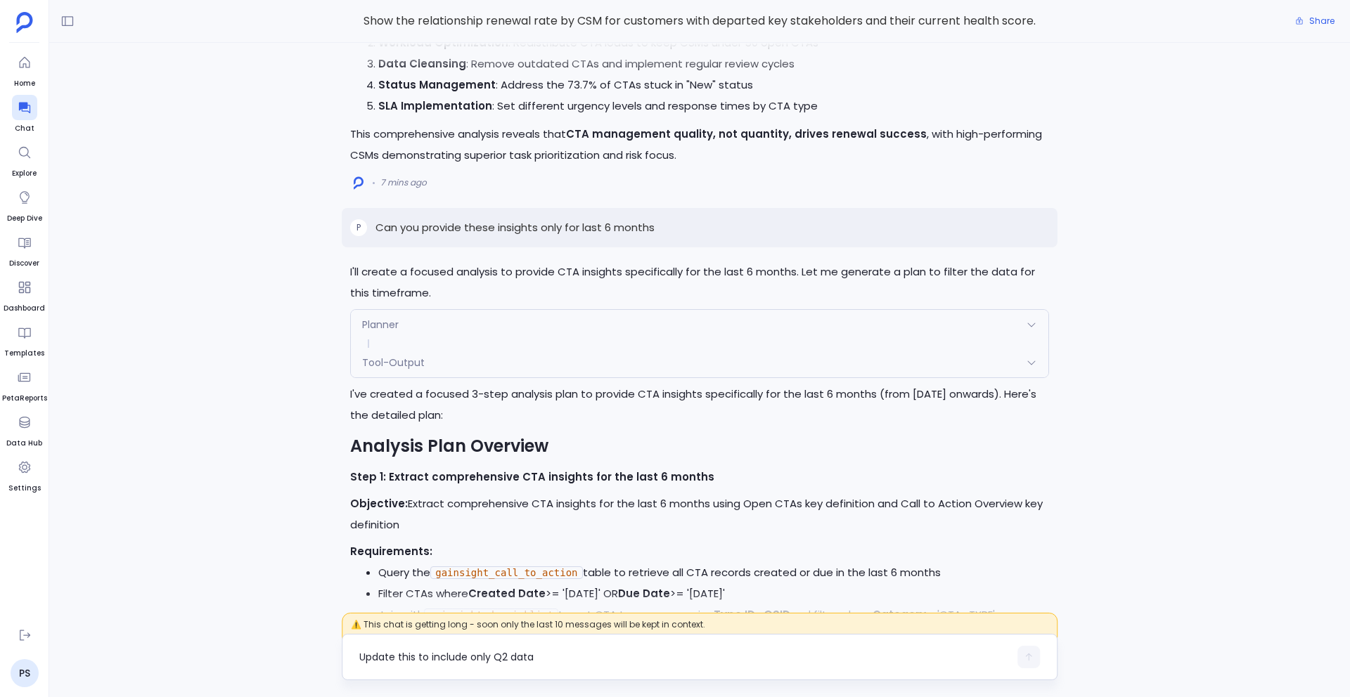
scroll to position [-2509, 0]
click at [426, 309] on div "Planner" at bounding box center [699, 324] width 697 height 30
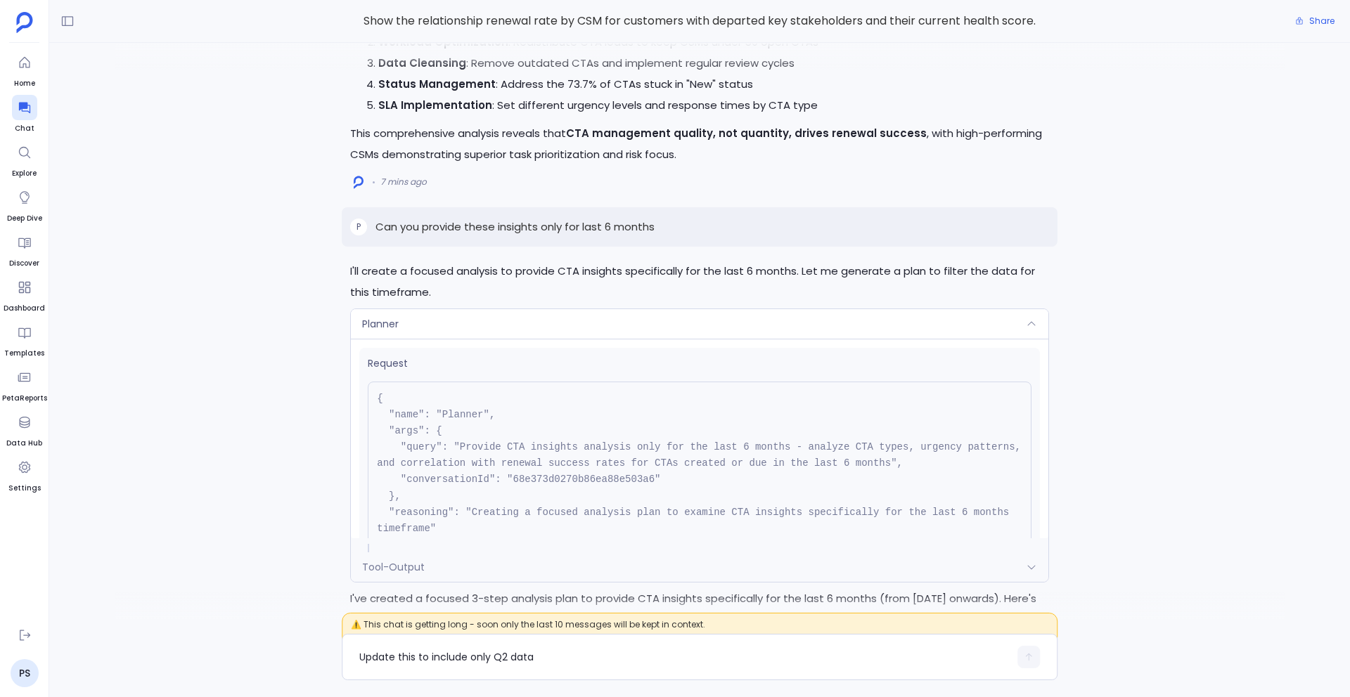
scroll to position [125, 0]
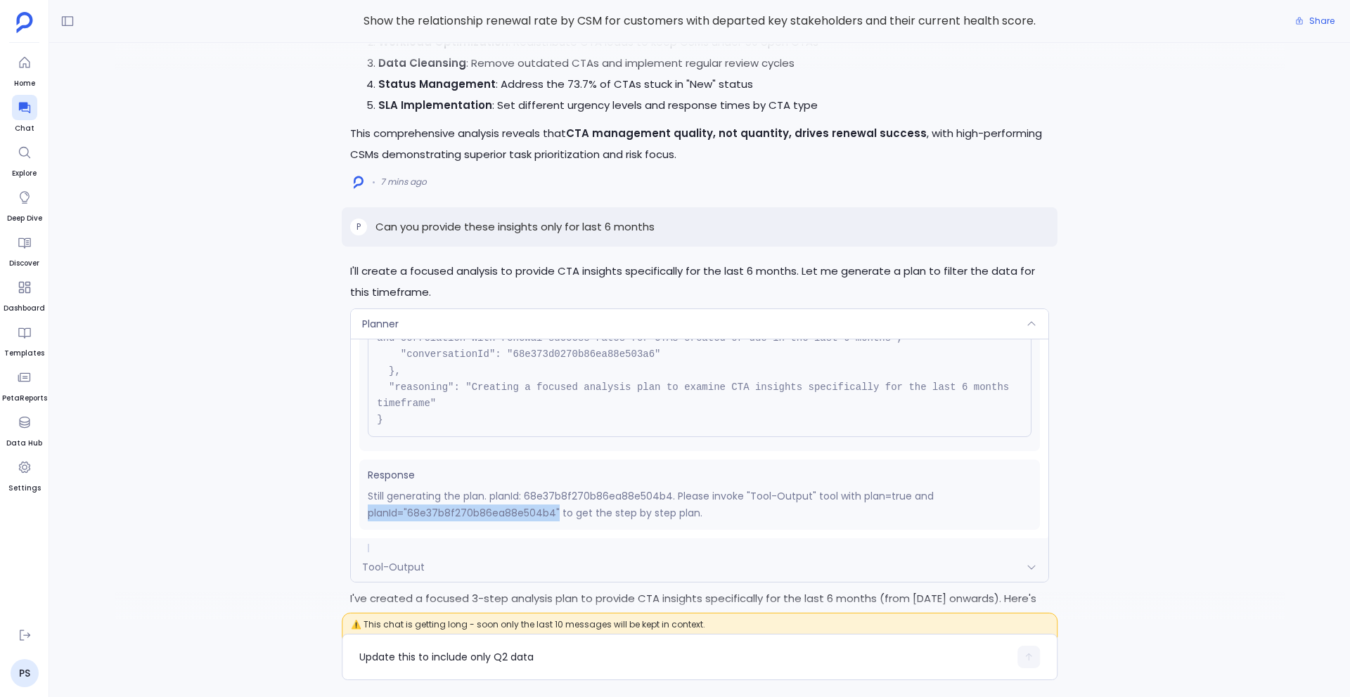
drag, startPoint x: 368, startPoint y: 494, endPoint x: 555, endPoint y: 491, distance: 187.7
click at [555, 491] on p "Still generating the plan. planId: 68e37b8f270b86ea88e504b4. Please invoke "Too…" at bounding box center [700, 505] width 664 height 34
copy p "planId="68e37b8f270b86ea88e504b4""
click at [448, 309] on div "Planner" at bounding box center [699, 324] width 697 height 30
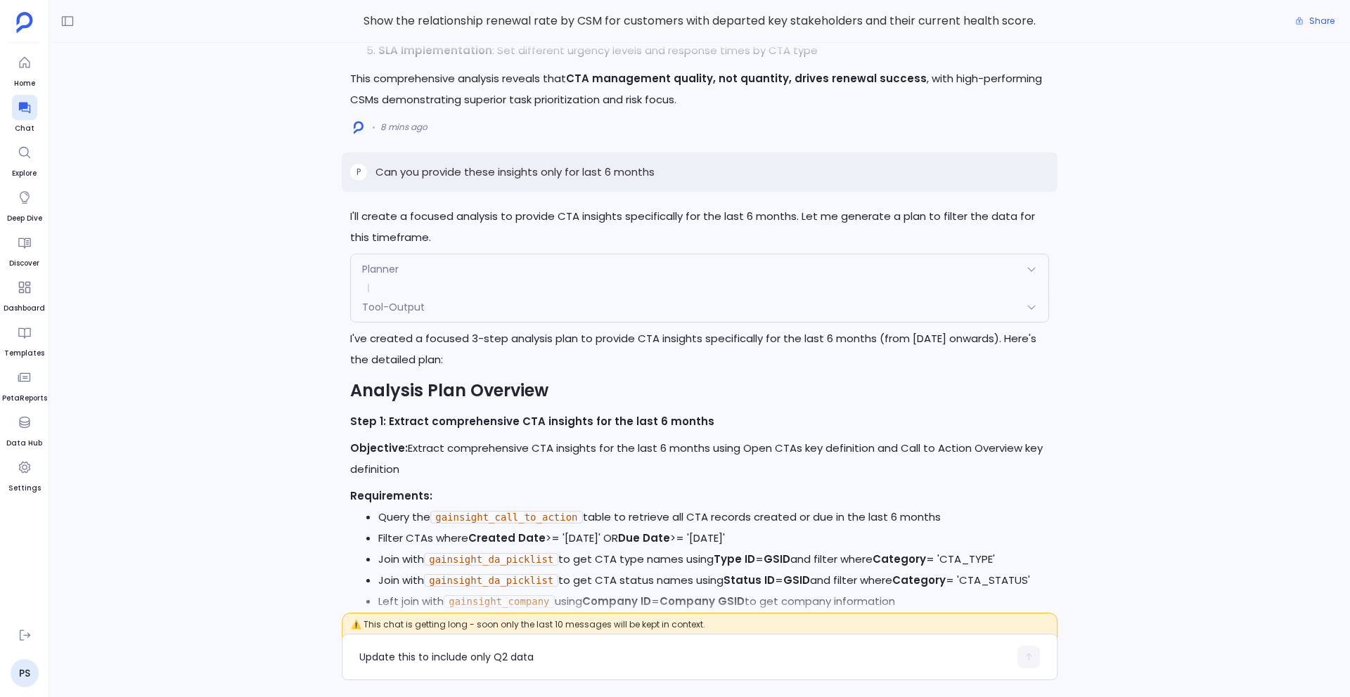
scroll to position [-2454, 0]
click at [421, 254] on div "Planner" at bounding box center [699, 269] width 697 height 30
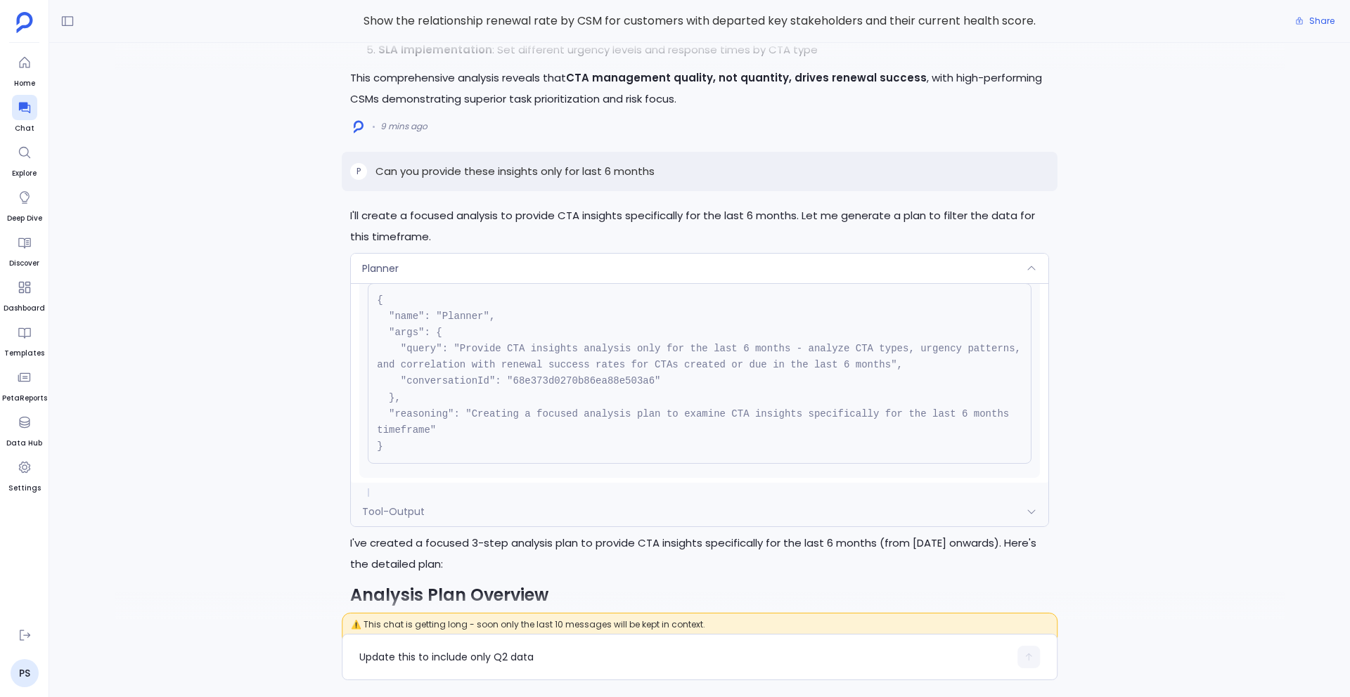
scroll to position [0, 0]
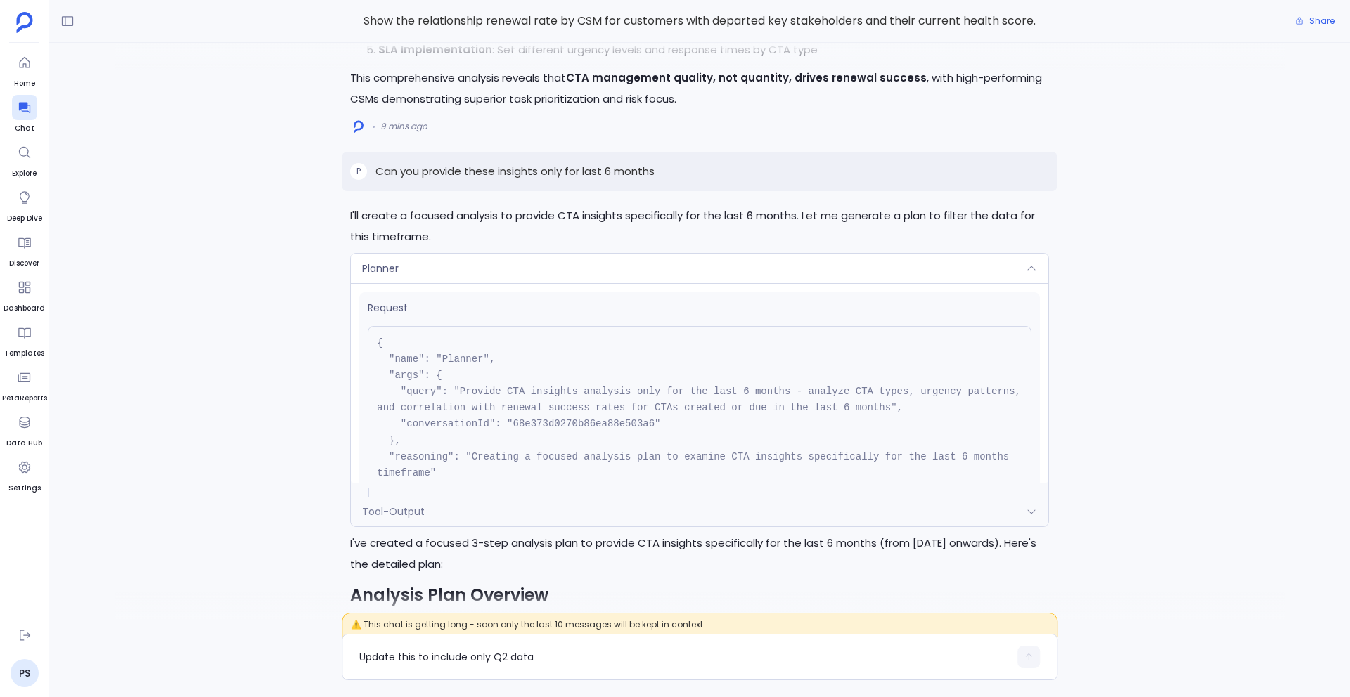
click at [439, 254] on div "Planner" at bounding box center [699, 269] width 697 height 30
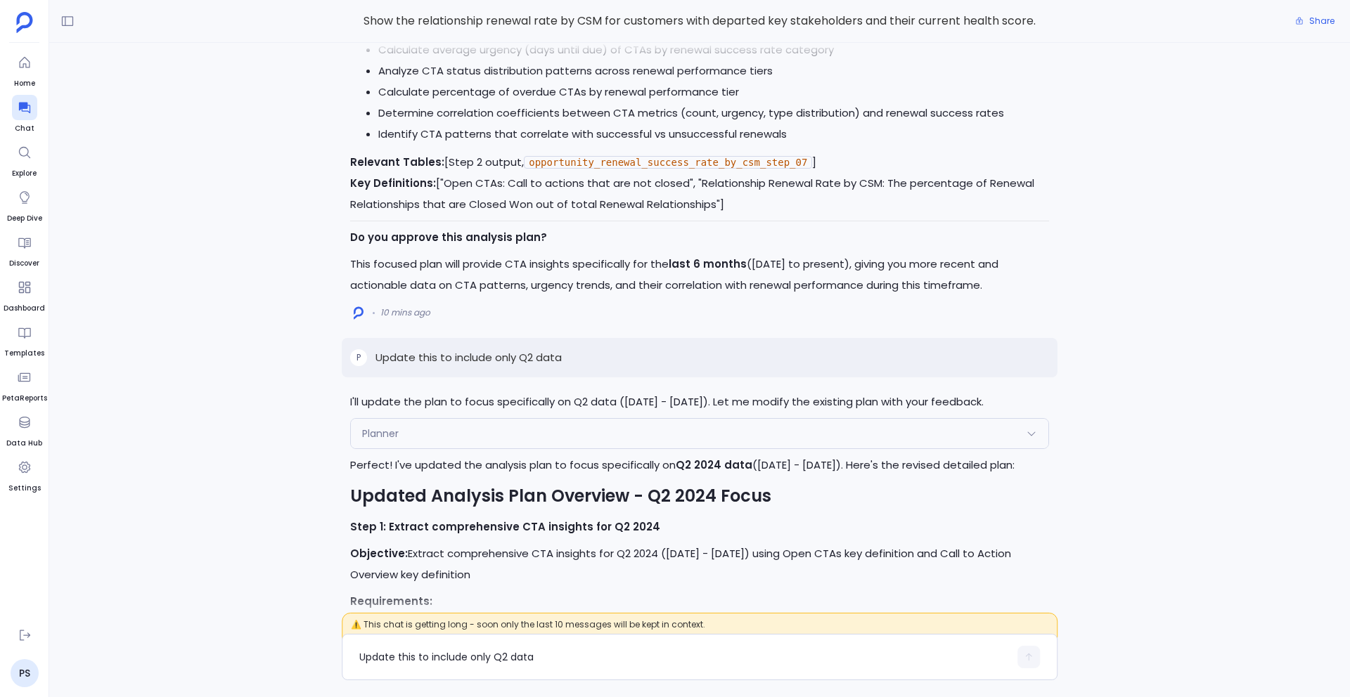
scroll to position [-1143, 0]
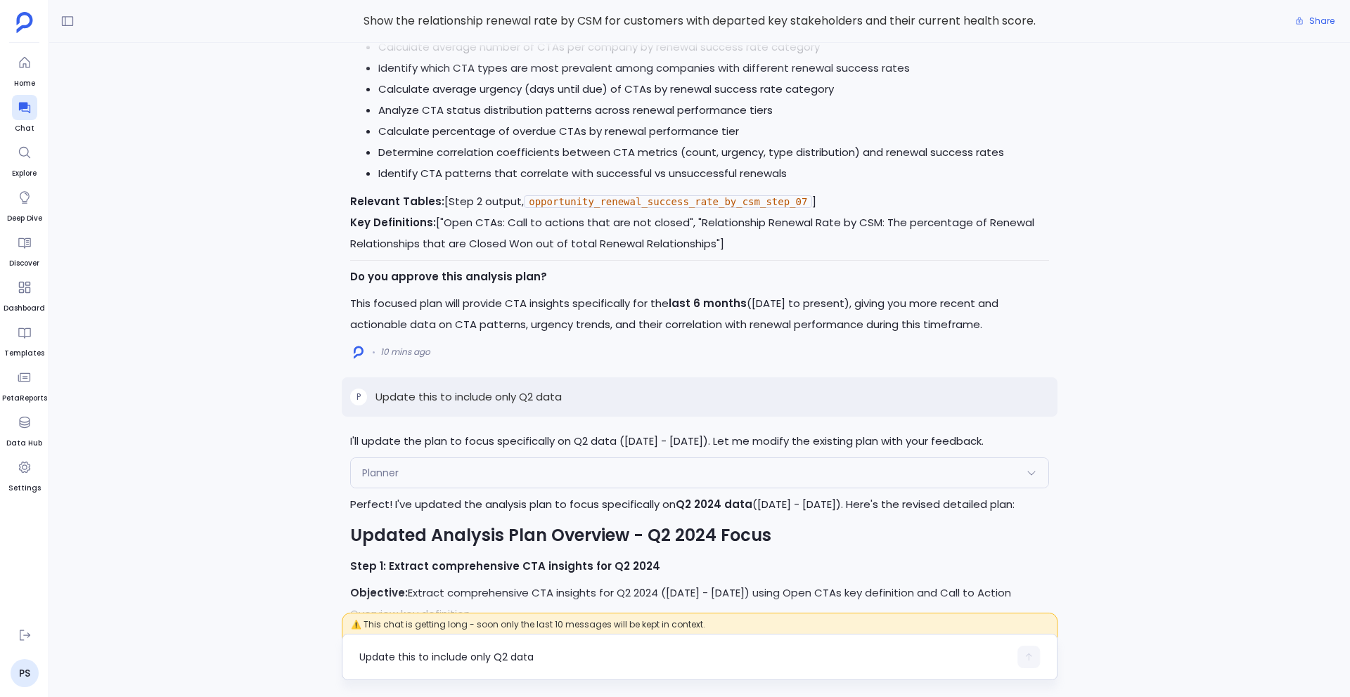
click at [420, 651] on textarea "Update this to include only Q2 data" at bounding box center [683, 657] width 649 height 14
type textarea "Q2 of this year"
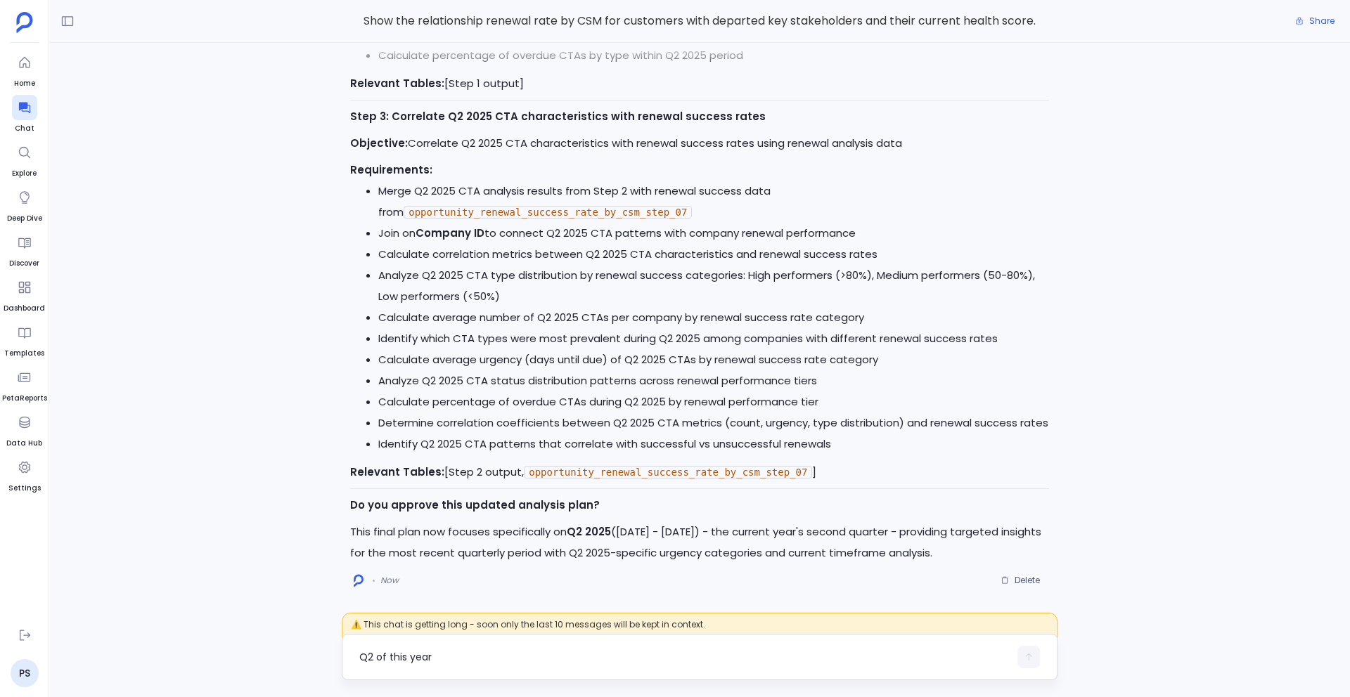
click at [374, 658] on textarea "Q2 of this year" at bounding box center [683, 657] width 649 height 14
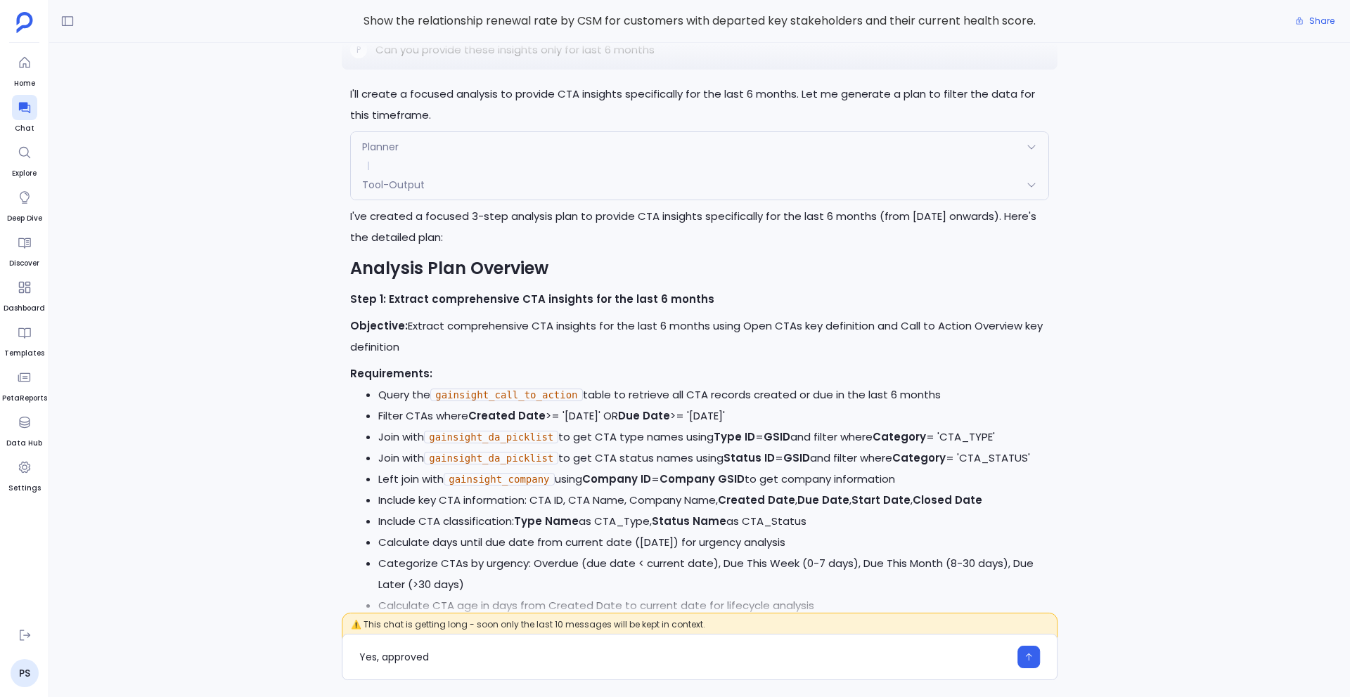
scroll to position [-3694, 0]
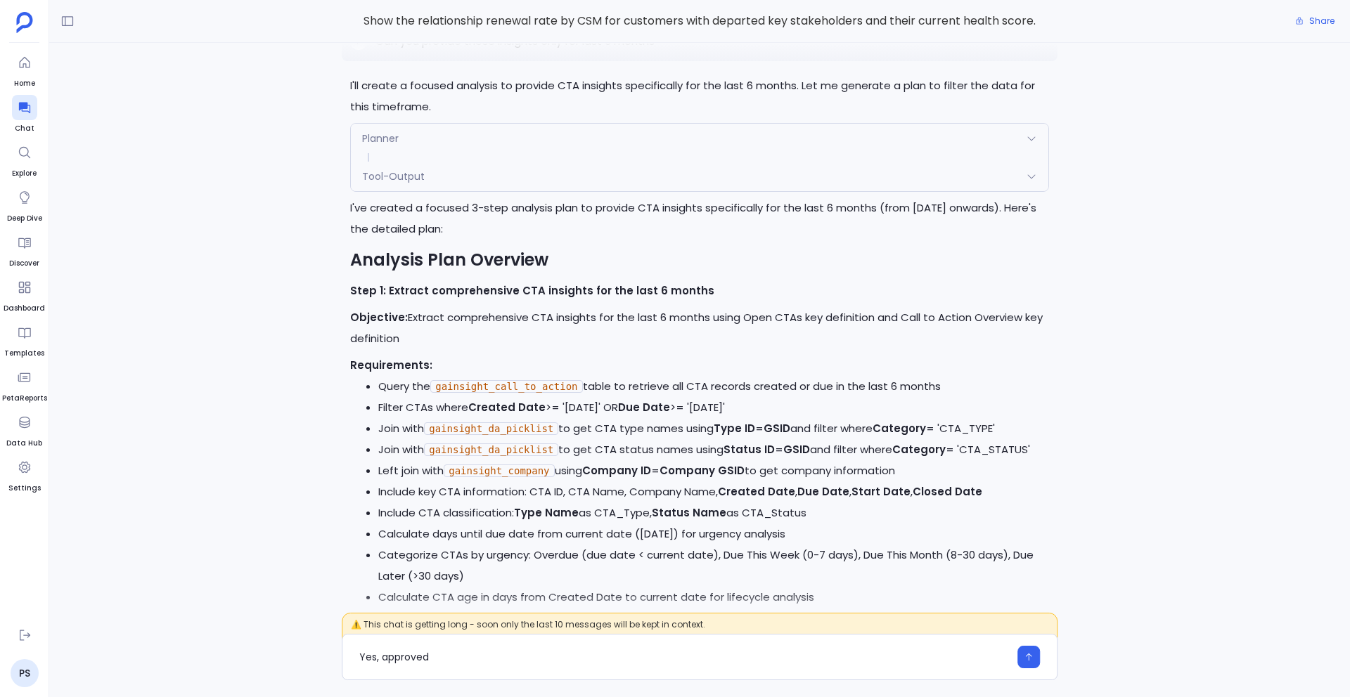
type textarea "Yes, approved"
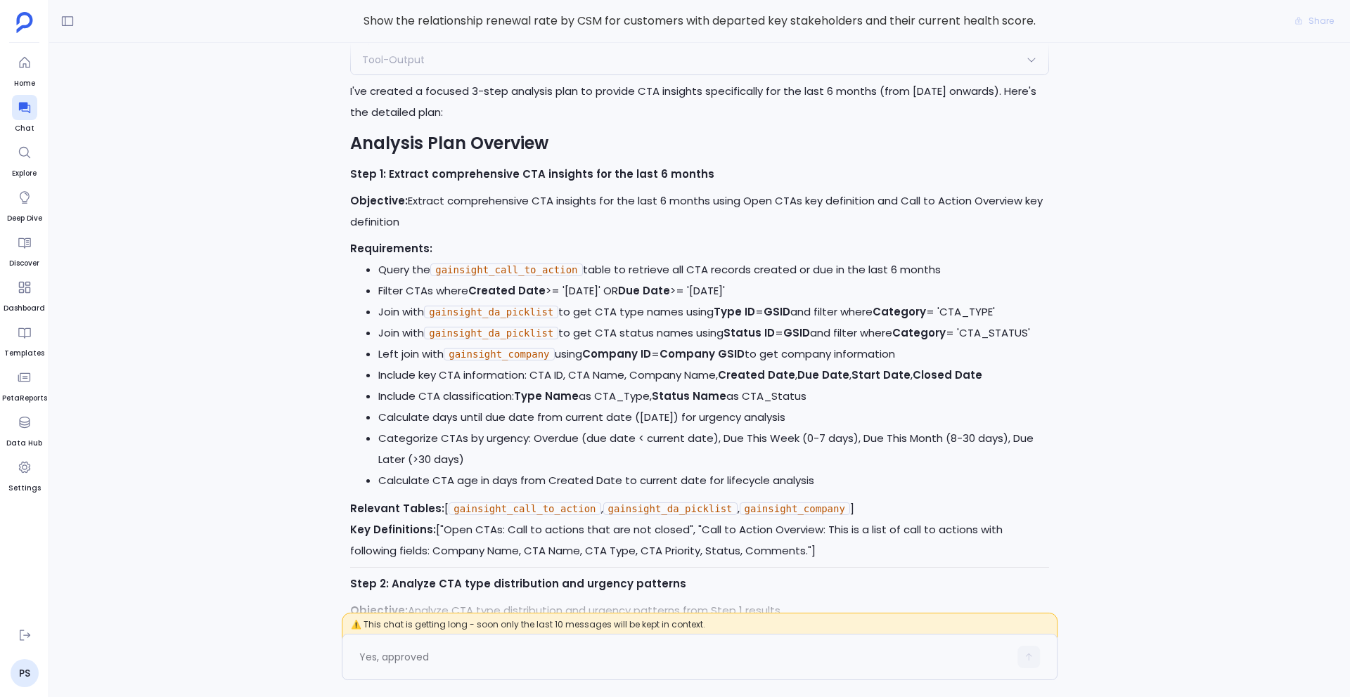
scroll to position [0, 0]
